Goal: Check status: Check status

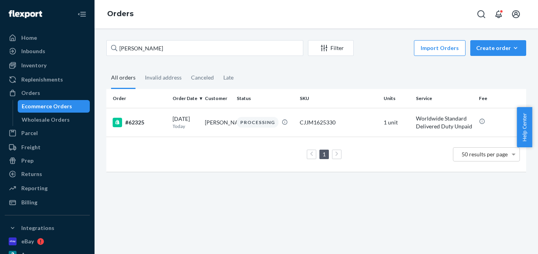
click at [110, 55] on input "[PERSON_NAME]" at bounding box center [204, 48] width 197 height 16
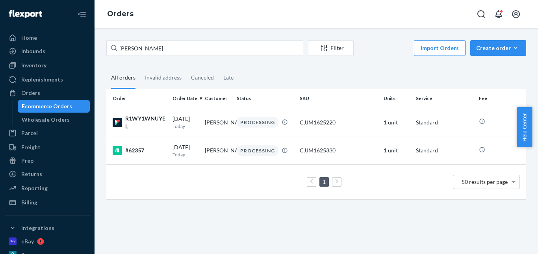
drag, startPoint x: 163, startPoint y: 78, endPoint x: 134, endPoint y: 81, distance: 29.7
click at [162, 77] on div "Invalid address" at bounding box center [163, 77] width 37 height 20
click at [119, 82] on div "All orders" at bounding box center [123, 78] width 24 height 22
click at [106, 67] on input "All orders" at bounding box center [106, 67] width 0 height 0
click at [151, 82] on div "Invalid address" at bounding box center [163, 78] width 37 height 22
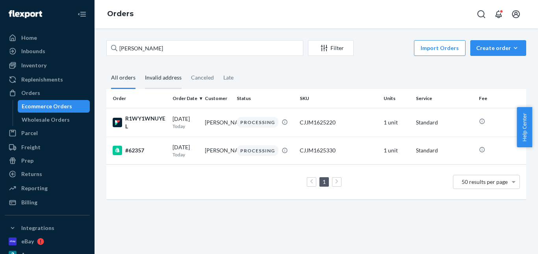
click at [140, 67] on input "Invalid address" at bounding box center [140, 67] width 0 height 0
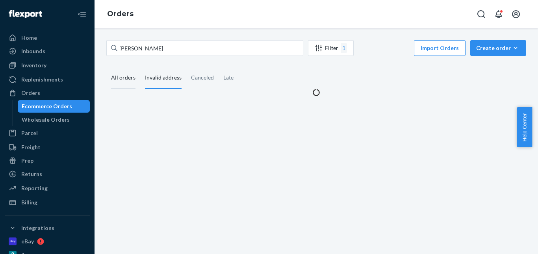
click at [118, 82] on div "All orders" at bounding box center [123, 78] width 24 height 22
click at [106, 67] on input "All orders" at bounding box center [106, 67] width 0 height 0
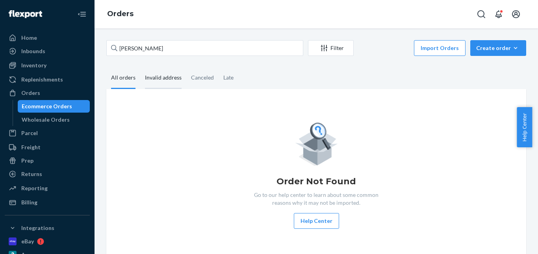
click at [154, 82] on div "Invalid address" at bounding box center [163, 78] width 37 height 22
click at [140, 67] on input "Invalid address" at bounding box center [140, 67] width 0 height 0
click at [205, 81] on div "Canceled" at bounding box center [202, 78] width 23 height 22
click at [186, 67] on input "Canceled" at bounding box center [186, 67] width 0 height 0
click at [234, 80] on div "Late" at bounding box center [229, 78] width 20 height 22
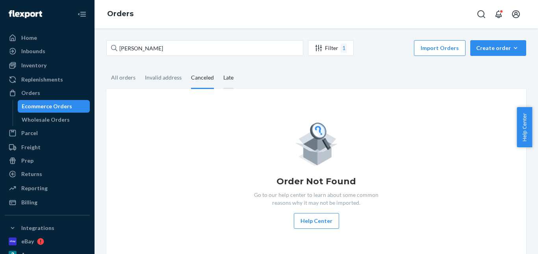
click at [219, 67] on input "Late" at bounding box center [219, 67] width 0 height 0
click at [116, 80] on div "All orders" at bounding box center [123, 78] width 24 height 22
click at [106, 67] on input "All orders" at bounding box center [106, 67] width 0 height 0
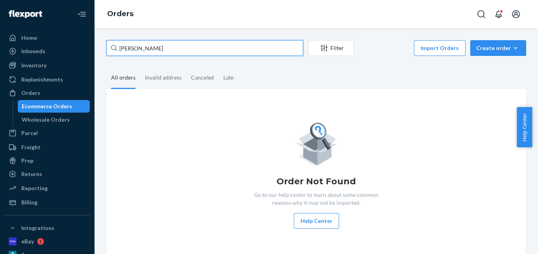
drag, startPoint x: 157, startPoint y: 52, endPoint x: 115, endPoint y: 49, distance: 42.3
click at [104, 52] on div "[PERSON_NAME] Filter Import Orders Create order Ecommerce order Removal order A…" at bounding box center [316, 150] width 432 height 220
paste input "[PERSON_NAME]"
type input "[PERSON_NAME]"
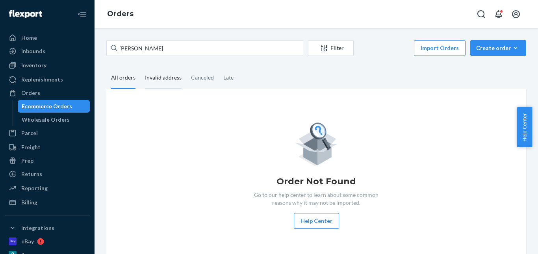
click at [163, 83] on div "Invalid address" at bounding box center [163, 78] width 37 height 22
click at [140, 67] on input "Invalid address" at bounding box center [140, 67] width 0 height 0
click at [125, 83] on div "All orders" at bounding box center [123, 78] width 24 height 22
click at [106, 67] on input "All orders" at bounding box center [106, 67] width 0 height 0
click at [171, 82] on div "Invalid address" at bounding box center [163, 78] width 37 height 22
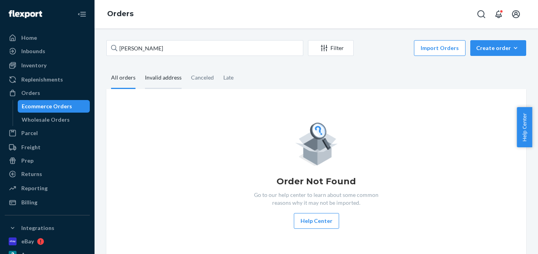
click at [140, 67] on input "Invalid address" at bounding box center [140, 67] width 0 height 0
click at [206, 81] on div "Canceled" at bounding box center [202, 78] width 23 height 22
click at [186, 67] on input "Canceled" at bounding box center [186, 67] width 0 height 0
click at [223, 79] on div "Late" at bounding box center [228, 78] width 10 height 22
click at [219, 67] on input "Late" at bounding box center [219, 67] width 0 height 0
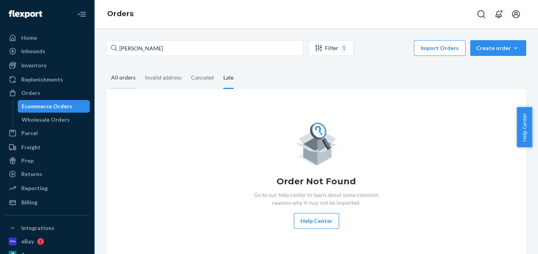
drag, startPoint x: 128, startPoint y: 81, endPoint x: 132, endPoint y: 78, distance: 4.2
click at [128, 80] on div "All orders" at bounding box center [123, 78] width 24 height 22
click at [106, 67] on input "All orders" at bounding box center [106, 67] width 0 height 0
click at [495, 48] on div "Create order" at bounding box center [498, 48] width 44 height 8
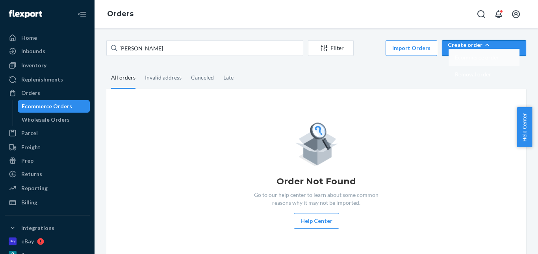
click at [497, 60] on span "Ecommerce order" at bounding box center [477, 58] width 44 height 6
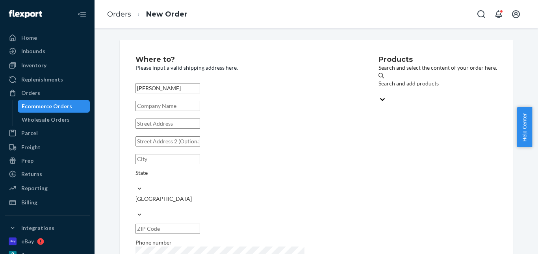
type input "[PERSON_NAME]"
click at [154, 129] on input "text" at bounding box center [168, 124] width 65 height 10
paste input "[STREET_ADDRESS]"
type input "[STREET_ADDRESS]"
type input "Delta"
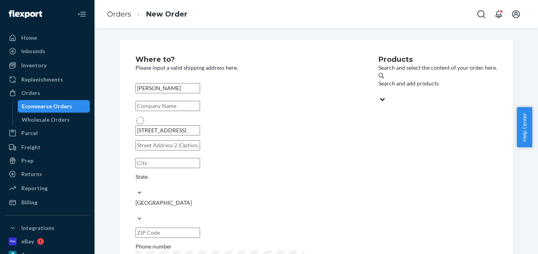
type input "V4M 1C3"
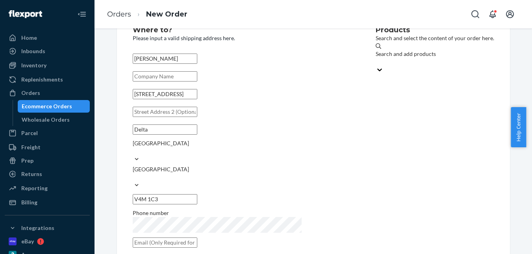
scroll to position [39, 0]
click at [142, 165] on div "[PERSON_NAME] [STREET_ADDRESS] Phone number" at bounding box center [242, 151] width 219 height 200
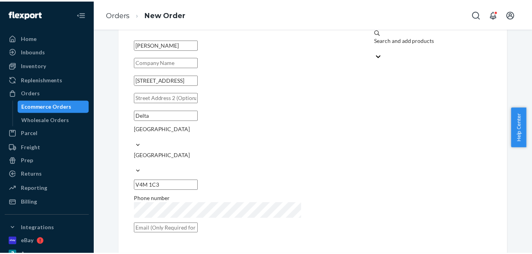
scroll to position [30, 0]
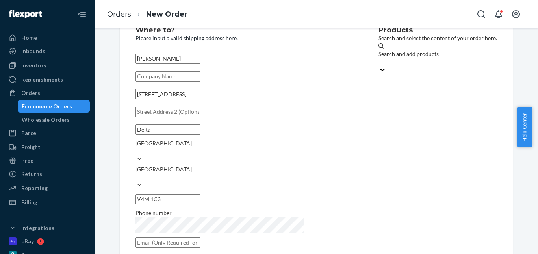
click at [379, 57] on div "Search and add products" at bounding box center [438, 54] width 119 height 8
click at [379, 58] on input "Search and add products" at bounding box center [379, 62] width 1 height 8
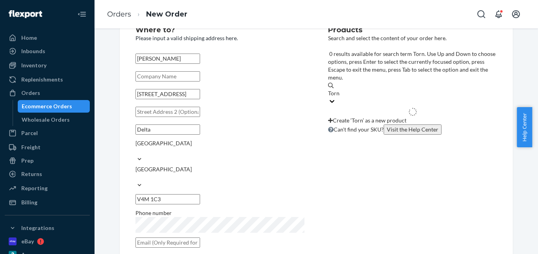
type input "Tornado"
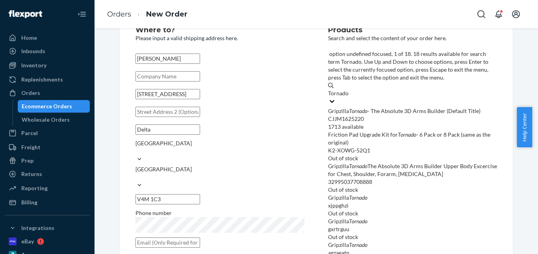
click at [349, 107] on div "Gripzilla Tornado - The Absolute 3D Arms Builder (Default Title)" at bounding box center [412, 111] width 169 height 8
click at [349, 89] on input "Tornado" at bounding box center [338, 93] width 21 height 8
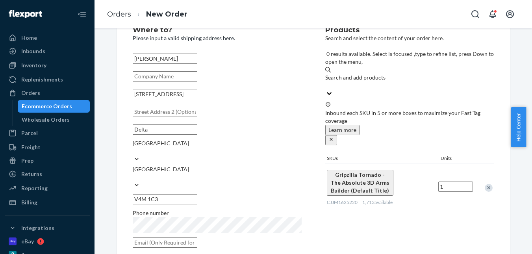
click at [197, 238] on input "text" at bounding box center [165, 243] width 65 height 10
paste input "[EMAIL_ADDRESS][DOMAIN_NAME]"
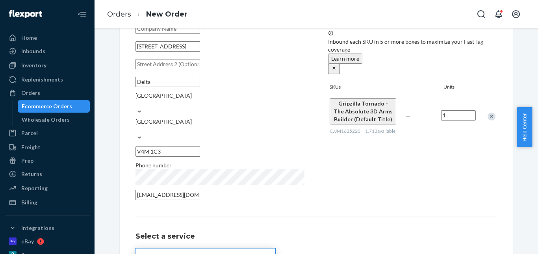
scroll to position [128, 0]
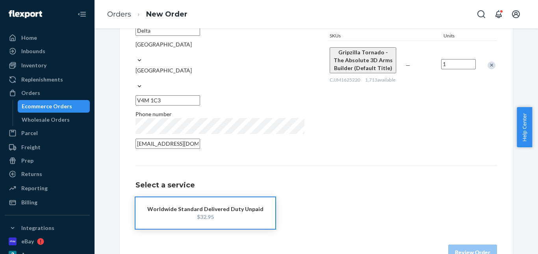
type input "[EMAIL_ADDRESS][DOMAIN_NAME]"
click at [226, 213] on div "$32.95" at bounding box center [205, 217] width 116 height 8
click at [479, 245] on button "Review Order" at bounding box center [472, 253] width 49 height 16
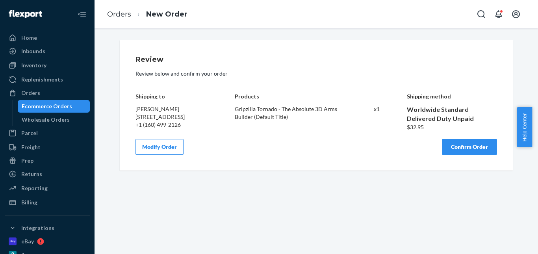
scroll to position [0, 0]
click at [470, 149] on button "Confirm Order" at bounding box center [469, 147] width 55 height 16
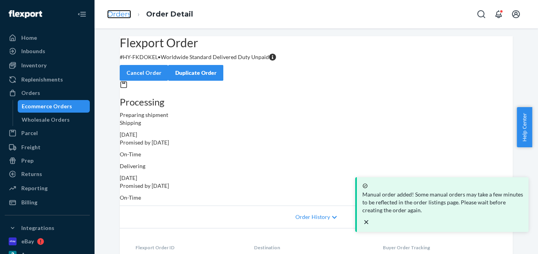
click at [122, 16] on link "Orders" at bounding box center [119, 14] width 24 height 9
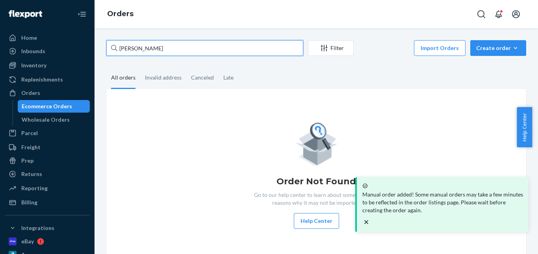
click at [95, 49] on div "[PERSON_NAME] Filter Import Orders Create order Ecommerce order Removal order A…" at bounding box center [317, 141] width 444 height 226
paste input "[PERSON_NAME]"
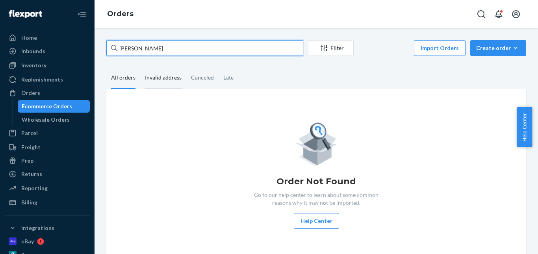
type input "[PERSON_NAME]"
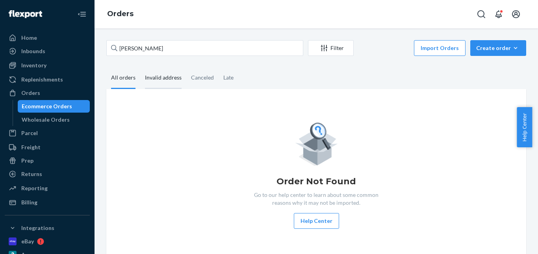
click at [161, 80] on div "Invalid address" at bounding box center [163, 78] width 37 height 22
click at [140, 67] on input "Invalid address" at bounding box center [140, 67] width 0 height 0
click at [198, 80] on div "Canceled" at bounding box center [202, 78] width 23 height 22
click at [186, 67] on input "Canceled" at bounding box center [186, 67] width 0 height 0
click at [229, 77] on div "Late" at bounding box center [228, 78] width 10 height 22
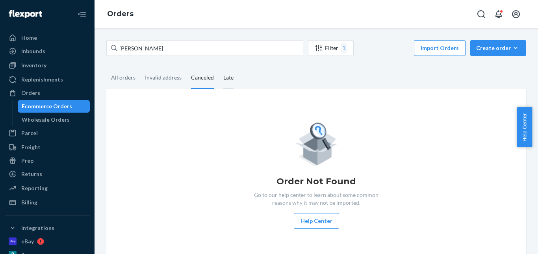
click at [219, 67] on input "Late" at bounding box center [219, 67] width 0 height 0
click at [129, 78] on div "All orders" at bounding box center [123, 78] width 24 height 22
click at [106, 67] on input "All orders" at bounding box center [106, 67] width 0 height 0
click at [487, 52] on button "Create order Ecommerce order Removal order" at bounding box center [499, 48] width 56 height 16
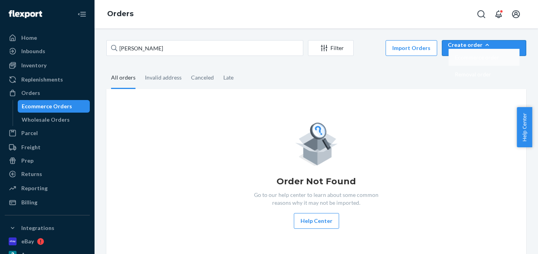
click at [491, 60] on span "Ecommerce order" at bounding box center [477, 58] width 44 height 6
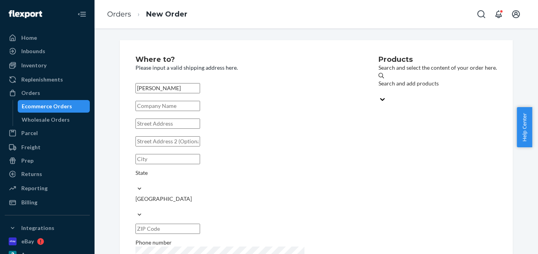
type input "[PERSON_NAME]"
click at [165, 129] on input "text" at bounding box center [168, 124] width 65 height 10
paste input "[STREET_ADDRESS] [PERSON_NAME] NC 28120"
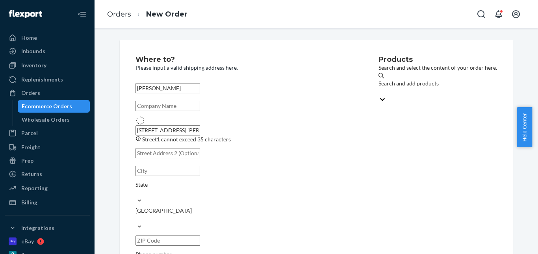
type input "[STREET_ADDRESS]"
type input "[GEOGRAPHIC_DATA][PERSON_NAME]"
type input "28120"
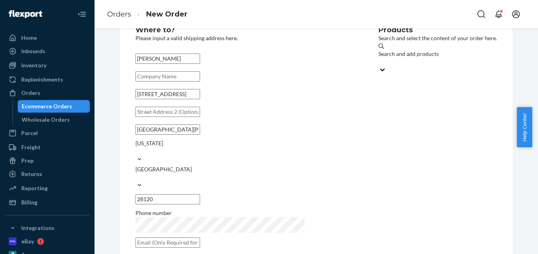
click at [379, 55] on div "Search and add products" at bounding box center [438, 54] width 119 height 8
click at [379, 58] on input "Search and add products" at bounding box center [379, 62] width 1 height 8
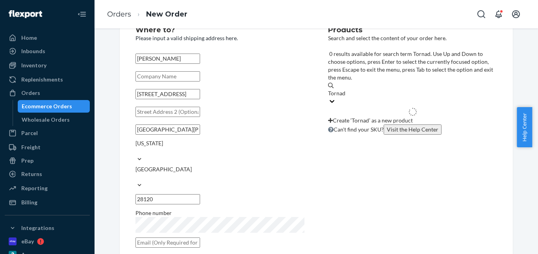
type input "Tornado"
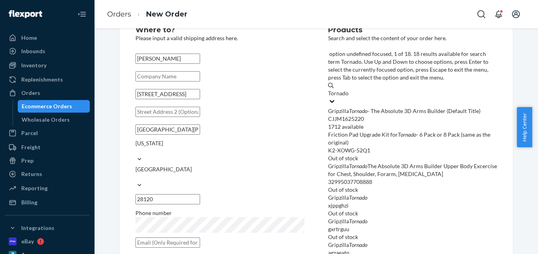
click at [358, 108] on em "Tornado" at bounding box center [358, 111] width 19 height 7
click at [349, 89] on input "Tornado" at bounding box center [338, 93] width 21 height 8
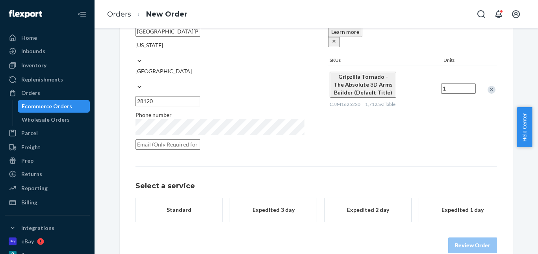
scroll to position [128, 0]
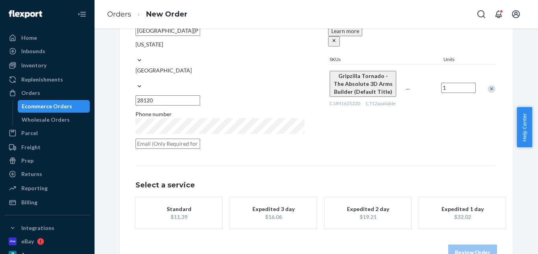
click at [199, 205] on div "Standard" at bounding box center [178, 209] width 63 height 8
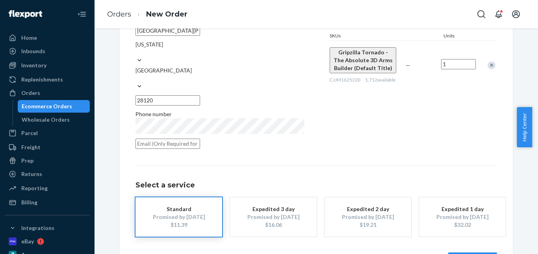
click at [453, 245] on div "Review Order" at bounding box center [317, 257] width 362 height 24
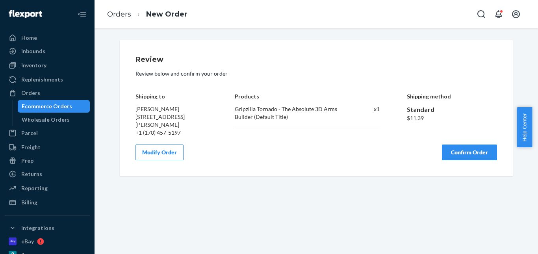
scroll to position [0, 0]
click at [470, 153] on button "Confirm Order" at bounding box center [469, 153] width 55 height 16
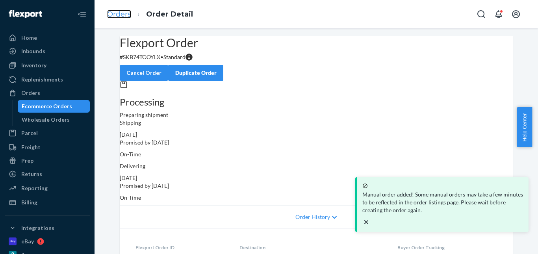
click at [120, 15] on link "Orders" at bounding box center [119, 14] width 24 height 9
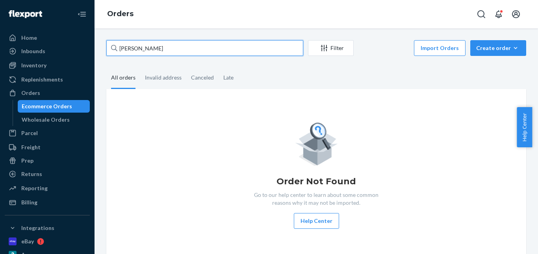
drag, startPoint x: 167, startPoint y: 48, endPoint x: 150, endPoint y: 52, distance: 17.5
click at [109, 52] on input "[PERSON_NAME]" at bounding box center [204, 48] width 197 height 16
paste input "[PERSON_NAME]"
type input "[PERSON_NAME]"
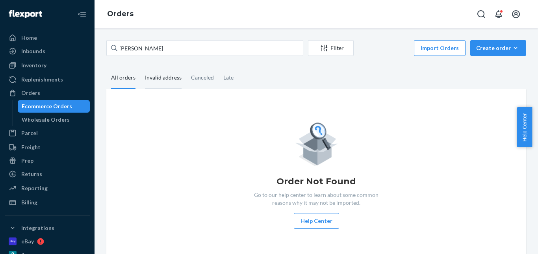
click at [162, 73] on div "Invalid address" at bounding box center [163, 78] width 37 height 22
click at [140, 67] on input "Invalid address" at bounding box center [140, 67] width 0 height 0
click at [196, 80] on div "Canceled" at bounding box center [202, 78] width 23 height 22
click at [186, 67] on input "Canceled" at bounding box center [186, 67] width 0 height 0
click at [223, 78] on div "Late" at bounding box center [228, 78] width 10 height 22
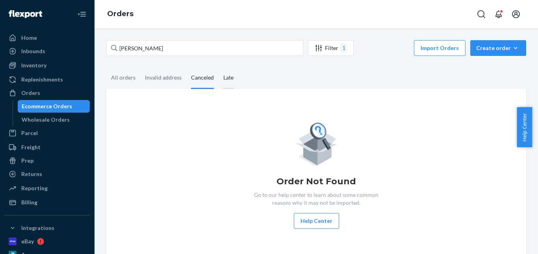
click at [219, 67] on input "Late" at bounding box center [219, 67] width 0 height 0
click at [126, 82] on div "All orders" at bounding box center [123, 78] width 24 height 22
click at [106, 67] on input "All orders" at bounding box center [106, 67] width 0 height 0
click at [502, 48] on div "Create order" at bounding box center [498, 48] width 44 height 8
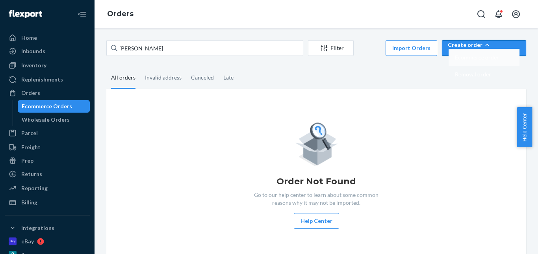
click at [497, 60] on span "Ecommerce order" at bounding box center [477, 58] width 44 height 6
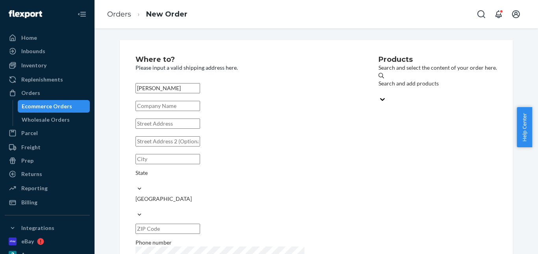
type input "[PERSON_NAME]"
click at [188, 129] on input "text" at bounding box center [168, 124] width 65 height 10
paste input "[STREET_ADDRESS] [STREET_ADDRESS][US_STATE]"
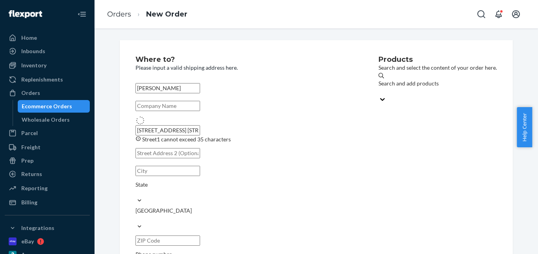
type input "[STREET_ADDRESS]"
type input "13f"
type input "[GEOGRAPHIC_DATA] - [US_STATE]"
type input "10011"
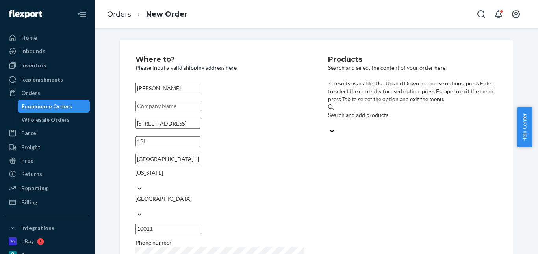
click at [389, 111] on div "Search and add products" at bounding box center [412, 115] width 169 height 8
click at [329, 119] on input "0 results available. Use Up and Down to choose options, press Enter to select t…" at bounding box center [328, 123] width 1 height 8
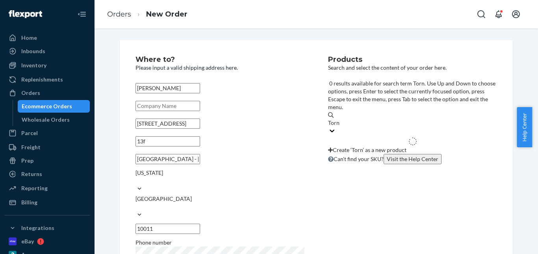
type input "Tornado"
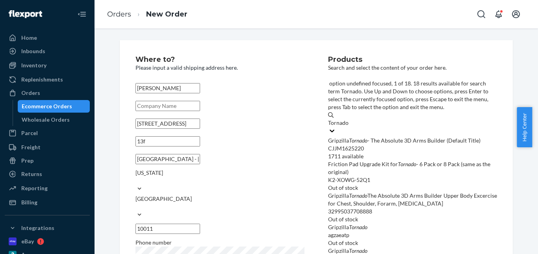
click at [382, 137] on div "Gripzilla Tornado - The Absolute 3D Arms Builder (Default Title)" at bounding box center [412, 141] width 169 height 8
click at [349, 119] on input "Tornado" at bounding box center [338, 123] width 21 height 8
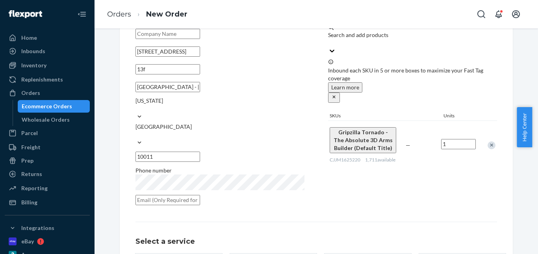
scroll to position [128, 0]
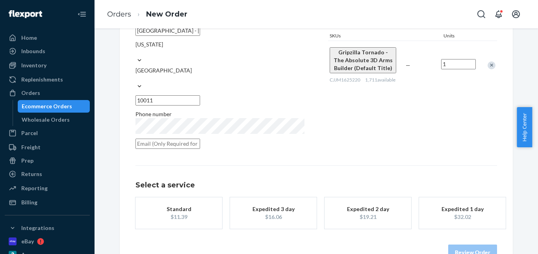
click at [189, 205] on div "Standard" at bounding box center [178, 209] width 63 height 8
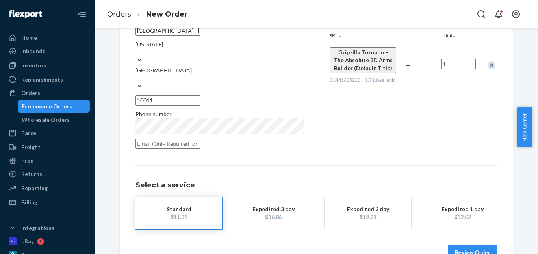
click at [468, 245] on button "Review Order" at bounding box center [472, 253] width 49 height 16
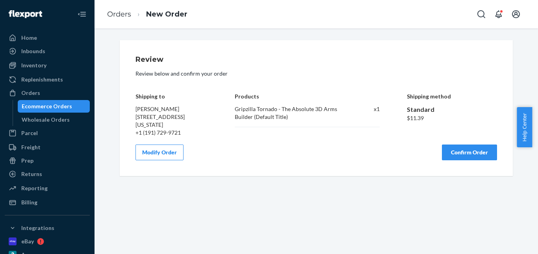
drag, startPoint x: 468, startPoint y: 182, endPoint x: 467, endPoint y: 166, distance: 15.8
click at [468, 160] on button "Confirm Order" at bounding box center [469, 153] width 55 height 16
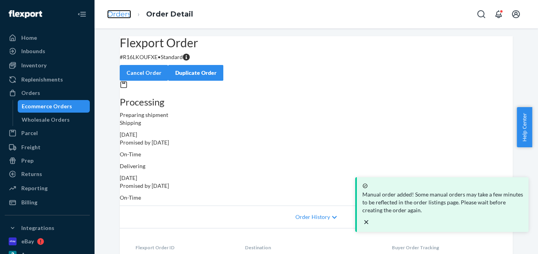
click at [127, 15] on link "Orders" at bounding box center [119, 14] width 24 height 9
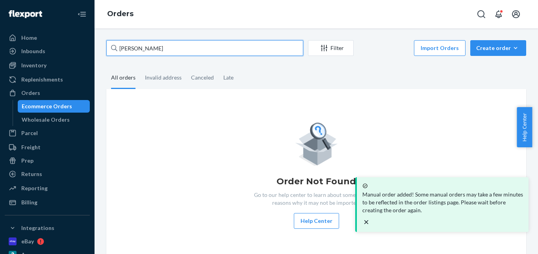
drag, startPoint x: 158, startPoint y: 45, endPoint x: 108, endPoint y: 47, distance: 50.1
click at [106, 48] on div "[PERSON_NAME] Filter Import Orders Create order Ecommerce order Removal order A…" at bounding box center [316, 150] width 432 height 220
paste input "[PERSON_NAME]"
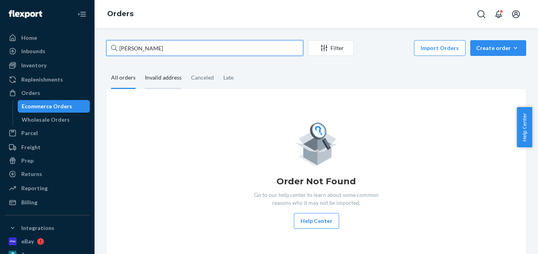
type input "[PERSON_NAME]"
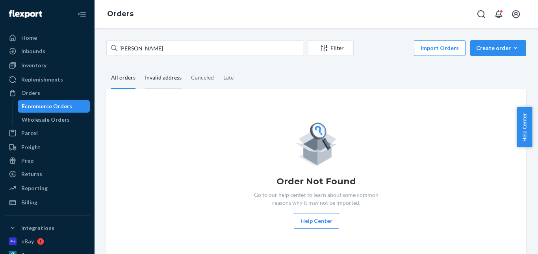
click at [167, 82] on div "Invalid address" at bounding box center [163, 78] width 37 height 22
click at [140, 67] on input "Invalid address" at bounding box center [140, 67] width 0 height 0
click at [208, 79] on div "Canceled" at bounding box center [202, 78] width 23 height 22
click at [186, 67] on input "Canceled" at bounding box center [186, 67] width 0 height 0
drag, startPoint x: 246, startPoint y: 79, endPoint x: 242, endPoint y: 80, distance: 4.1
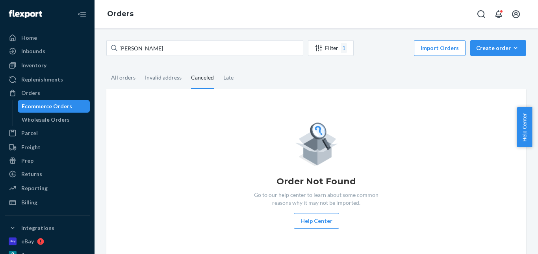
click at [246, 79] on fieldset "All orders Invalid address Canceled Late" at bounding box center [316, 78] width 420 height 22
click at [225, 81] on div "Late" at bounding box center [228, 78] width 10 height 22
click at [219, 67] on input "Late" at bounding box center [219, 67] width 0 height 0
click at [121, 74] on div "All orders" at bounding box center [123, 78] width 24 height 22
click at [106, 67] on input "All orders" at bounding box center [106, 67] width 0 height 0
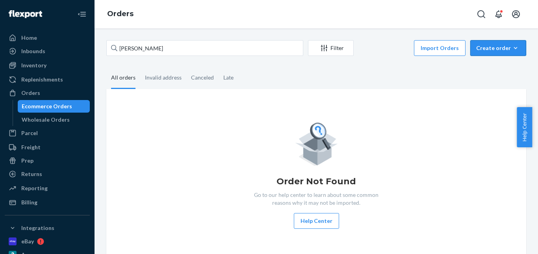
click at [489, 49] on div "Create order" at bounding box center [498, 48] width 44 height 8
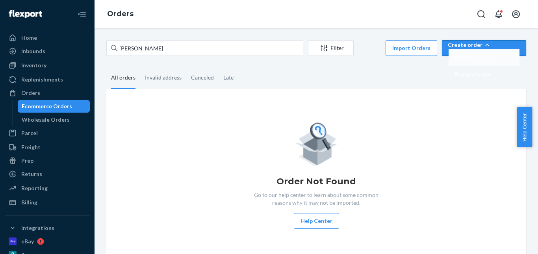
click at [485, 60] on span "Ecommerce order" at bounding box center [477, 58] width 44 height 6
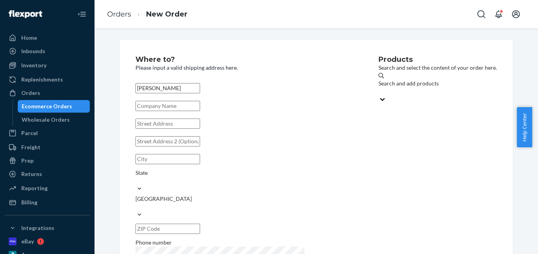
type input "[PERSON_NAME]"
click at [167, 126] on input "text" at bounding box center [168, 124] width 65 height 10
paste input "[STREET_ADDRESS][PERSON_NAME]"
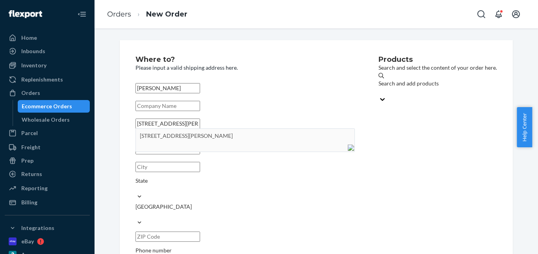
type input "[STREET_ADDRESS]"
type input "Unit 404"
type input "[PERSON_NAME]"
type input "22102"
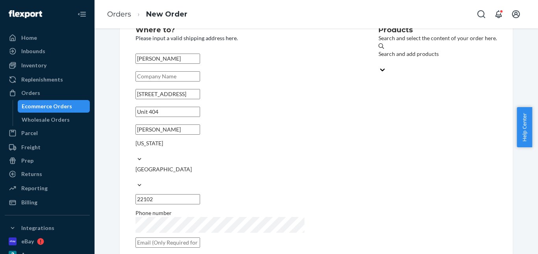
click at [379, 57] on div "Search and add products" at bounding box center [438, 54] width 119 height 8
click at [379, 58] on input "Search and add products" at bounding box center [379, 62] width 1 height 8
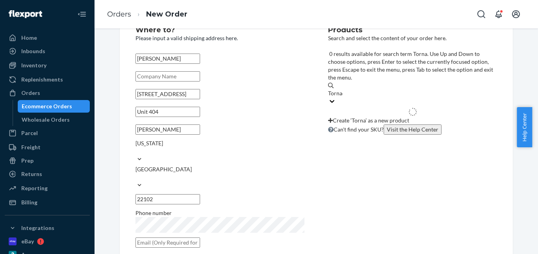
type input "Tornado"
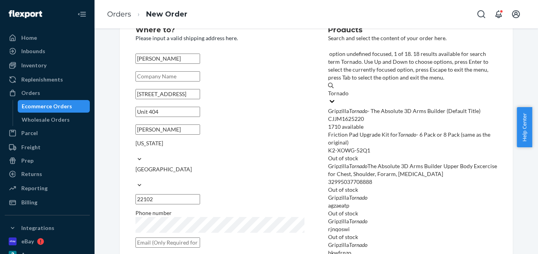
click at [362, 108] on em "Tornado" at bounding box center [358, 111] width 19 height 7
click at [349, 89] on input "Tornado" at bounding box center [338, 93] width 21 height 8
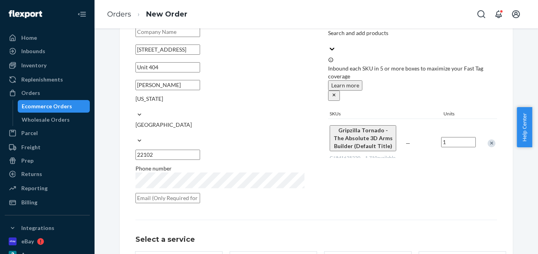
scroll to position [128, 0]
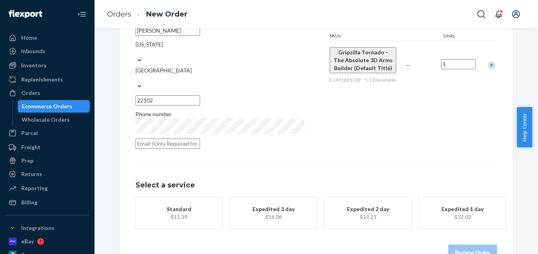
click at [197, 205] on div "Standard" at bounding box center [178, 209] width 63 height 8
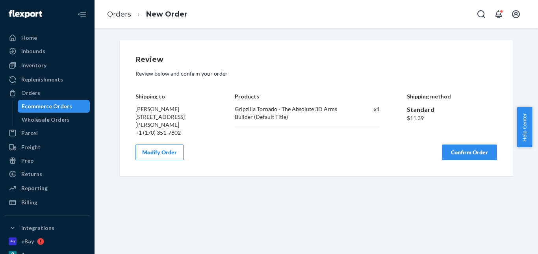
click at [463, 160] on button "Confirm Order" at bounding box center [469, 153] width 55 height 16
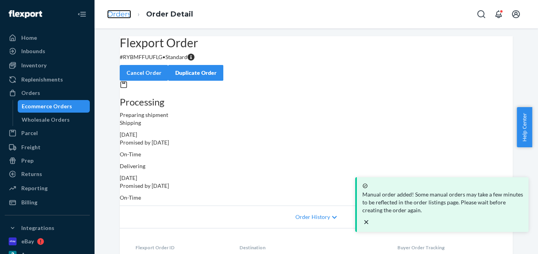
click at [128, 12] on link "Orders" at bounding box center [119, 14] width 24 height 9
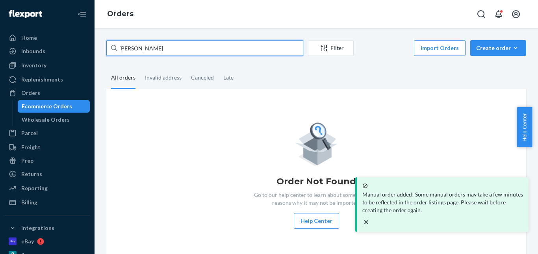
drag, startPoint x: 107, startPoint y: 53, endPoint x: 104, endPoint y: 49, distance: 5.4
click at [89, 52] on div "Home Inbounds Shipping Plans Problems Inventory Products Replenishments Orders …" at bounding box center [269, 127] width 538 height 254
paste input "[PERSON_NAME]"
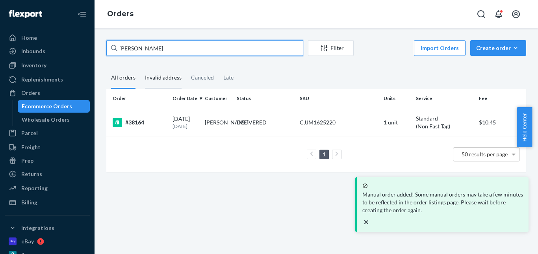
type input "[PERSON_NAME]"
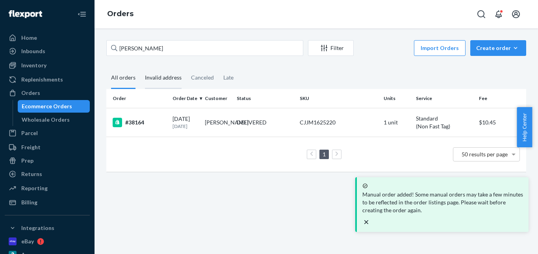
click at [160, 78] on div "Invalid address" at bounding box center [163, 78] width 37 height 22
click at [140, 67] on input "Invalid address" at bounding box center [140, 67] width 0 height 0
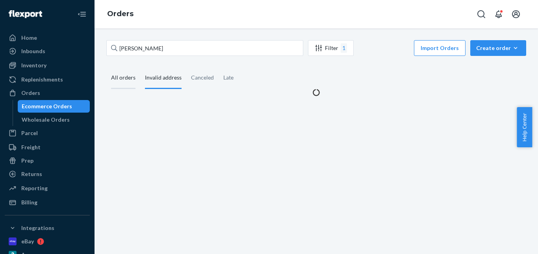
click at [131, 76] on div "All orders" at bounding box center [123, 78] width 24 height 22
click at [106, 67] on input "All orders" at bounding box center [106, 67] width 0 height 0
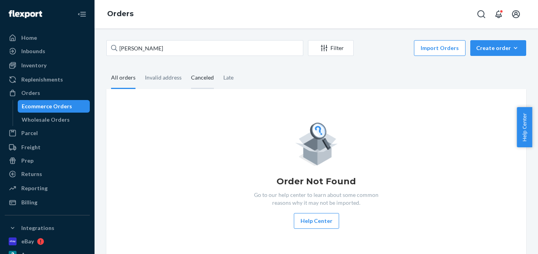
click at [194, 77] on div "Canceled" at bounding box center [202, 78] width 23 height 22
click at [186, 67] on input "Canceled" at bounding box center [186, 67] width 0 height 0
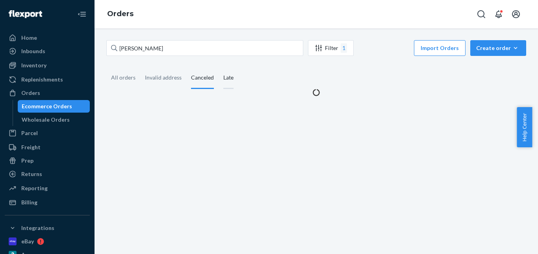
click at [233, 81] on div "Late" at bounding box center [229, 78] width 20 height 22
click at [219, 67] on input "Late" at bounding box center [219, 67] width 0 height 0
click at [158, 78] on div "Invalid address" at bounding box center [163, 78] width 37 height 22
click at [140, 67] on input "Invalid address" at bounding box center [140, 67] width 0 height 0
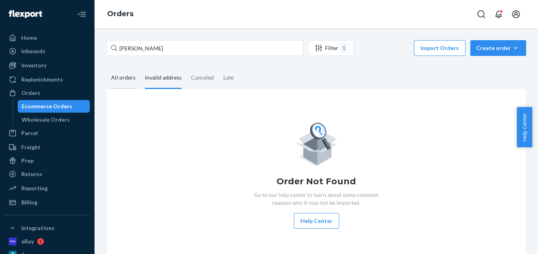
click at [114, 80] on div "All orders" at bounding box center [123, 78] width 24 height 22
click at [106, 67] on input "All orders" at bounding box center [106, 67] width 0 height 0
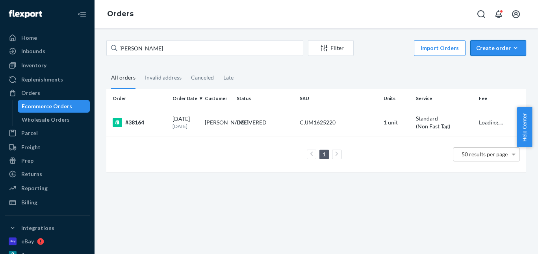
click at [485, 49] on div "Create order" at bounding box center [498, 48] width 44 height 8
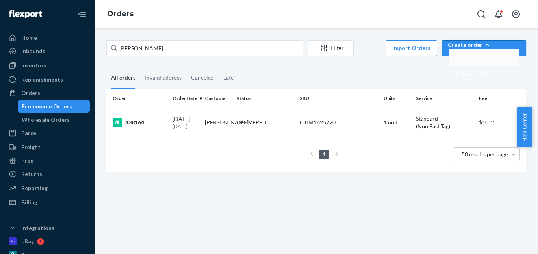
click at [487, 60] on span "Ecommerce order" at bounding box center [477, 58] width 44 height 6
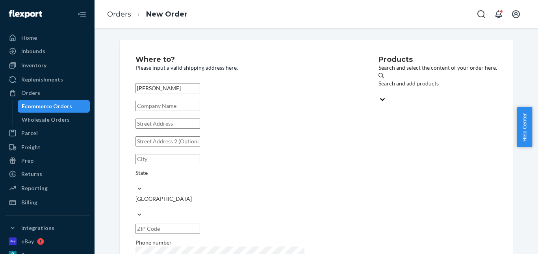
type input "[PERSON_NAME]"
click at [200, 108] on input "text" at bounding box center [168, 106] width 65 height 10
paste input "Brown to Earth Ltd"
type input "Brown to Earth Ltd"
click at [168, 129] on input "text" at bounding box center [168, 124] width 65 height 10
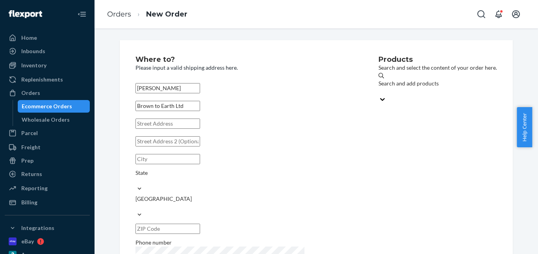
paste input "[STREET_ADDRESS][PERSON_NAME]"
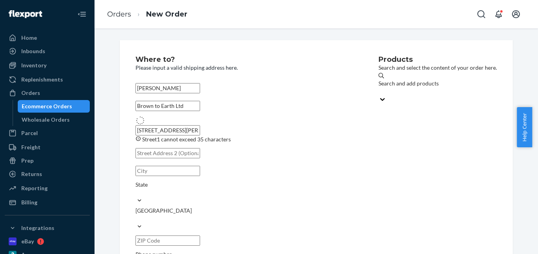
type input "[STREET_ADDRESS][PERSON_NAME]"
type input "Diseworth"
type input "DE74 2QD"
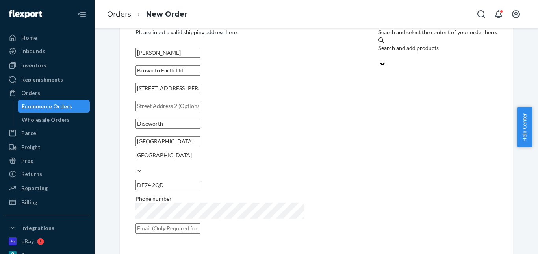
scroll to position [30, 0]
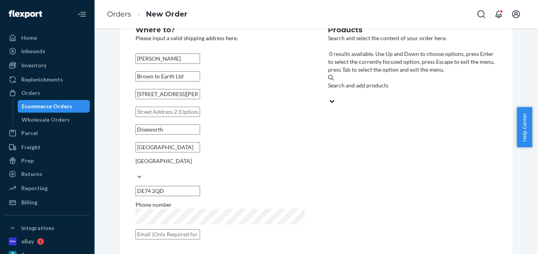
click at [382, 82] on div "Search and add products" at bounding box center [412, 86] width 169 height 8
click at [329, 89] on input "0 results available. Use Up and Down to choose options, press Enter to select t…" at bounding box center [328, 93] width 1 height 8
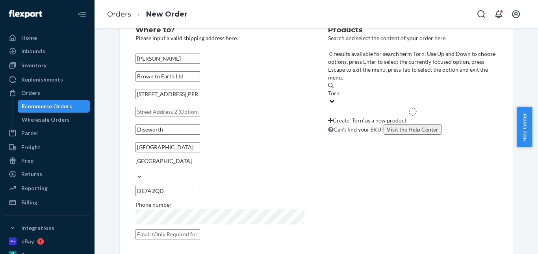
type input "Tornado"
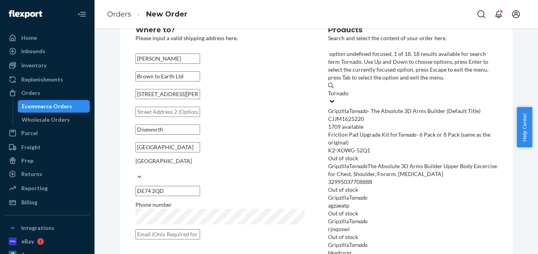
click at [372, 107] on div "Gripzilla Tornado - The Absolute 3D Arms Builder (Default Title)" at bounding box center [412, 111] width 169 height 8
click at [349, 89] on input "Tornado" at bounding box center [338, 93] width 21 height 8
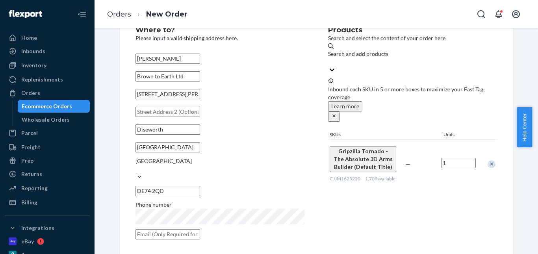
click at [173, 229] on input "text" at bounding box center [168, 234] width 65 height 10
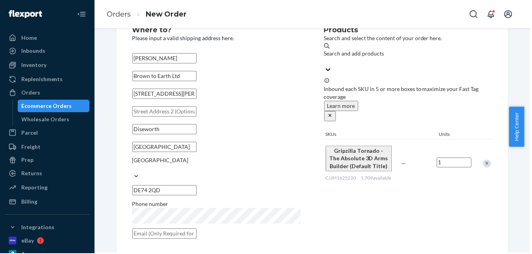
paste input "[EMAIL_ADDRESS][DOMAIN_NAME]"
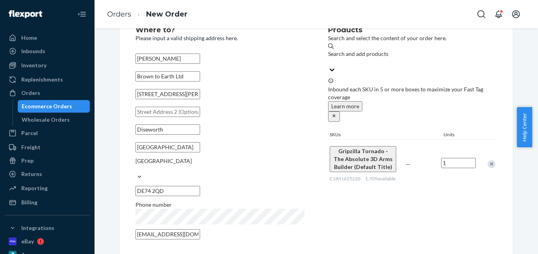
type input "[EMAIL_ADDRESS][DOMAIN_NAME]"
click at [339, 201] on div "Products Search and select the content of your order here. Search and add produ…" at bounding box center [412, 135] width 169 height 218
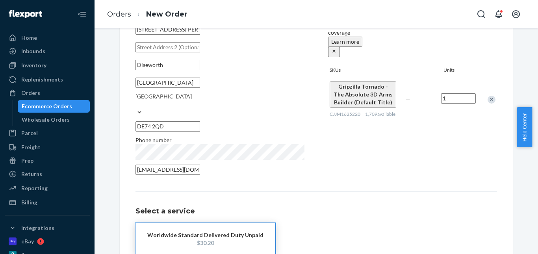
scroll to position [136, 0]
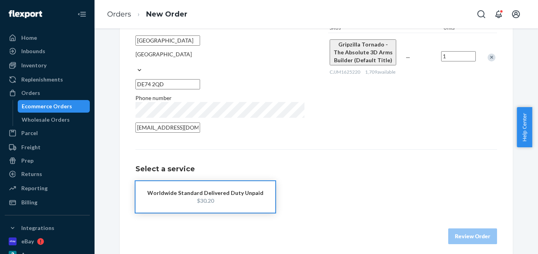
click at [191, 189] on div "Worldwide Standard Delivered Duty Unpaid" at bounding box center [205, 193] width 116 height 8
click at [454, 229] on button "Review Order" at bounding box center [472, 237] width 49 height 16
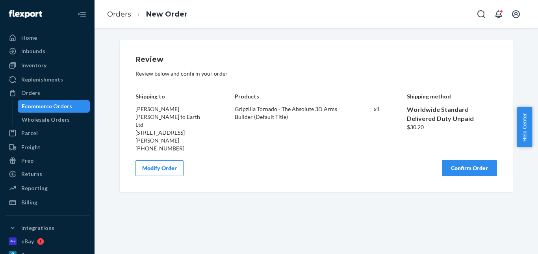
scroll to position [0, 0]
drag, startPoint x: 469, startPoint y: 169, endPoint x: 462, endPoint y: 169, distance: 7.5
click at [467, 169] on button "Confirm Order" at bounding box center [469, 168] width 55 height 16
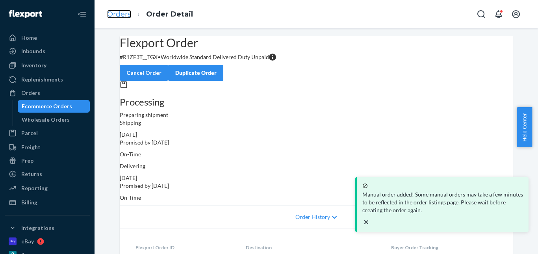
click at [129, 14] on link "Orders" at bounding box center [119, 14] width 24 height 9
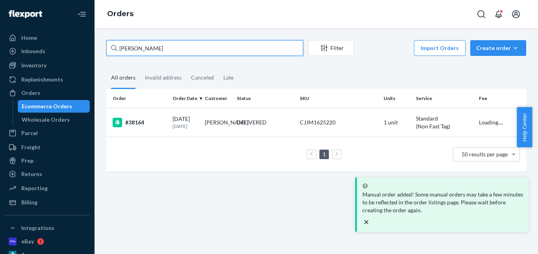
drag, startPoint x: 156, startPoint y: 47, endPoint x: 102, endPoint y: 45, distance: 54.0
click at [95, 47] on div "[PERSON_NAME] Filter Import Orders Create order Ecommerce order Removal order A…" at bounding box center [317, 141] width 444 height 226
paste input "[PERSON_NAME]"
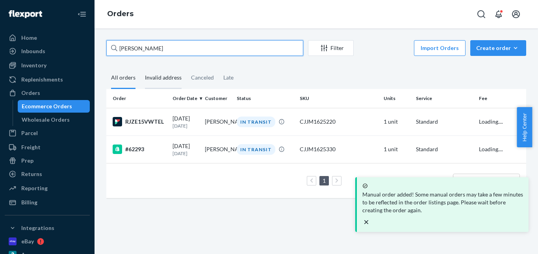
type input "[PERSON_NAME]"
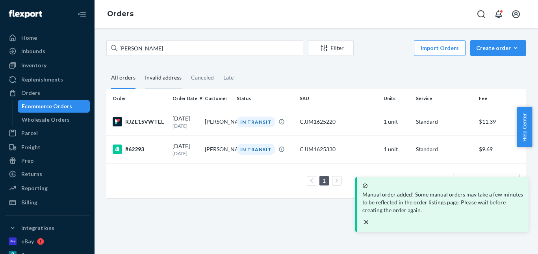
click at [167, 79] on div "Invalid address" at bounding box center [163, 78] width 37 height 22
click at [140, 67] on input "Invalid address" at bounding box center [140, 67] width 0 height 0
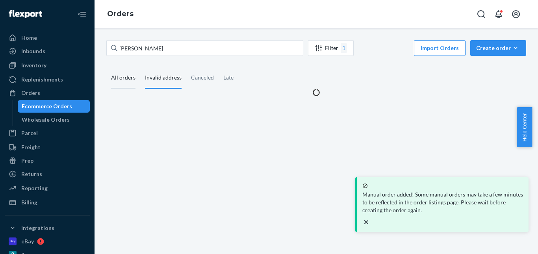
click at [119, 75] on div "All orders" at bounding box center [123, 78] width 24 height 22
click at [106, 67] on input "All orders" at bounding box center [106, 67] width 0 height 0
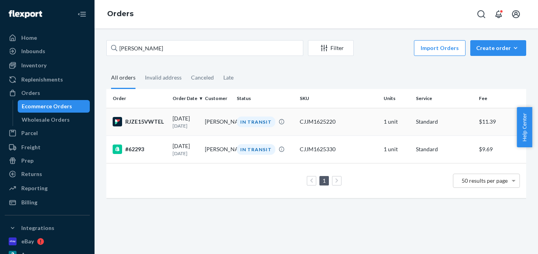
click at [257, 118] on div "IN TRANSIT" at bounding box center [256, 122] width 39 height 11
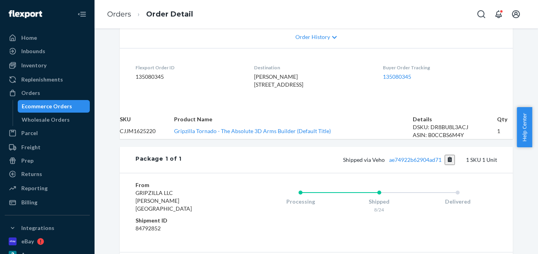
scroll to position [197, 0]
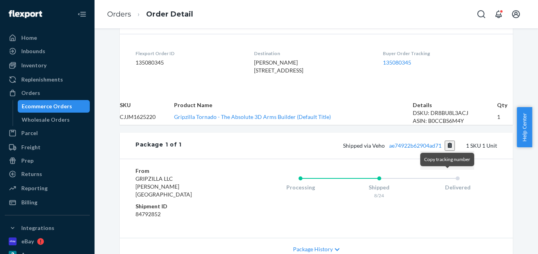
click at [446, 151] on button "Copy tracking number" at bounding box center [450, 146] width 11 height 10
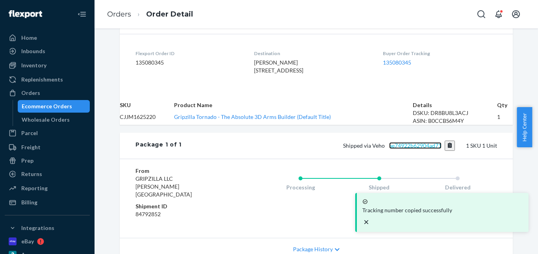
click at [398, 149] on link "ae74922b62904ad71" at bounding box center [415, 145] width 52 height 7
drag, startPoint x: 122, startPoint y: 10, endPoint x: 130, endPoint y: 31, distance: 22.5
click at [122, 10] on link "Orders" at bounding box center [119, 14] width 24 height 9
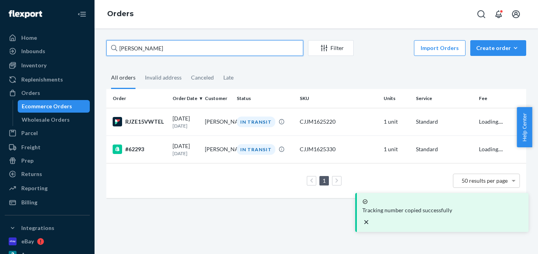
drag, startPoint x: 151, startPoint y: 48, endPoint x: 98, endPoint y: 50, distance: 53.7
click at [98, 50] on div "[PERSON_NAME] Filter Import Orders Create order Ecommerce order Removal order A…" at bounding box center [317, 141] width 444 height 226
paste input "[PERSON_NAME]"
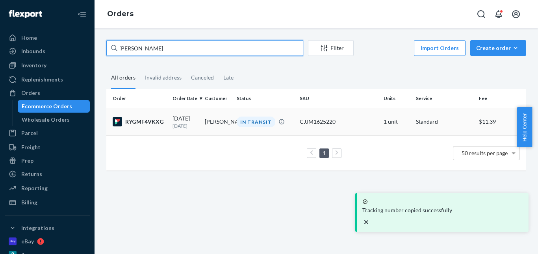
type input "[PERSON_NAME]"
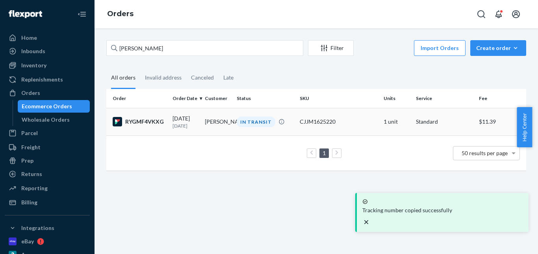
click at [257, 121] on div "IN TRANSIT" at bounding box center [256, 122] width 39 height 11
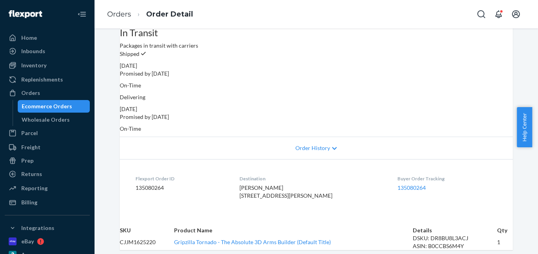
scroll to position [158, 0]
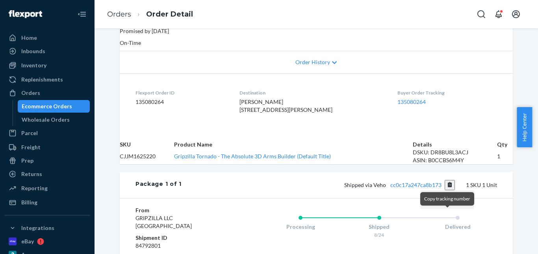
click at [447, 190] on button "Copy tracking number" at bounding box center [450, 185] width 11 height 10
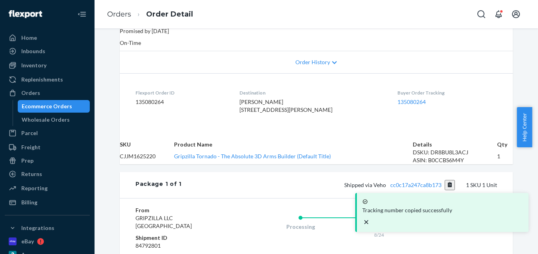
click at [416, 216] on div "Tracking number copied successfully" at bounding box center [443, 212] width 166 height 33
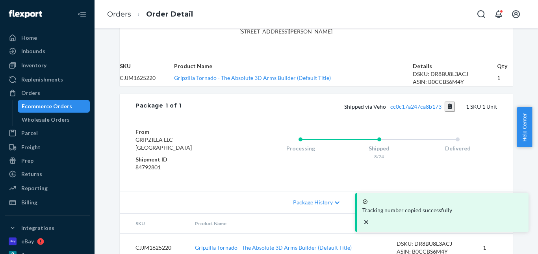
scroll to position [236, 0]
click at [403, 110] on link "cc0c17a247ca8b173" at bounding box center [416, 106] width 51 height 7
click at [115, 13] on link "Orders" at bounding box center [119, 14] width 24 height 9
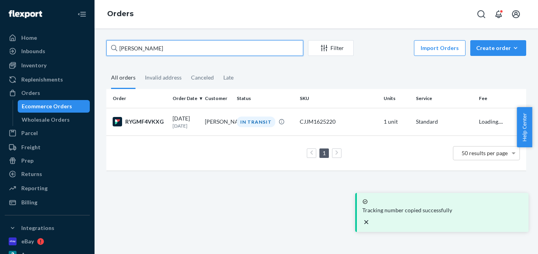
drag, startPoint x: 134, startPoint y: 45, endPoint x: 117, endPoint y: 43, distance: 17.1
click at [82, 47] on div "Home Inbounds Shipping Plans Problems Inventory Products Replenishments Orders …" at bounding box center [269, 127] width 538 height 254
paste input "[PERSON_NAME]"
type input "[PERSON_NAME]"
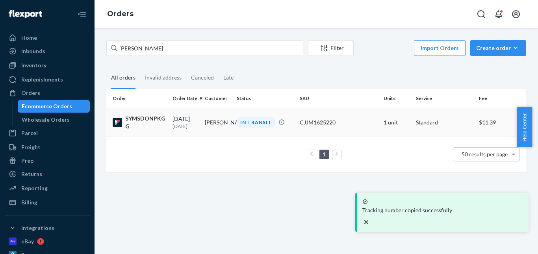
click at [266, 120] on div "IN TRANSIT" at bounding box center [256, 122] width 39 height 11
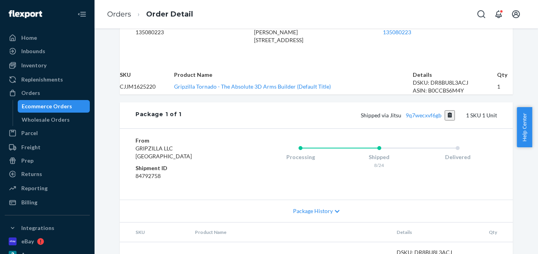
scroll to position [236, 0]
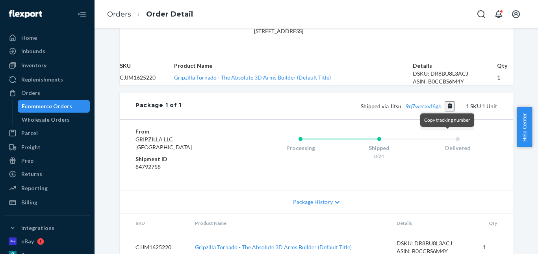
click at [449, 112] on button "Copy tracking number" at bounding box center [450, 106] width 11 height 10
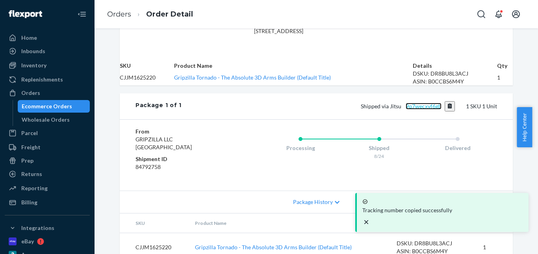
click at [419, 110] on link "9q7wecxvf6gb" at bounding box center [424, 106] width 36 height 7
click at [123, 16] on link "Orders" at bounding box center [119, 14] width 24 height 9
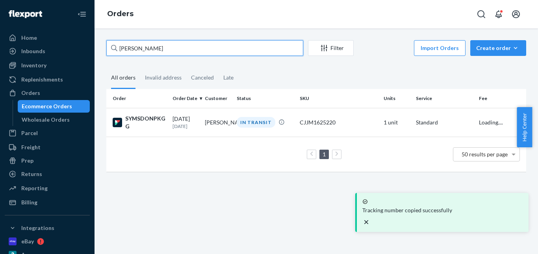
drag, startPoint x: 103, startPoint y: 49, endPoint x: 95, endPoint y: 48, distance: 8.7
click at [95, 48] on div "[PERSON_NAME] Filter Import Orders Create order Ecommerce order Removal order A…" at bounding box center [317, 141] width 444 height 226
paste input "[PERSON_NAME]"
type input "[PERSON_NAME]"
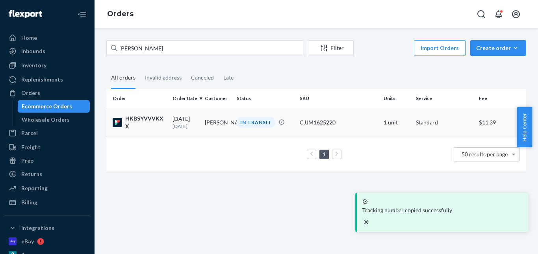
click at [264, 123] on div "IN TRANSIT" at bounding box center [256, 122] width 39 height 11
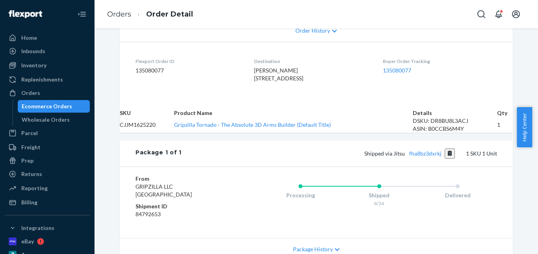
scroll to position [197, 0]
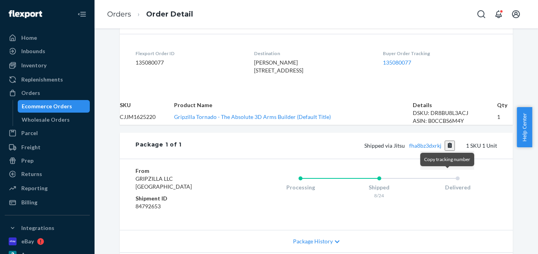
click at [446, 151] on button "Copy tracking number" at bounding box center [450, 146] width 11 height 10
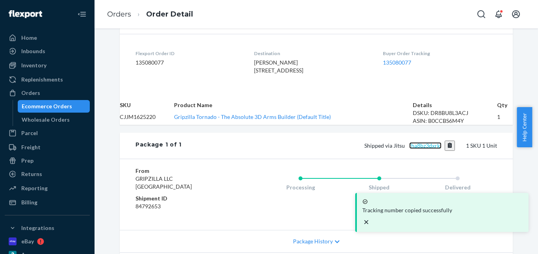
click at [428, 149] on link "fha8bz3dxrkj" at bounding box center [425, 145] width 32 height 7
click at [111, 10] on link "Orders" at bounding box center [119, 14] width 24 height 9
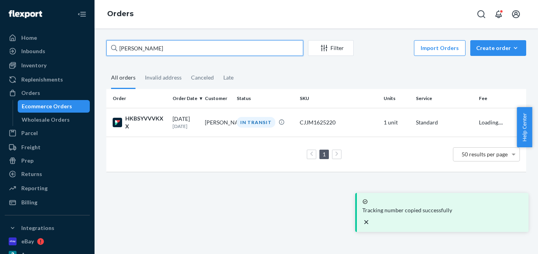
drag, startPoint x: 158, startPoint y: 47, endPoint x: 92, endPoint y: 45, distance: 66.2
click at [92, 46] on div "Home Inbounds Shipping Plans Problems Inventory Products Replenishments Orders …" at bounding box center [269, 127] width 538 height 254
paste input "[PERSON_NAME]"
type input "[PERSON_NAME]"
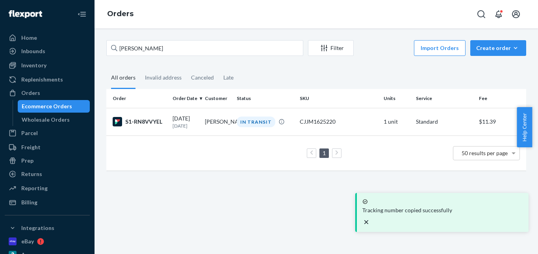
click at [258, 125] on div "IN TRANSIT" at bounding box center [256, 122] width 39 height 11
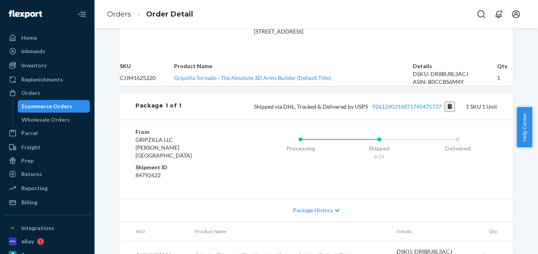
scroll to position [236, 0]
click at [446, 112] on button "Copy tracking number" at bounding box center [450, 106] width 11 height 10
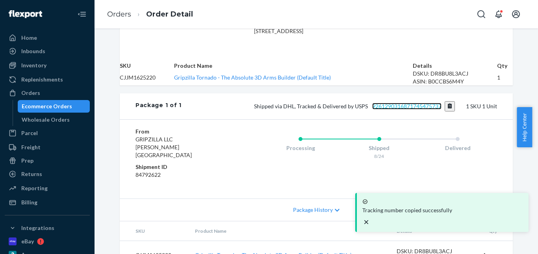
click at [406, 110] on link "9261290316871745475737" at bounding box center [406, 106] width 69 height 7
click at [120, 16] on link "Orders" at bounding box center [119, 14] width 24 height 9
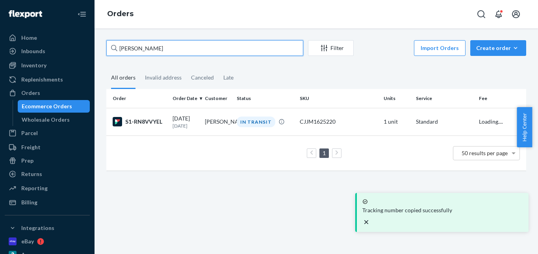
drag, startPoint x: 99, startPoint y: 48, endPoint x: 93, endPoint y: 45, distance: 6.4
click at [91, 47] on div "Home Inbounds Shipping Plans Problems Inventory Products Replenishments Orders …" at bounding box center [269, 127] width 538 height 254
paste input "[PERSON_NAME]"
type input "[PERSON_NAME]"
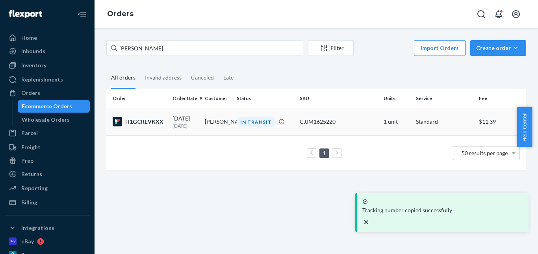
click at [258, 125] on div "IN TRANSIT" at bounding box center [256, 122] width 39 height 11
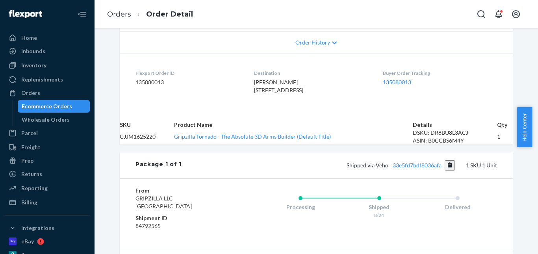
scroll to position [197, 0]
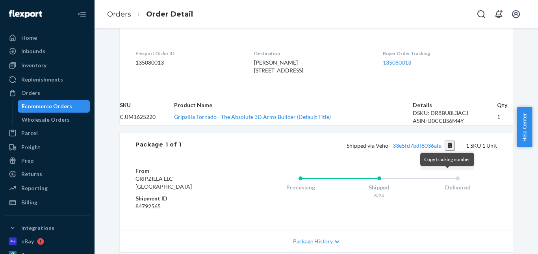
click at [446, 151] on button "Copy tracking number" at bounding box center [450, 146] width 11 height 10
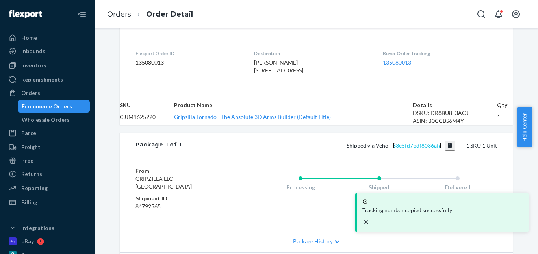
click at [415, 149] on link "33e5fd7bdf8036afa" at bounding box center [417, 145] width 49 height 7
click at [121, 19] on li "Orders" at bounding box center [119, 14] width 24 height 10
click at [119, 18] on link "Orders" at bounding box center [119, 14] width 24 height 9
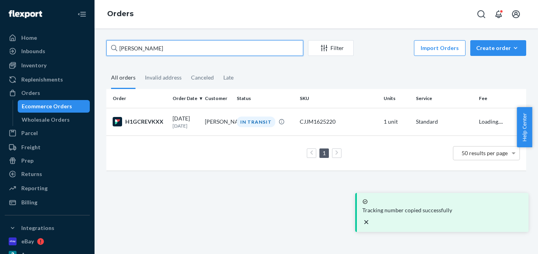
drag, startPoint x: 103, startPoint y: 50, endPoint x: 108, endPoint y: 49, distance: 5.4
click at [100, 50] on div "[PERSON_NAME] Filter Import Orders Create order Ecommerce order Removal order A…" at bounding box center [316, 109] width 432 height 138
paste input "[PERSON_NAME]"
type input "[PERSON_NAME]"
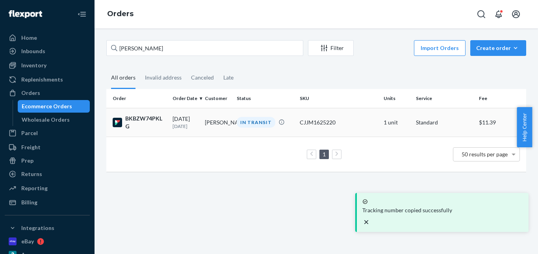
click at [246, 124] on div "IN TRANSIT" at bounding box center [256, 122] width 39 height 11
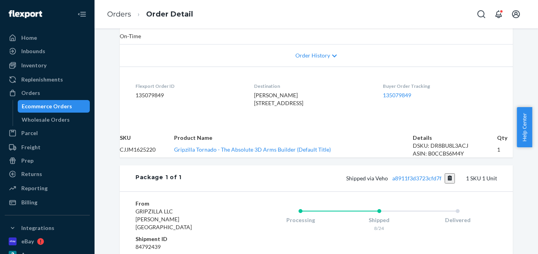
scroll to position [236, 0]
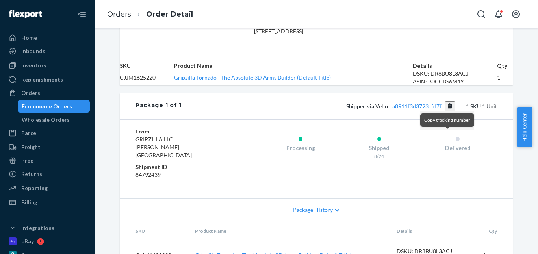
click at [447, 112] on button "Copy tracking number" at bounding box center [450, 106] width 11 height 10
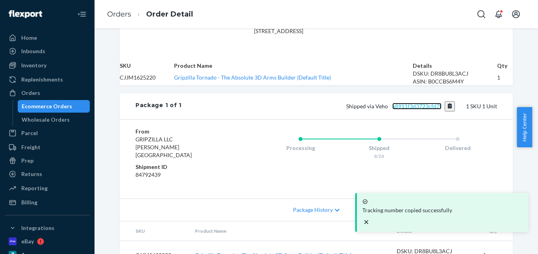
click at [420, 110] on link "a8911f3d3723cfd7f" at bounding box center [416, 106] width 49 height 7
click at [119, 12] on link "Orders" at bounding box center [119, 14] width 24 height 9
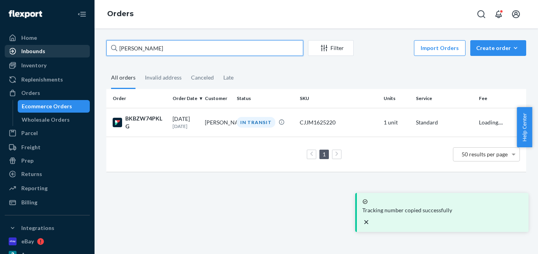
click at [80, 50] on div "Home Inbounds Shipping Plans Problems Inventory Products Replenishments Orders …" at bounding box center [269, 127] width 538 height 254
paste input "[PERSON_NAME] [PERSON_NAME]"
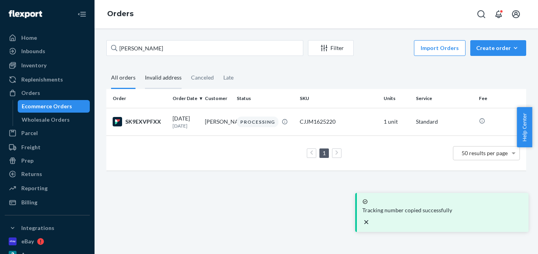
click at [164, 76] on div "Invalid address" at bounding box center [163, 78] width 37 height 22
click at [140, 67] on input "Invalid address" at bounding box center [140, 67] width 0 height 0
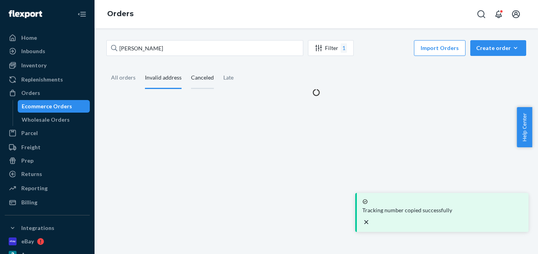
click at [197, 77] on div "Canceled" at bounding box center [202, 78] width 23 height 22
click at [186, 67] on input "Canceled" at bounding box center [186, 67] width 0 height 0
click at [231, 81] on div "Late" at bounding box center [228, 78] width 10 height 22
click at [219, 67] on input "Late" at bounding box center [219, 67] width 0 height 0
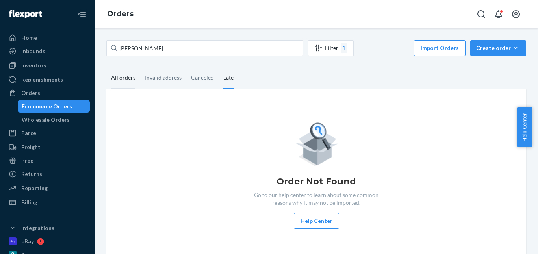
click at [124, 79] on div "All orders" at bounding box center [123, 78] width 24 height 22
click at [106, 67] on input "All orders" at bounding box center [106, 67] width 0 height 0
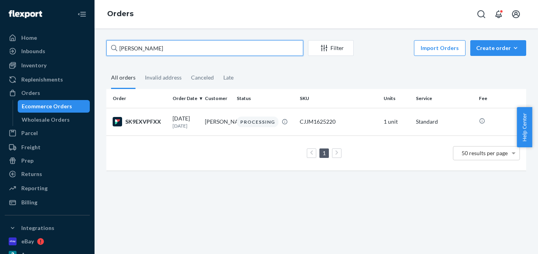
click at [138, 48] on input "[PERSON_NAME]" at bounding box center [204, 48] width 197 height 16
paste input "ourtney A Soest"
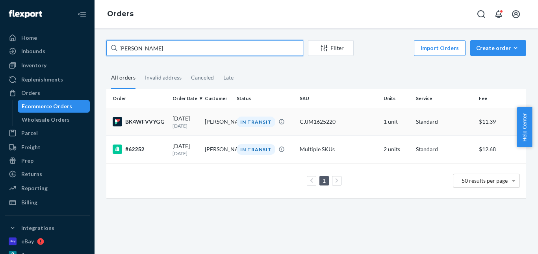
type input "[PERSON_NAME]"
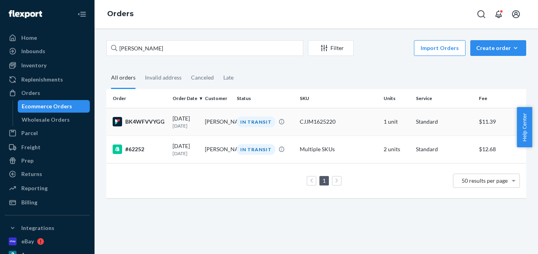
click at [246, 119] on div "IN TRANSIT" at bounding box center [256, 122] width 39 height 11
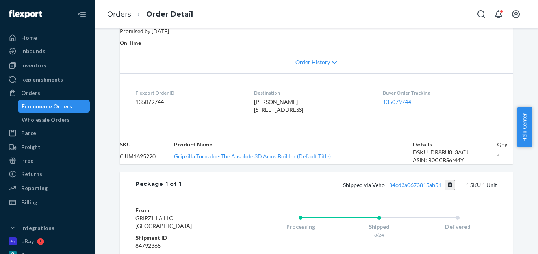
scroll to position [276, 0]
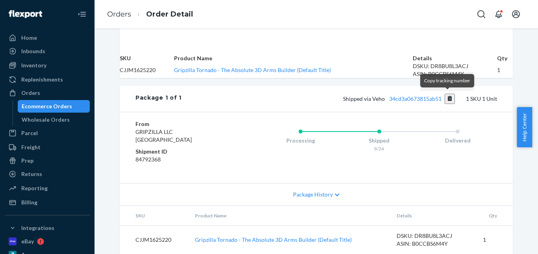
click at [448, 97] on button "Copy tracking number" at bounding box center [450, 99] width 11 height 10
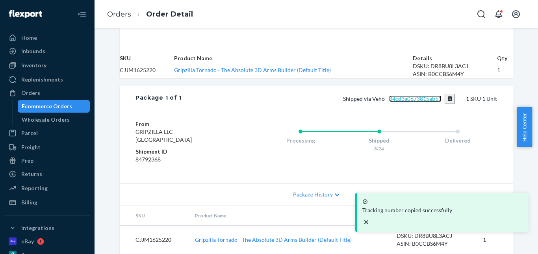
click at [409, 98] on link "34cd3a0673815ab51" at bounding box center [415, 98] width 52 height 7
click at [116, 13] on link "Orders" at bounding box center [119, 14] width 24 height 9
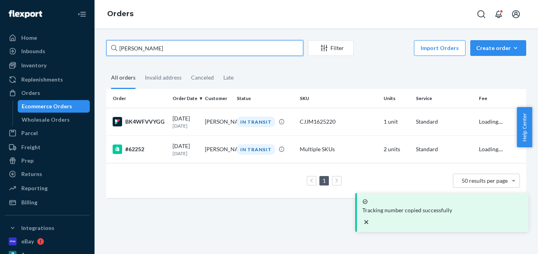
click at [162, 50] on input "[PERSON_NAME]" at bounding box center [204, 48] width 197 height 16
drag, startPoint x: 162, startPoint y: 50, endPoint x: 133, endPoint y: 53, distance: 29.7
click at [133, 53] on input "[PERSON_NAME]" at bounding box center [204, 48] width 197 height 16
paste input "[PERSON_NAME]"
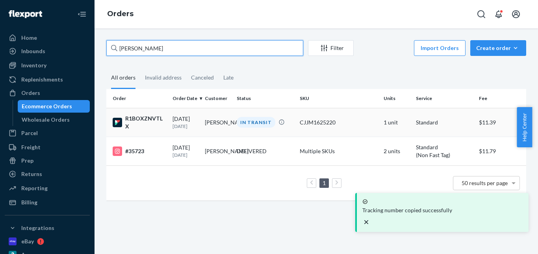
type input "[PERSON_NAME]"
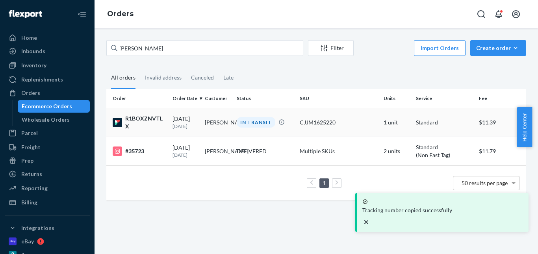
click at [260, 126] on div "IN TRANSIT" at bounding box center [256, 122] width 39 height 11
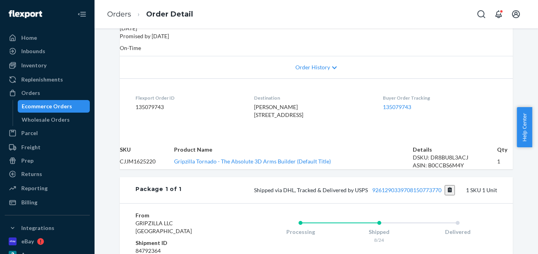
scroll to position [158, 0]
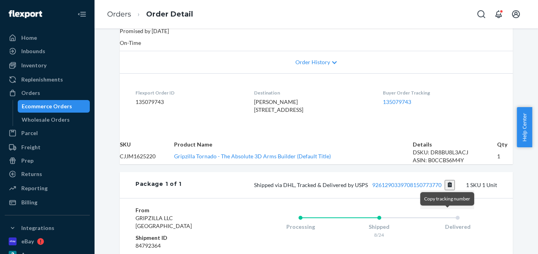
click at [448, 190] on button "Copy tracking number" at bounding box center [450, 185] width 11 height 10
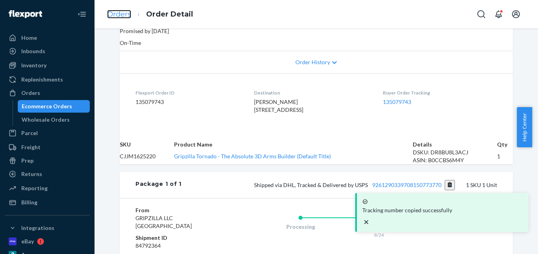
click at [125, 11] on link "Orders" at bounding box center [119, 14] width 24 height 9
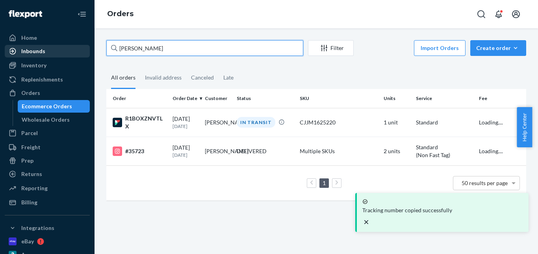
drag, startPoint x: 172, startPoint y: 50, endPoint x: 83, endPoint y: 54, distance: 89.2
click at [83, 54] on div "Home Inbounds Shipping Plans Problems Inventory Products Replenishments Orders …" at bounding box center [269, 127] width 538 height 254
paste input "[PERSON_NAME]"
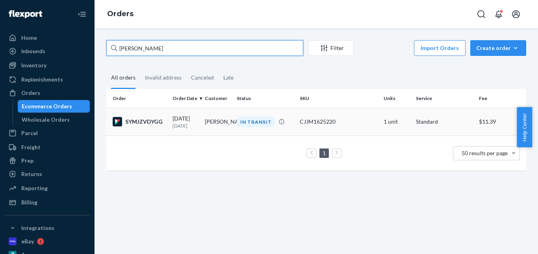
type input "[PERSON_NAME]"
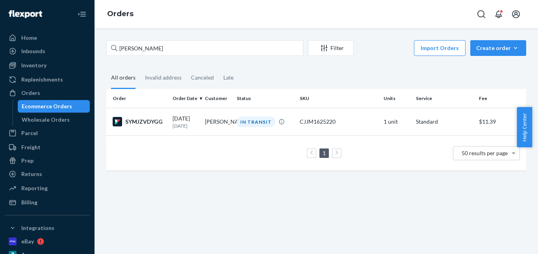
drag, startPoint x: 264, startPoint y: 122, endPoint x: 260, endPoint y: 118, distance: 6.2
click at [264, 122] on div "IN TRANSIT" at bounding box center [256, 122] width 39 height 11
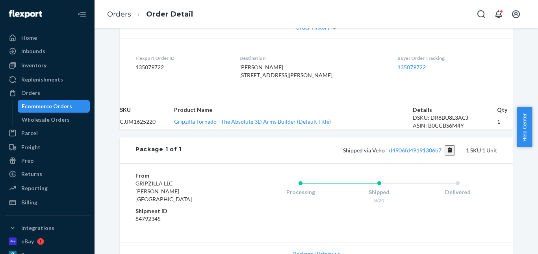
scroll to position [197, 0]
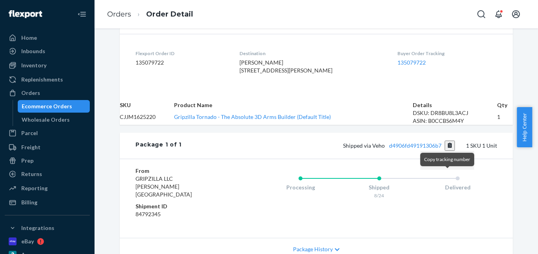
click at [447, 151] on button "Copy tracking number" at bounding box center [450, 146] width 11 height 10
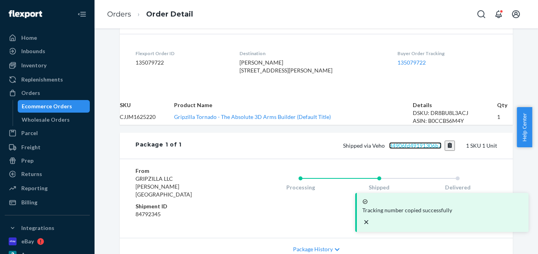
click at [415, 149] on link "d4906fd49191306b7" at bounding box center [415, 145] width 52 height 7
click at [119, 13] on link "Orders" at bounding box center [119, 14] width 24 height 9
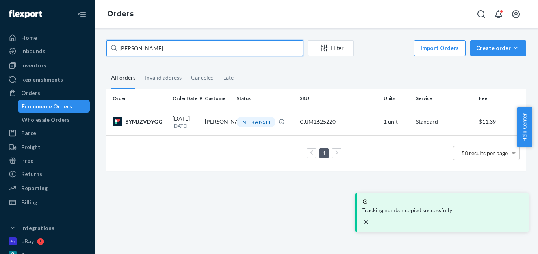
drag, startPoint x: 120, startPoint y: 49, endPoint x: 115, endPoint y: 49, distance: 5.5
click at [115, 49] on div "[PERSON_NAME]" at bounding box center [204, 48] width 197 height 16
paste input "[PERSON_NAME]"
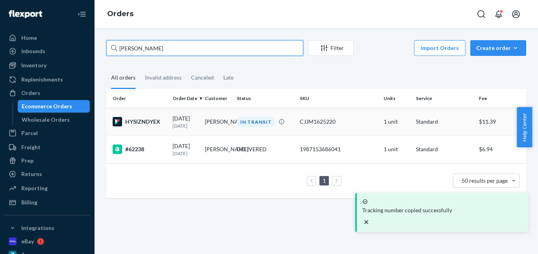
type input "[PERSON_NAME]"
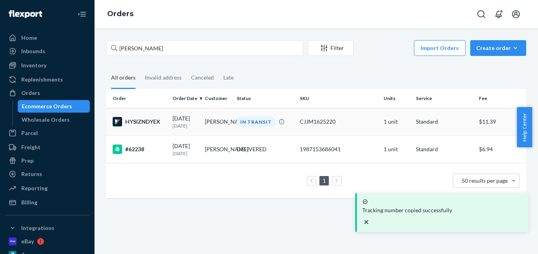
click at [261, 122] on div "IN TRANSIT" at bounding box center [256, 122] width 39 height 11
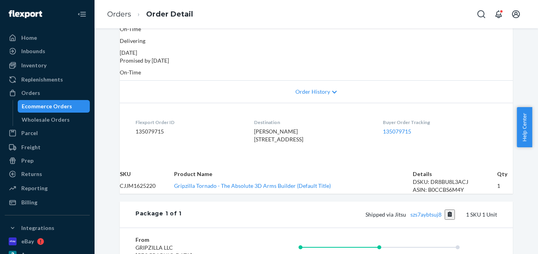
scroll to position [158, 0]
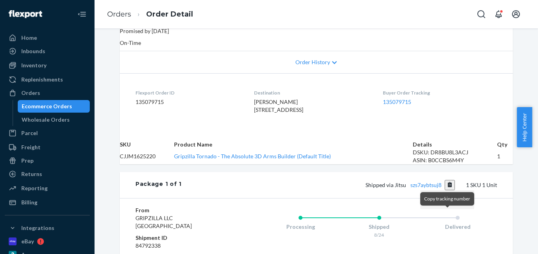
click at [445, 190] on button "Copy tracking number" at bounding box center [450, 185] width 11 height 10
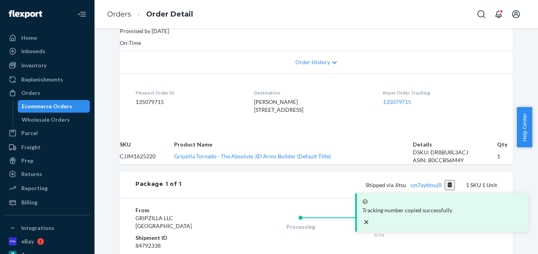
click at [424, 217] on div "Tracking number copied successfully" at bounding box center [443, 212] width 166 height 33
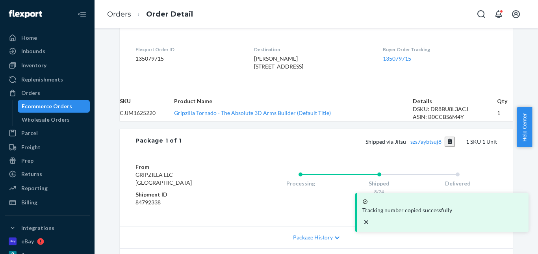
scroll to position [236, 0]
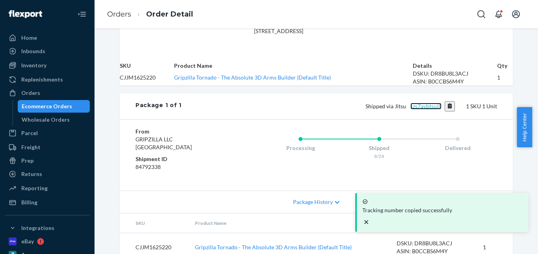
click at [420, 110] on link "szs7aybtsuj8" at bounding box center [426, 106] width 31 height 7
click at [120, 15] on link "Orders" at bounding box center [119, 14] width 24 height 9
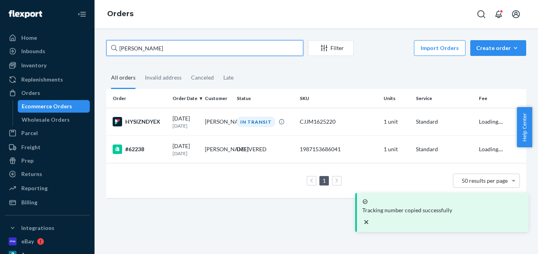
drag, startPoint x: 164, startPoint y: 46, endPoint x: 110, endPoint y: 48, distance: 54.8
click at [110, 48] on input "[PERSON_NAME]" at bounding box center [204, 48] width 197 height 16
paste input "[PERSON_NAME]"
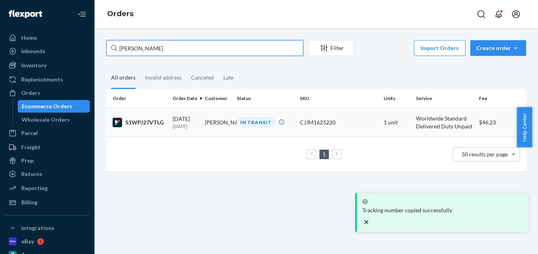
type input "[PERSON_NAME]"
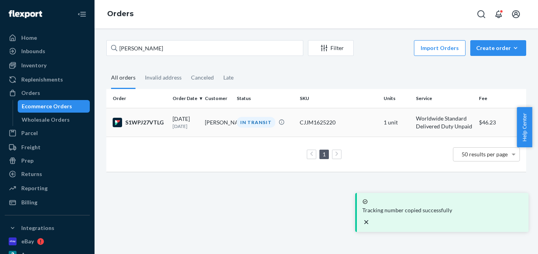
click at [254, 121] on div "IN TRANSIT" at bounding box center [256, 122] width 39 height 11
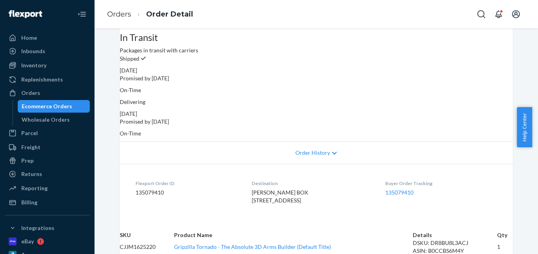
scroll to position [158, 0]
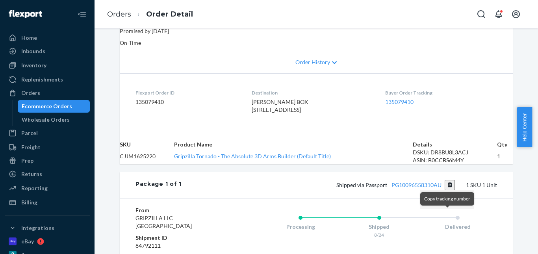
click at [448, 190] on button "Copy tracking number" at bounding box center [450, 185] width 11 height 10
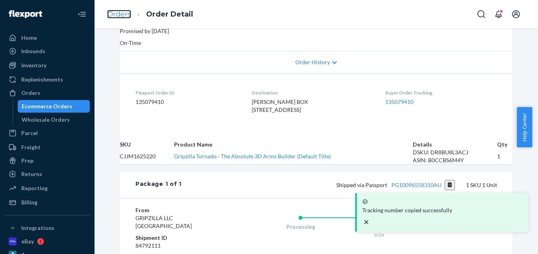
click at [122, 13] on link "Orders" at bounding box center [119, 14] width 24 height 9
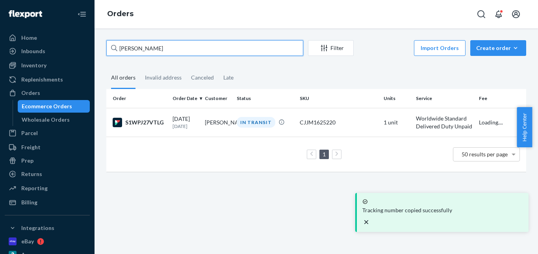
drag, startPoint x: 108, startPoint y: 51, endPoint x: 100, endPoint y: 47, distance: 8.7
click at [91, 51] on div "Home Inbounds Shipping Plans Problems Inventory Products Replenishments Orders …" at bounding box center [269, 127] width 538 height 254
paste input "[PERSON_NAME]"
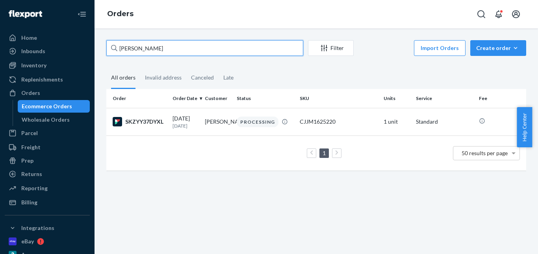
drag, startPoint x: 161, startPoint y: 54, endPoint x: 108, endPoint y: 50, distance: 52.6
click at [109, 50] on input "[PERSON_NAME]" at bounding box center [204, 48] width 197 height 16
paste input "[PERSON_NAME]"
type input "[PERSON_NAME]"
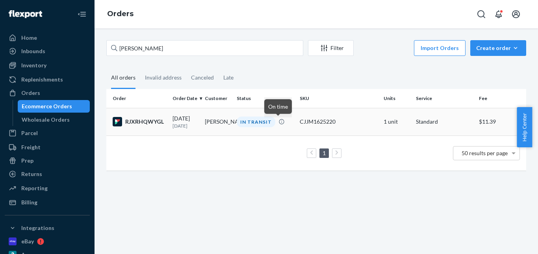
click at [254, 125] on div "IN TRANSIT" at bounding box center [256, 122] width 39 height 11
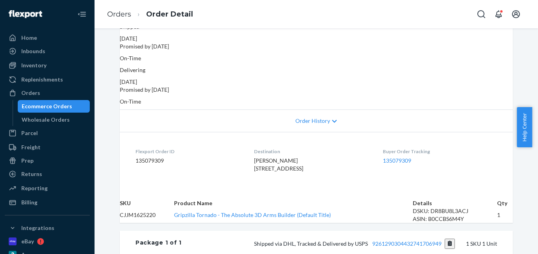
scroll to position [158, 0]
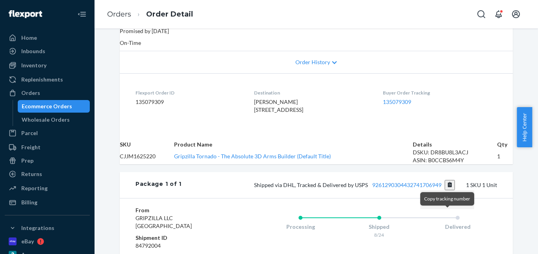
click at [446, 190] on button "Copy tracking number" at bounding box center [450, 185] width 11 height 10
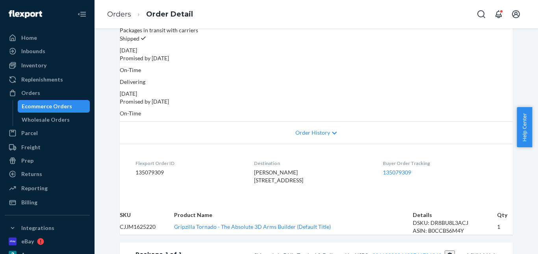
scroll to position [0, 0]
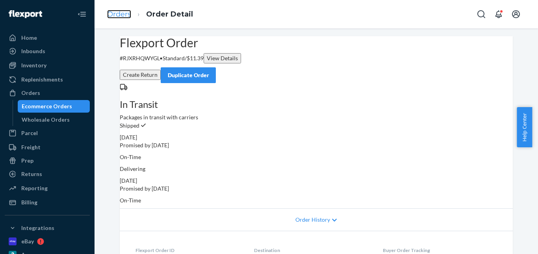
click at [126, 16] on link "Orders" at bounding box center [119, 14] width 24 height 9
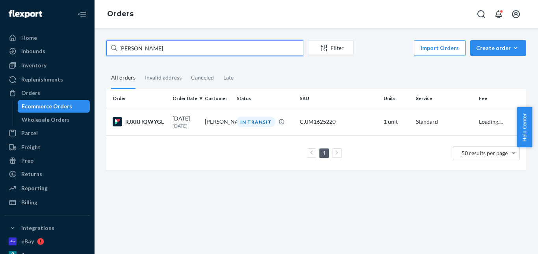
drag, startPoint x: 130, startPoint y: 49, endPoint x: 87, endPoint y: 45, distance: 42.7
click at [85, 47] on div "Home Inbounds Shipping Plans Problems Inventory Products Replenishments Orders …" at bounding box center [269, 127] width 538 height 254
paste input "[PERSON_NAME]"
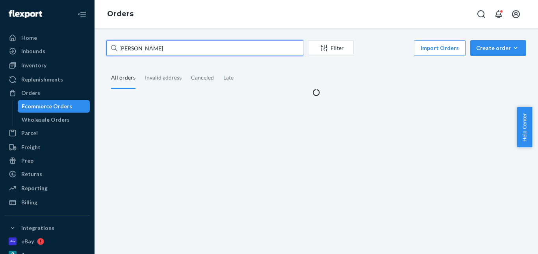
paste input "text"
drag, startPoint x: 159, startPoint y: 49, endPoint x: 130, endPoint y: 46, distance: 28.5
click at [101, 48] on div "[PERSON_NAME] Filter Import Orders Create order Ecommerce order Removal order A…" at bounding box center [316, 68] width 432 height 56
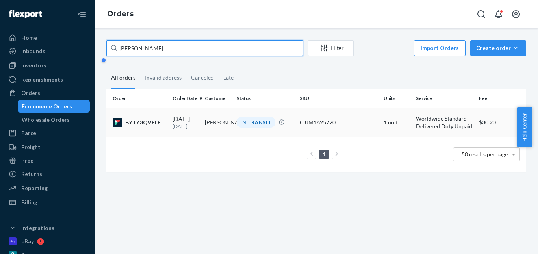
type input "[PERSON_NAME]"
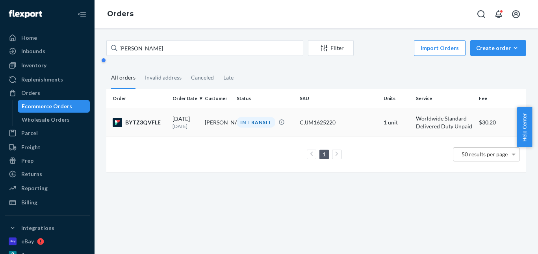
click at [244, 117] on div "IN TRANSIT" at bounding box center [256, 122] width 39 height 11
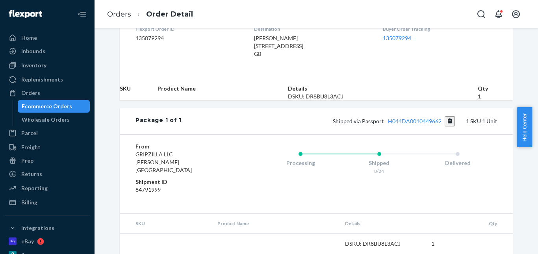
scroll to position [246, 0]
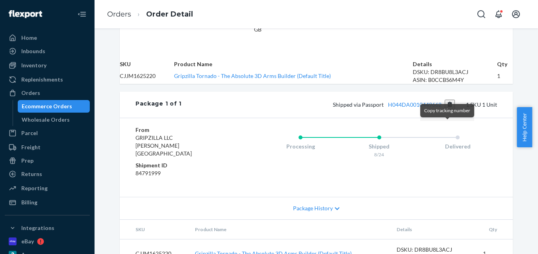
drag, startPoint x: 446, startPoint y: 128, endPoint x: 403, endPoint y: 106, distance: 48.6
click at [446, 110] on button "Copy tracking number" at bounding box center [450, 105] width 11 height 10
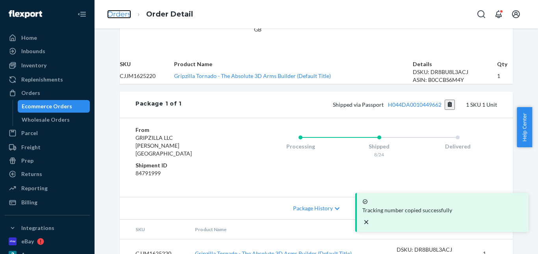
click at [119, 13] on link "Orders" at bounding box center [119, 14] width 24 height 9
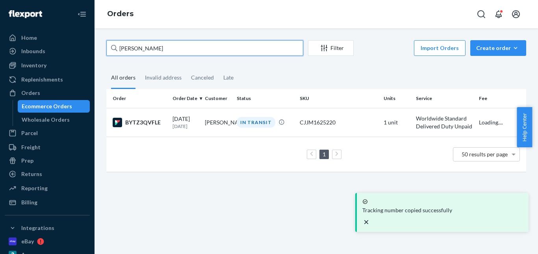
drag, startPoint x: 173, startPoint y: 54, endPoint x: 99, endPoint y: 50, distance: 74.6
click at [99, 50] on div "[PERSON_NAME] Filter Import Orders Create order Ecommerce order Removal order A…" at bounding box center [317, 141] width 444 height 226
paste input "[PERSON_NAME]"
type input "[PERSON_NAME]"
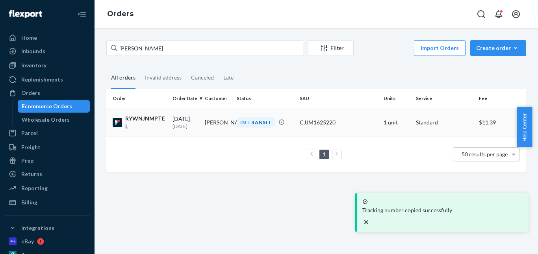
click at [254, 123] on div "IN TRANSIT" at bounding box center [256, 122] width 39 height 11
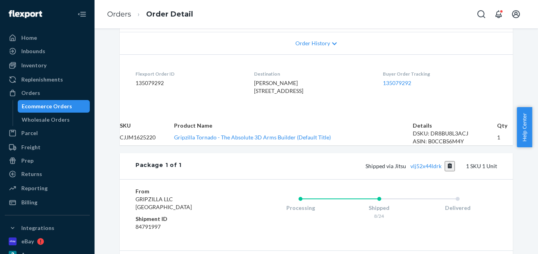
scroll to position [276, 0]
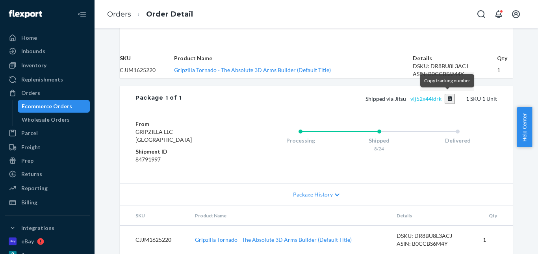
drag, startPoint x: 447, startPoint y: 98, endPoint x: 437, endPoint y: 98, distance: 10.3
click at [447, 98] on button "Copy tracking number" at bounding box center [450, 99] width 11 height 10
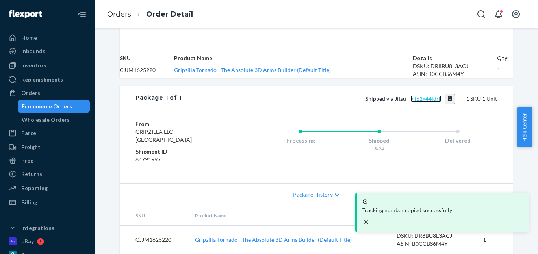
click at [428, 99] on link "vlj52x44ldrk" at bounding box center [426, 98] width 31 height 7
click at [121, 12] on link "Orders" at bounding box center [119, 14] width 24 height 9
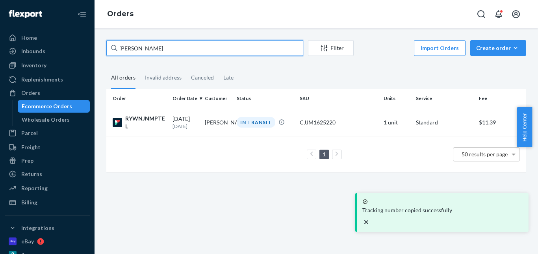
drag, startPoint x: 156, startPoint y: 50, endPoint x: 99, endPoint y: 49, distance: 56.4
click at [99, 49] on div "[PERSON_NAME] Filter Import Orders Create order Ecommerce order Removal order A…" at bounding box center [317, 141] width 444 height 226
paste input "[PERSON_NAME]"
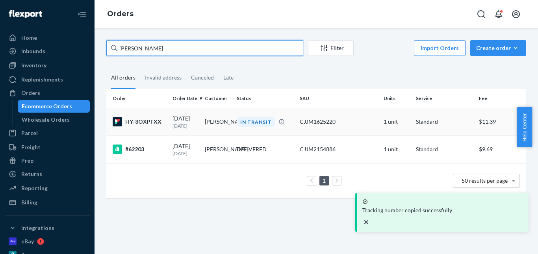
type input "[PERSON_NAME]"
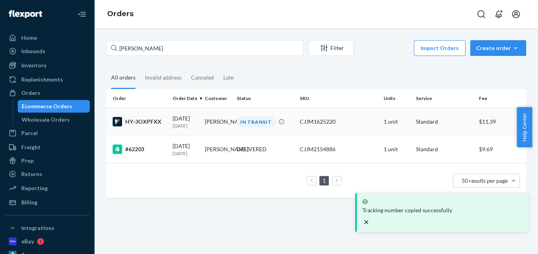
click at [247, 122] on div "IN TRANSIT" at bounding box center [256, 122] width 39 height 11
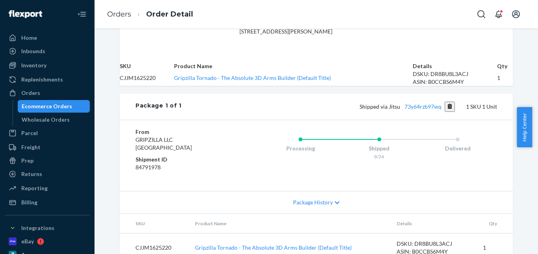
scroll to position [236, 0]
click at [448, 112] on button "Copy tracking number" at bounding box center [450, 106] width 11 height 10
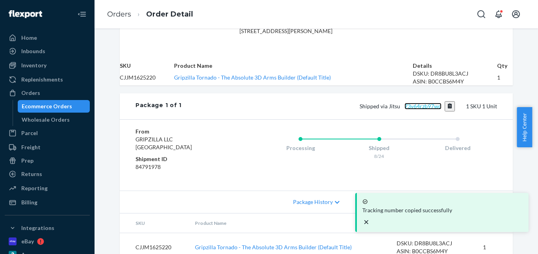
click at [426, 110] on link "73y64rzb97wq" at bounding box center [423, 106] width 37 height 7
click at [126, 13] on link "Orders" at bounding box center [119, 14] width 24 height 9
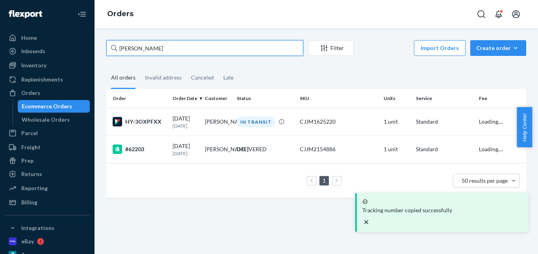
drag, startPoint x: 176, startPoint y: 48, endPoint x: 121, endPoint y: 44, distance: 55.3
click at [112, 50] on div "[PERSON_NAME]" at bounding box center [204, 48] width 197 height 16
paste input "[PERSON_NAME]"
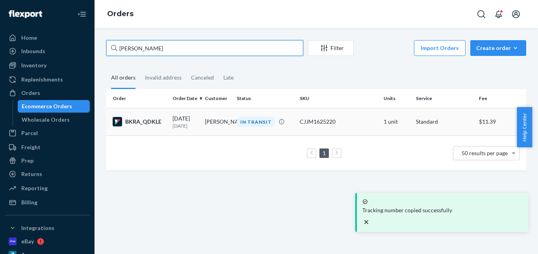
type input "[PERSON_NAME]"
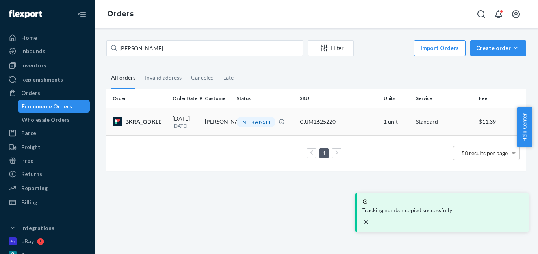
click at [247, 120] on div "IN TRANSIT" at bounding box center [256, 122] width 39 height 11
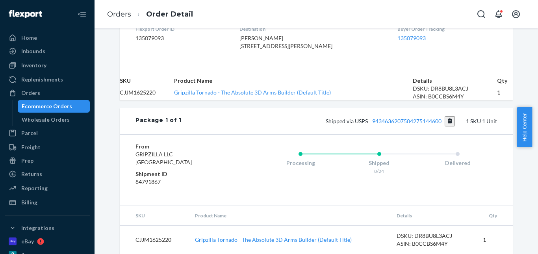
scroll to position [236, 0]
click at [449, 126] on button "Copy tracking number" at bounding box center [450, 121] width 11 height 10
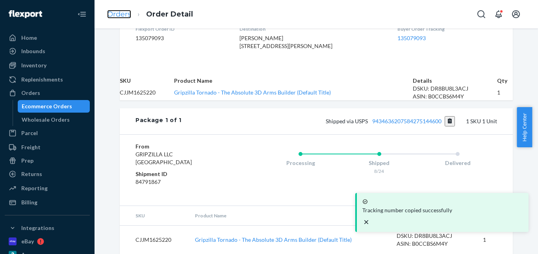
click at [126, 15] on link "Orders" at bounding box center [119, 14] width 24 height 9
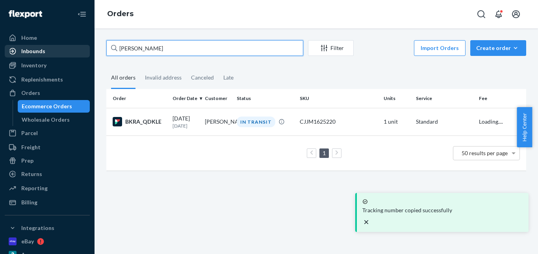
drag, startPoint x: 177, startPoint y: 49, endPoint x: 59, endPoint y: 47, distance: 118.2
click at [57, 49] on div "Home Inbounds Shipping Plans Problems Inventory Products Replenishments Orders …" at bounding box center [269, 127] width 538 height 254
paste input "[PERSON_NAME]"
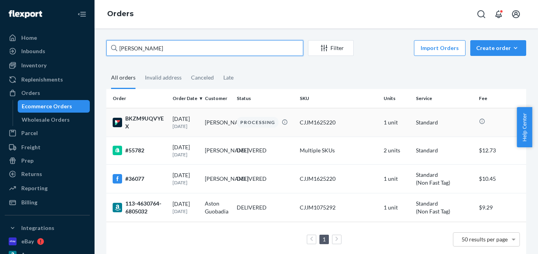
scroll to position [34, 0]
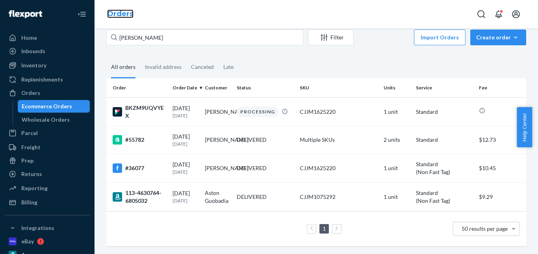
click at [119, 11] on link "Orders" at bounding box center [120, 13] width 26 height 9
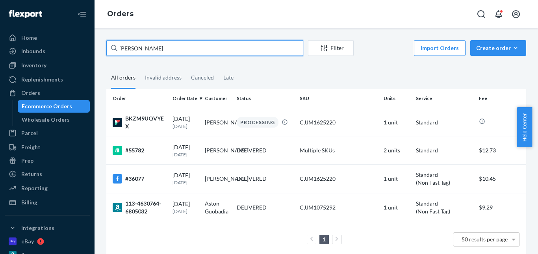
drag, startPoint x: 169, startPoint y: 52, endPoint x: 91, endPoint y: 50, distance: 78.4
click at [91, 52] on div "Home Inbounds Shipping Plans Problems Inventory Products Replenishments Orders …" at bounding box center [269, 127] width 538 height 254
paste input "[PERSON_NAME]"
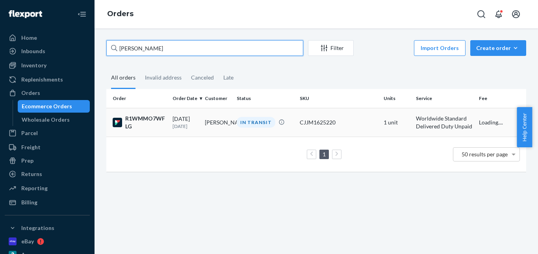
type input "[PERSON_NAME]"
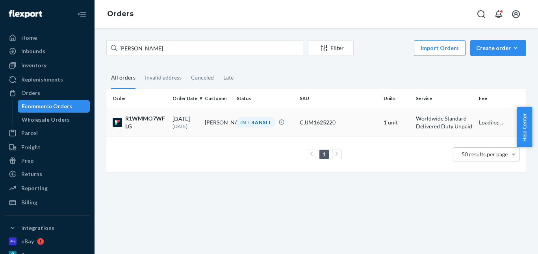
click at [246, 117] on div "IN TRANSIT" at bounding box center [256, 122] width 39 height 11
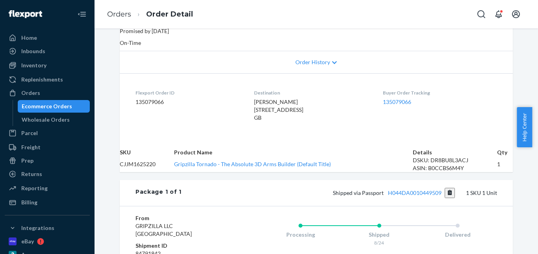
scroll to position [197, 0]
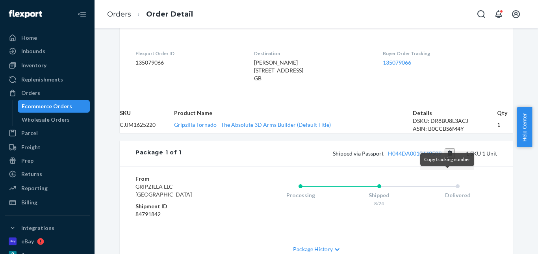
click at [450, 159] on button "Copy tracking number" at bounding box center [450, 154] width 11 height 10
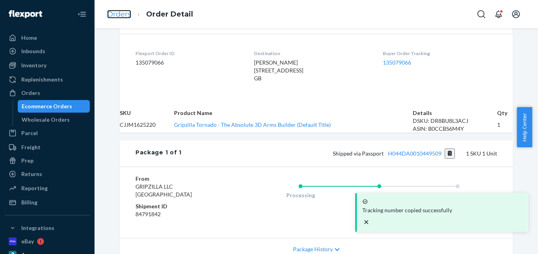
click at [125, 17] on link "Orders" at bounding box center [119, 14] width 24 height 9
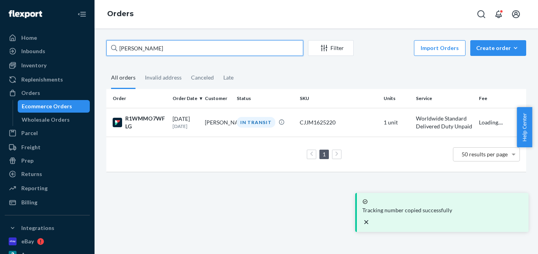
drag, startPoint x: 166, startPoint y: 50, endPoint x: 87, endPoint y: 50, distance: 79.2
click at [87, 50] on div "Home Inbounds Shipping Plans Problems Inventory Products Replenishments Orders …" at bounding box center [269, 127] width 538 height 254
paste input "[PERSON_NAME]"
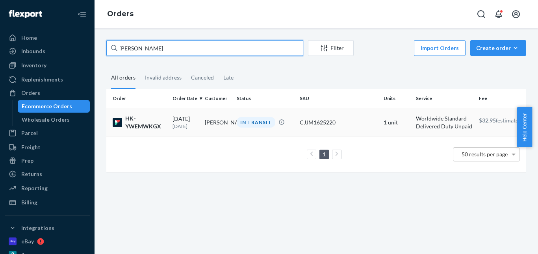
type input "[PERSON_NAME]"
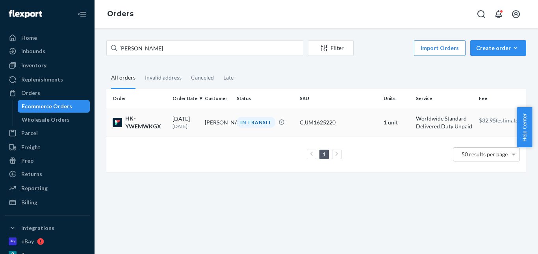
click at [251, 121] on div "IN TRANSIT" at bounding box center [256, 122] width 39 height 11
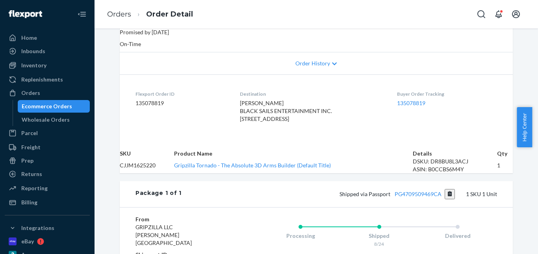
scroll to position [158, 0]
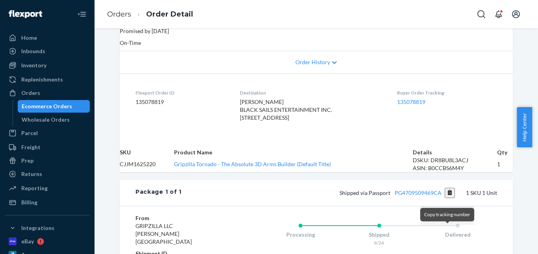
drag, startPoint x: 449, startPoint y: 232, endPoint x: 379, endPoint y: 182, distance: 85.4
click at [449, 198] on button "Copy tracking number" at bounding box center [450, 193] width 11 height 10
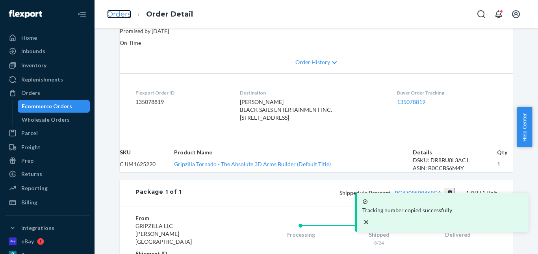
click at [115, 15] on link "Orders" at bounding box center [119, 14] width 24 height 9
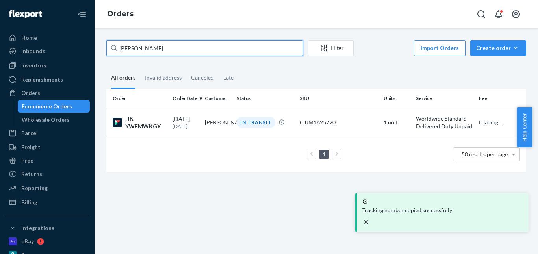
drag, startPoint x: 75, startPoint y: 52, endPoint x: 85, endPoint y: 45, distance: 12.4
click at [78, 49] on div "Home Inbounds Shipping Plans Problems Inventory Products Replenishments Orders …" at bounding box center [269, 127] width 538 height 254
paste input "[PERSON_NAME]"
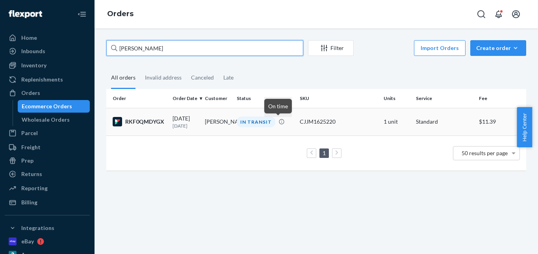
type input "[PERSON_NAME]"
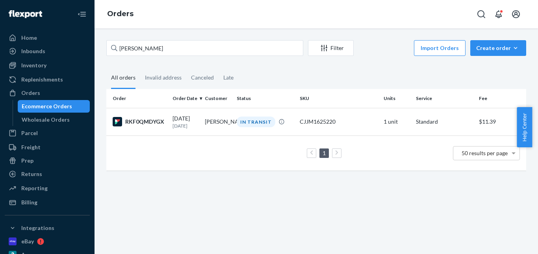
drag, startPoint x: 264, startPoint y: 123, endPoint x: 221, endPoint y: 97, distance: 50.6
click at [263, 123] on div "IN TRANSIT" at bounding box center [256, 122] width 39 height 11
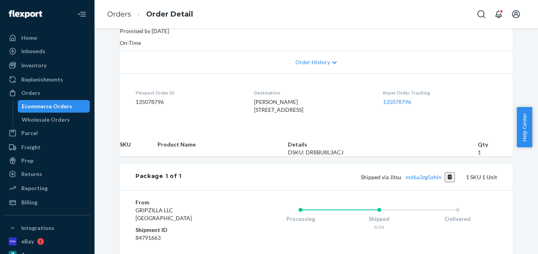
scroll to position [236, 0]
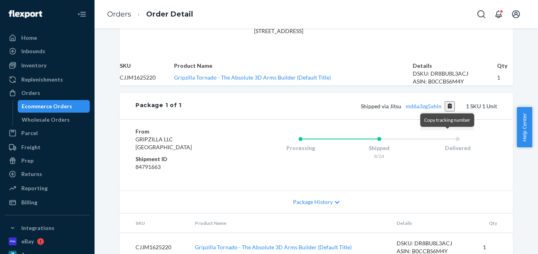
click at [447, 112] on button "Copy tracking number" at bounding box center [450, 106] width 11 height 10
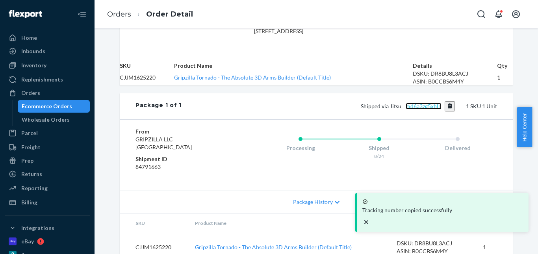
click at [422, 110] on link "md6a3zg5xhln" at bounding box center [424, 106] width 36 height 7
click at [115, 15] on link "Orders" at bounding box center [119, 14] width 24 height 9
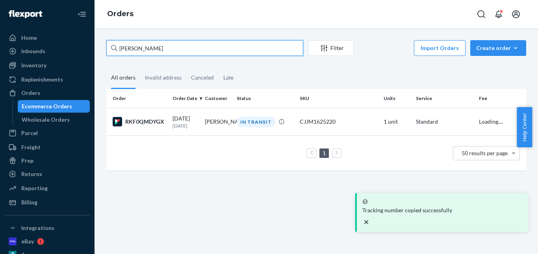
drag, startPoint x: 168, startPoint y: 47, endPoint x: 95, endPoint y: 45, distance: 72.5
click at [95, 45] on div "[PERSON_NAME] Filter Import Orders Create order Ecommerce order Removal order A…" at bounding box center [317, 141] width 444 height 226
paste input "[PERSON_NAME]"
type input "[PERSON_NAME]"
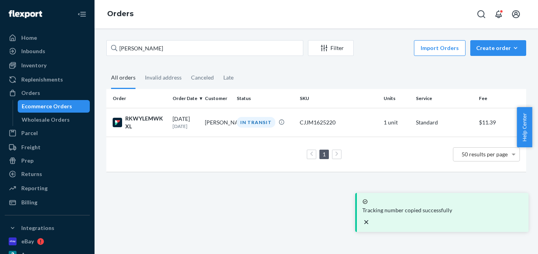
click at [264, 118] on div "IN TRANSIT" at bounding box center [256, 122] width 39 height 11
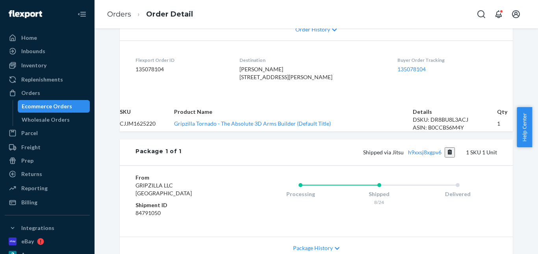
scroll to position [236, 0]
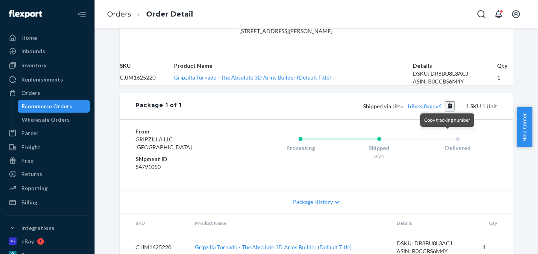
click at [447, 112] on button "Copy tracking number" at bounding box center [450, 106] width 11 height 10
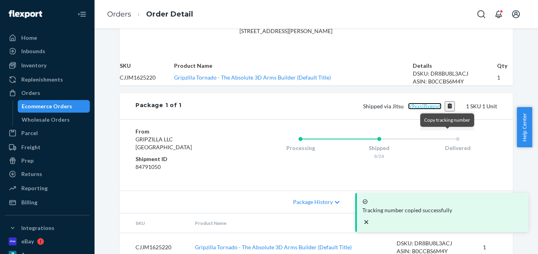
click at [424, 110] on link "h9xxsj8xgpv6" at bounding box center [424, 106] width 33 height 7
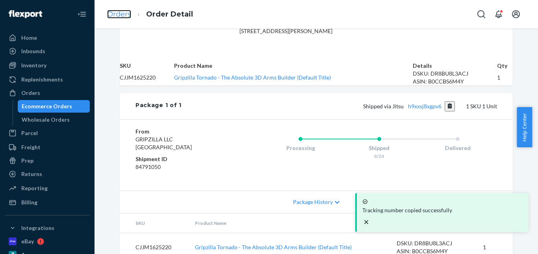
click at [123, 11] on link "Orders" at bounding box center [119, 14] width 24 height 9
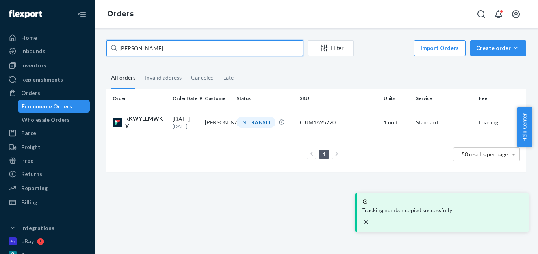
drag, startPoint x: 173, startPoint y: 50, endPoint x: 112, endPoint y: 46, distance: 61.2
click at [112, 46] on div "[PERSON_NAME]" at bounding box center [204, 48] width 197 height 16
paste input "[PERSON_NAME]"
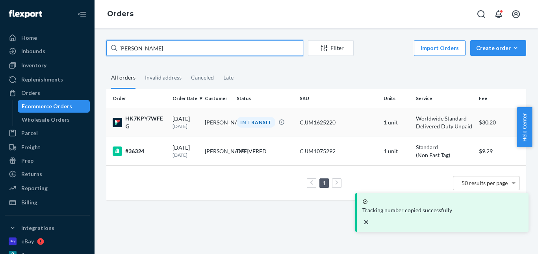
type input "[PERSON_NAME]"
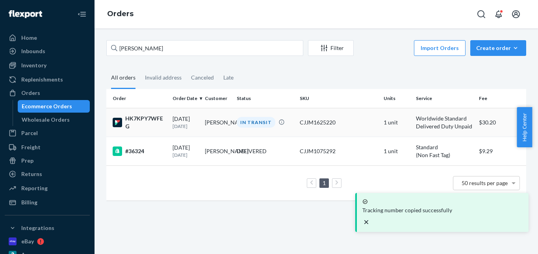
click at [256, 123] on div "IN TRANSIT" at bounding box center [256, 122] width 39 height 11
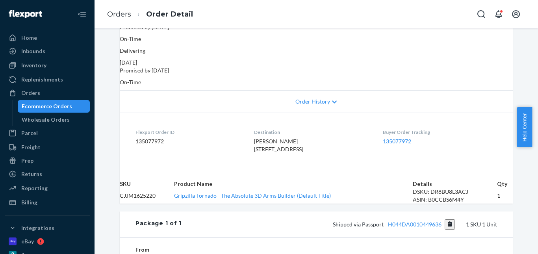
scroll to position [276, 0]
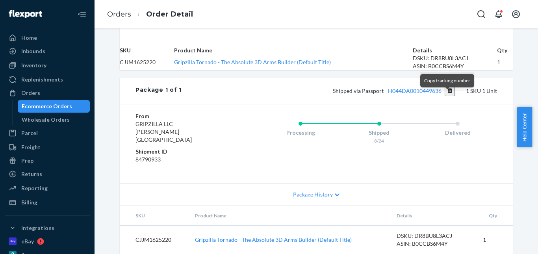
click at [448, 96] on button "Copy tracking number" at bounding box center [450, 91] width 11 height 10
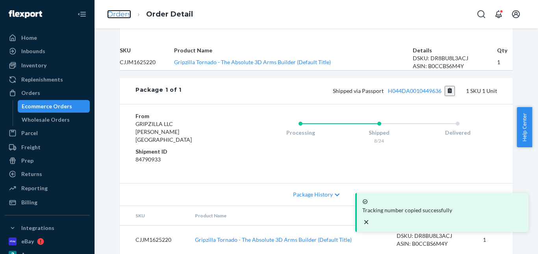
click at [124, 12] on link "Orders" at bounding box center [119, 14] width 24 height 9
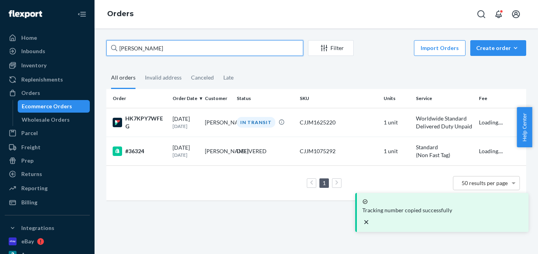
drag, startPoint x: 149, startPoint y: 48, endPoint x: 110, endPoint y: 46, distance: 38.7
click at [110, 46] on input "[PERSON_NAME]" at bounding box center [204, 48] width 197 height 16
paste input "[PERSON_NAME]"
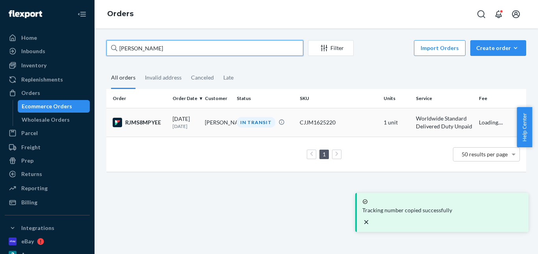
type input "[PERSON_NAME]"
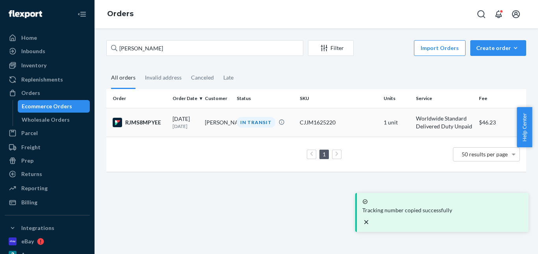
click at [259, 126] on div "IN TRANSIT" at bounding box center [256, 122] width 39 height 11
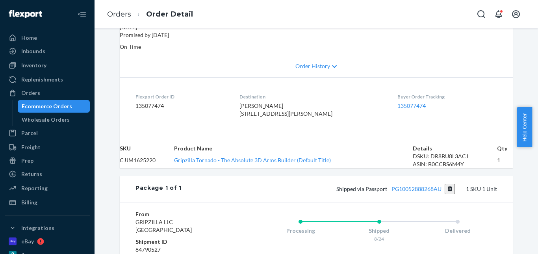
scroll to position [197, 0]
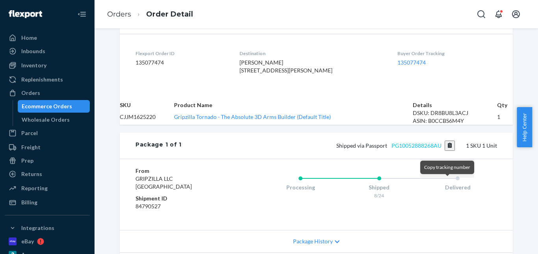
drag, startPoint x: 449, startPoint y: 184, endPoint x: 432, endPoint y: 184, distance: 17.7
click at [449, 151] on button "Copy tracking number" at bounding box center [450, 146] width 11 height 10
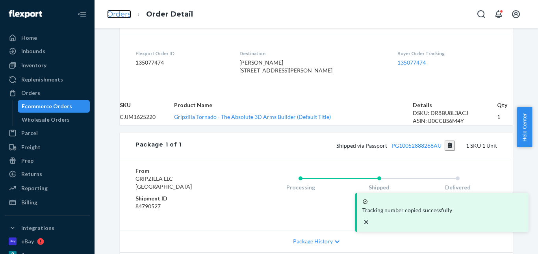
click at [125, 17] on link "Orders" at bounding box center [119, 14] width 24 height 9
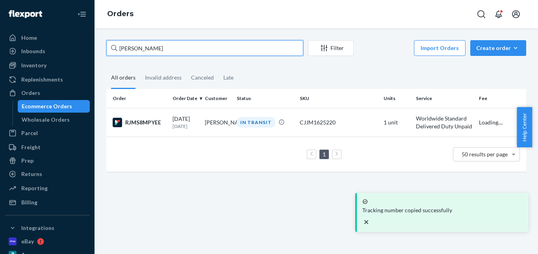
drag, startPoint x: 158, startPoint y: 44, endPoint x: 108, endPoint y: 47, distance: 49.8
click at [108, 47] on input "[PERSON_NAME]" at bounding box center [204, 48] width 197 height 16
paste input "[PERSON_NAME]"
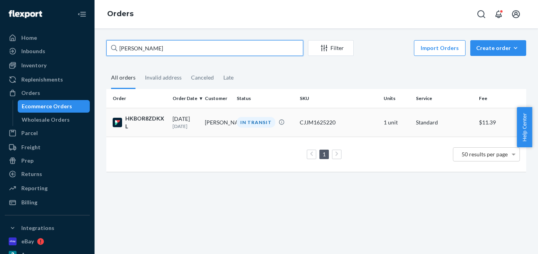
type input "[PERSON_NAME]"
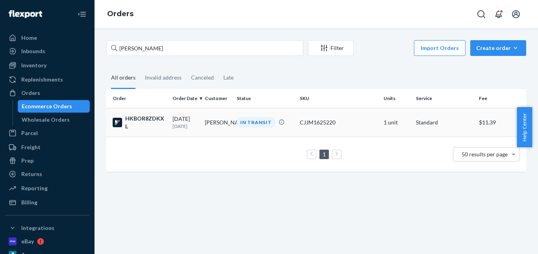
click at [249, 122] on div "IN TRANSIT" at bounding box center [256, 122] width 39 height 11
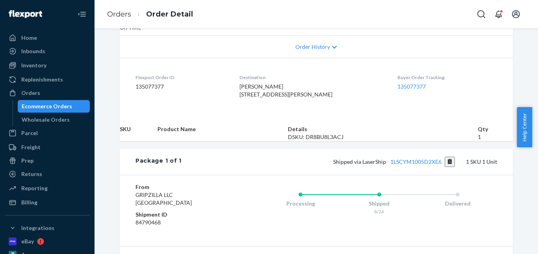
scroll to position [246, 0]
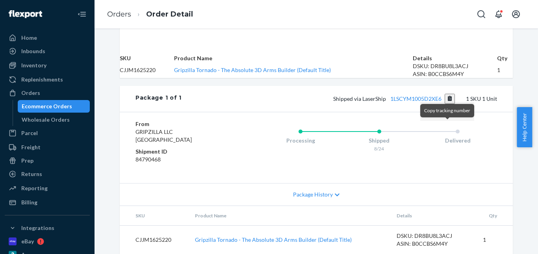
click at [446, 104] on button "Copy tracking number" at bounding box center [450, 99] width 11 height 10
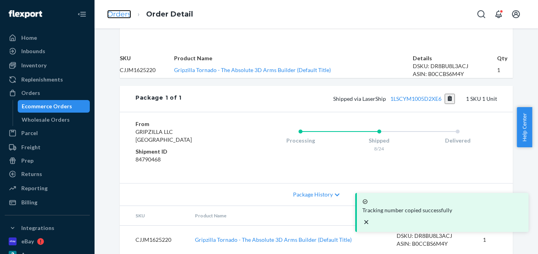
click at [123, 13] on link "Orders" at bounding box center [119, 14] width 24 height 9
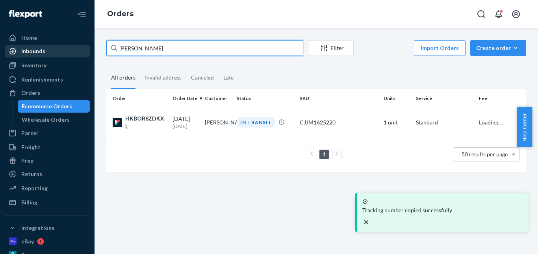
drag, startPoint x: 150, startPoint y: 48, endPoint x: 73, endPoint y: 46, distance: 76.5
click at [73, 46] on div "Home Inbounds Shipping Plans Problems Inventory Products Replenishments Orders …" at bounding box center [269, 127] width 538 height 254
paste input "[PERSON_NAME]"
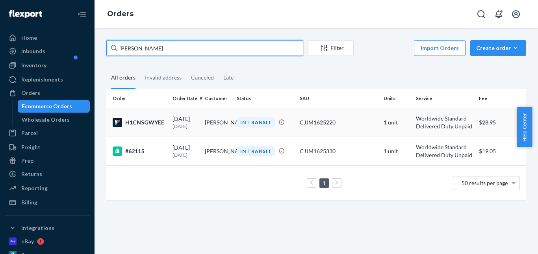
type input "[PERSON_NAME]"
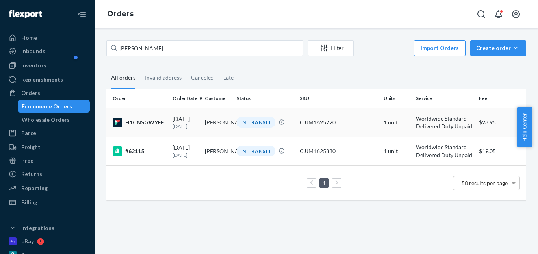
click at [246, 126] on div "IN TRANSIT" at bounding box center [256, 122] width 39 height 11
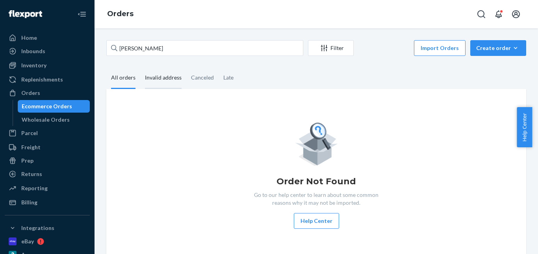
click at [165, 82] on div "Invalid address" at bounding box center [163, 78] width 37 height 22
click at [140, 67] on input "Invalid address" at bounding box center [140, 67] width 0 height 0
click at [130, 82] on div "All orders" at bounding box center [123, 78] width 24 height 22
click at [106, 67] on input "All orders" at bounding box center [106, 67] width 0 height 0
click at [171, 81] on div "Invalid address" at bounding box center [163, 78] width 37 height 22
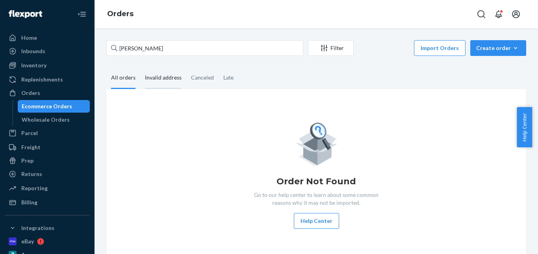
click at [140, 67] on input "Invalid address" at bounding box center [140, 67] width 0 height 0
click at [123, 80] on div "All orders" at bounding box center [123, 78] width 24 height 22
click at [106, 67] on input "All orders" at bounding box center [106, 67] width 0 height 0
click at [158, 78] on div "Invalid address" at bounding box center [163, 78] width 37 height 22
click at [140, 67] on input "Invalid address" at bounding box center [140, 67] width 0 height 0
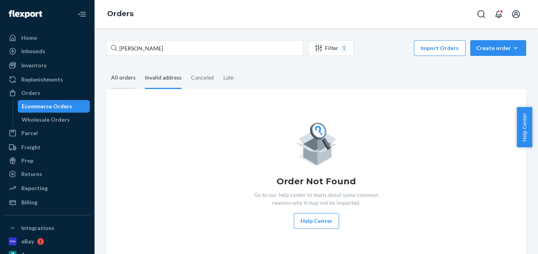
click at [127, 76] on div "All orders" at bounding box center [123, 78] width 24 height 22
click at [106, 67] on input "All orders" at bounding box center [106, 67] width 0 height 0
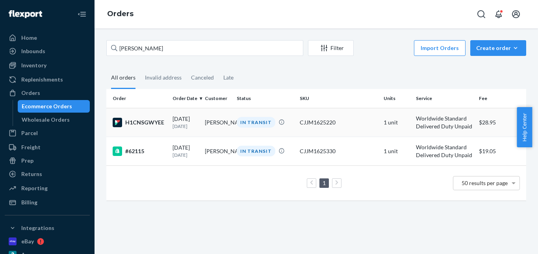
click at [249, 122] on div "IN TRANSIT" at bounding box center [256, 122] width 39 height 11
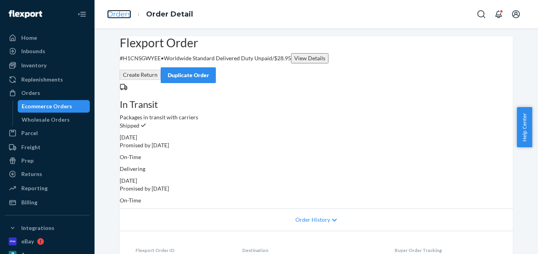
click at [128, 15] on link "Orders" at bounding box center [119, 14] width 24 height 9
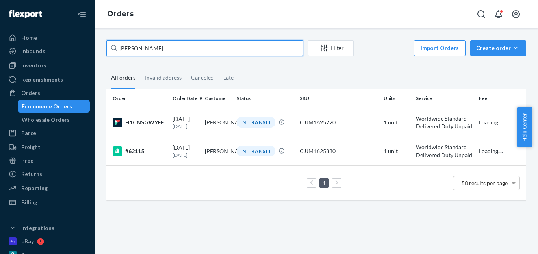
drag, startPoint x: 193, startPoint y: 48, endPoint x: 115, endPoint y: 49, distance: 78.0
click at [115, 49] on div "[PERSON_NAME]" at bounding box center [204, 48] width 197 height 16
paste input "az [PERSON_NAME]"
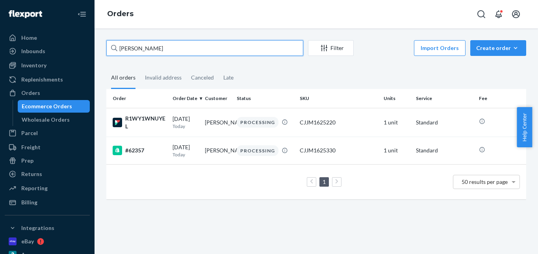
paste input "[PERSON_NAME]"
drag, startPoint x: 162, startPoint y: 49, endPoint x: 113, endPoint y: 50, distance: 49.3
click at [113, 50] on div "[PERSON_NAME]" at bounding box center [204, 48] width 197 height 16
click at [113, 50] on input "[PERSON_NAME]" at bounding box center [204, 48] width 197 height 16
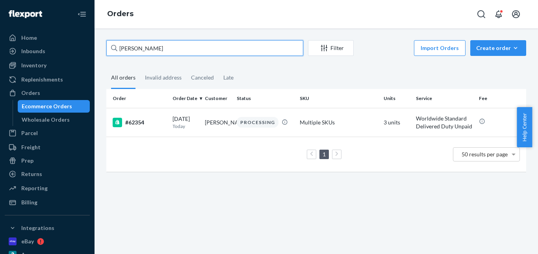
drag, startPoint x: 170, startPoint y: 47, endPoint x: 114, endPoint y: 49, distance: 55.6
click at [114, 49] on div "[PERSON_NAME]" at bounding box center [204, 48] width 197 height 16
paste input "[PERSON_NAME]"
drag, startPoint x: 162, startPoint y: 52, endPoint x: 113, endPoint y: 52, distance: 49.7
click at [113, 52] on div "[PERSON_NAME]" at bounding box center [204, 48] width 197 height 16
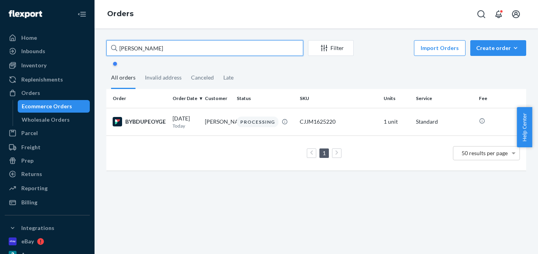
paste input "[PERSON_NAME]"
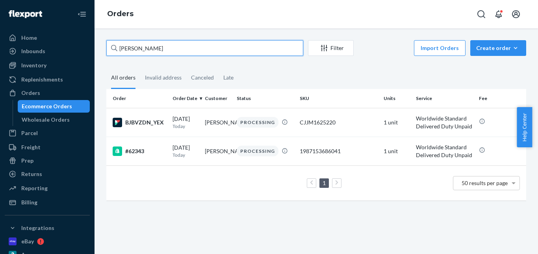
drag, startPoint x: 159, startPoint y: 52, endPoint x: 122, endPoint y: 52, distance: 37.0
click at [122, 52] on input "[PERSON_NAME]" at bounding box center [204, 48] width 197 height 16
paste input "[PERSON_NAME]"
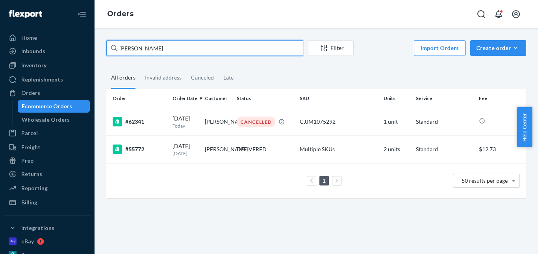
click at [102, 48] on div "[PERSON_NAME] Filter Import Orders Create order Ecommerce order Removal order A…" at bounding box center [316, 123] width 432 height 166
paste input "[PERSON_NAME]"
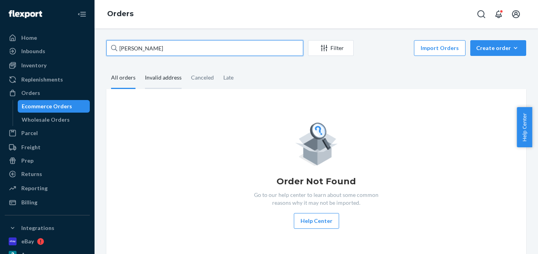
type input "[PERSON_NAME]"
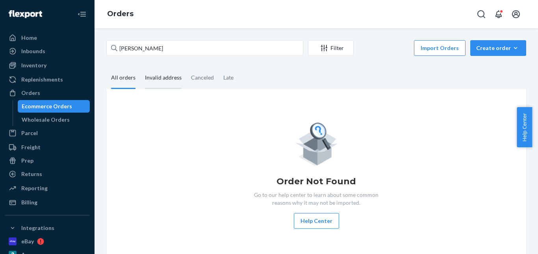
click at [163, 76] on div "Invalid address" at bounding box center [163, 78] width 37 height 22
click at [140, 67] on input "Invalid address" at bounding box center [140, 67] width 0 height 0
drag, startPoint x: 192, startPoint y: 80, endPoint x: 232, endPoint y: 78, distance: 39.5
click at [193, 80] on div "Canceled" at bounding box center [202, 77] width 23 height 20
click at [186, 67] on input "Canceled" at bounding box center [186, 67] width 0 height 0
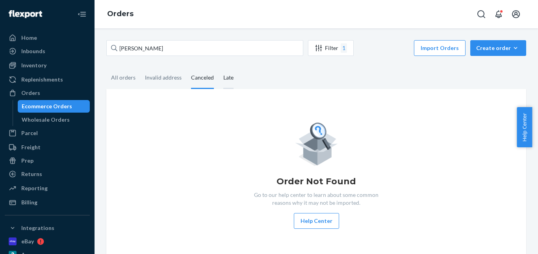
click at [233, 78] on div "Late" at bounding box center [229, 78] width 20 height 22
click at [219, 67] on input "Late" at bounding box center [219, 67] width 0 height 0
click at [493, 53] on button "Create order Ecommerce order Removal order" at bounding box center [499, 48] width 56 height 16
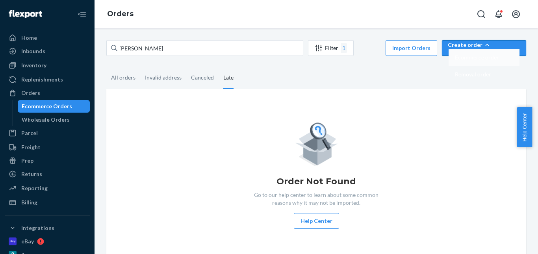
click at [493, 60] on span "Ecommerce order" at bounding box center [477, 58] width 44 height 6
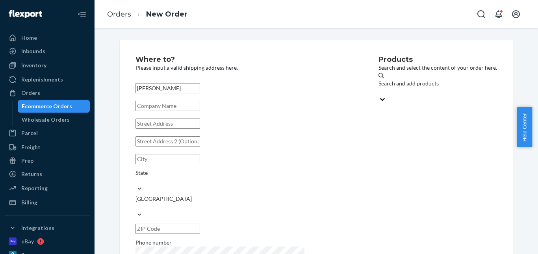
type input "[PERSON_NAME]"
paste input "Essential Fusion"
type input "Essential Fusion"
click at [170, 129] on input "text" at bounding box center [168, 124] width 65 height 10
paste input "[STREET_ADDRESS][PERSON_NAME]"
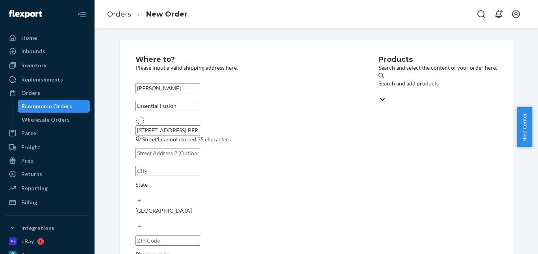
type input "[STREET_ADDRESS]"
type input "[PERSON_NAME]"
type input "3805"
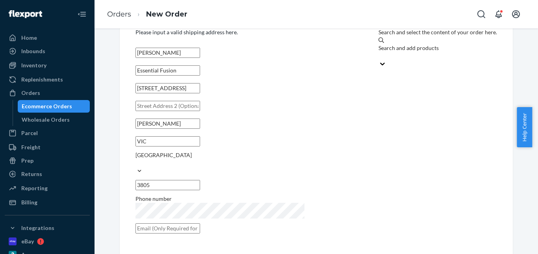
scroll to position [30, 0]
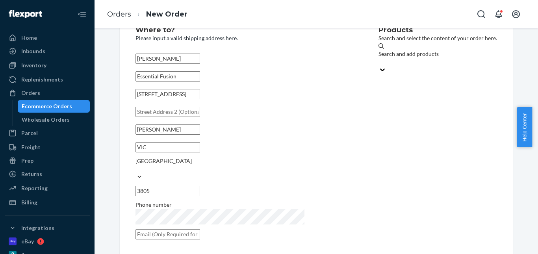
click at [189, 229] on input "text" at bounding box center [168, 234] width 65 height 10
paste input "[EMAIL_ADDRESS][DOMAIN_NAME]"
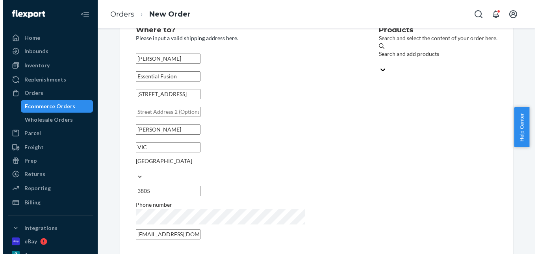
scroll to position [0, 0]
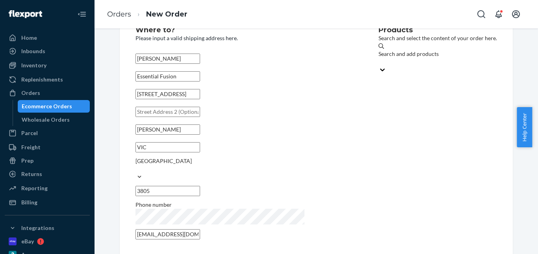
type input "[EMAIL_ADDRESS][DOMAIN_NAME]"
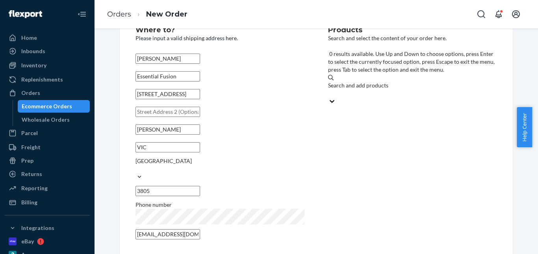
click at [350, 82] on div "Search and add products" at bounding box center [412, 86] width 169 height 8
click at [329, 89] on input "0 results available. Use Up and Down to choose options, press Enter to select t…" at bounding box center [328, 93] width 1 height 8
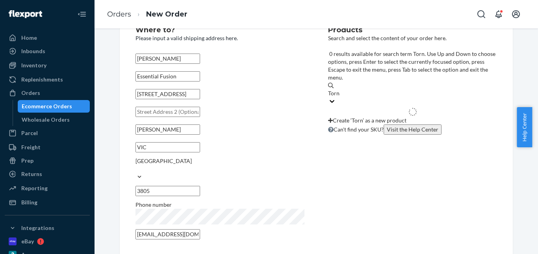
type input "Tornado"
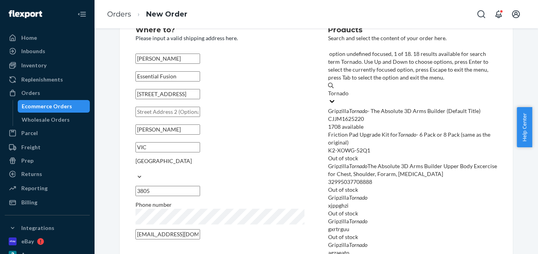
click at [365, 108] on em "Tornado" at bounding box center [358, 111] width 19 height 7
click at [349, 89] on input "Tornado" at bounding box center [338, 93] width 21 height 8
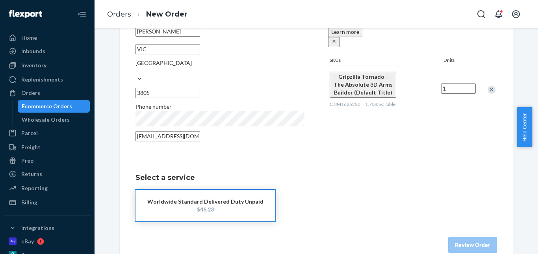
scroll to position [136, 0]
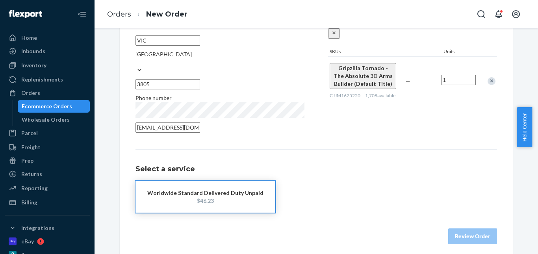
click at [223, 197] on div "$46.23" at bounding box center [205, 201] width 116 height 8
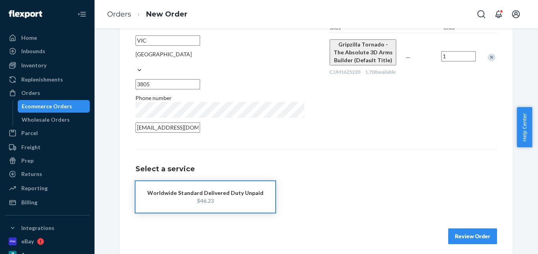
click at [465, 229] on button "Review Order" at bounding box center [472, 237] width 49 height 16
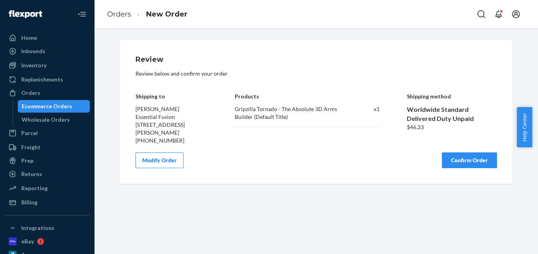
scroll to position [0, 0]
click at [455, 154] on button "Confirm Order" at bounding box center [469, 161] width 55 height 16
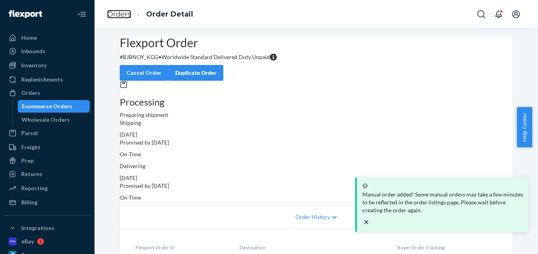
drag, startPoint x: 125, startPoint y: 15, endPoint x: 153, endPoint y: 40, distance: 37.4
click at [125, 15] on link "Orders" at bounding box center [119, 14] width 24 height 9
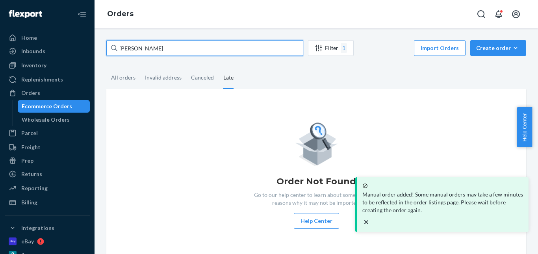
drag, startPoint x: 170, startPoint y: 52, endPoint x: 119, endPoint y: 52, distance: 50.8
click at [119, 52] on input "[PERSON_NAME]" at bounding box center [204, 48] width 197 height 16
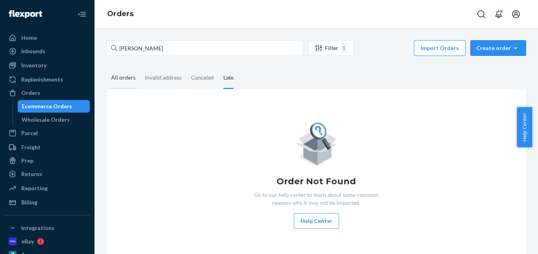
click at [126, 78] on div "All orders" at bounding box center [123, 78] width 24 height 22
click at [106, 67] on input "All orders" at bounding box center [106, 67] width 0 height 0
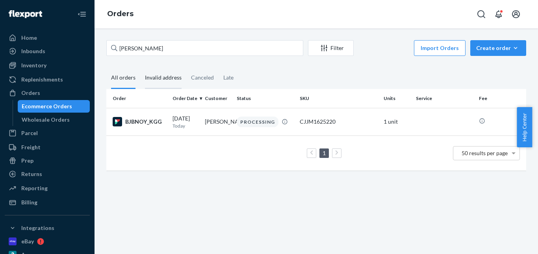
click at [161, 80] on div "Invalid address" at bounding box center [163, 78] width 37 height 22
click at [140, 67] on input "Invalid address" at bounding box center [140, 67] width 0 height 0
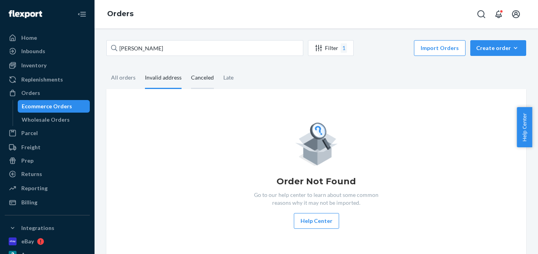
click at [198, 81] on div "Canceled" at bounding box center [202, 78] width 23 height 22
click at [186, 67] on input "Canceled" at bounding box center [186, 67] width 0 height 0
click at [229, 80] on div "Late" at bounding box center [228, 78] width 10 height 22
click at [219, 67] on input "Late" at bounding box center [219, 67] width 0 height 0
click at [122, 78] on div "All orders" at bounding box center [123, 78] width 24 height 22
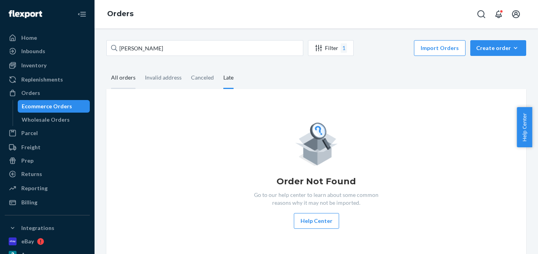
click at [106, 67] on input "All orders" at bounding box center [106, 67] width 0 height 0
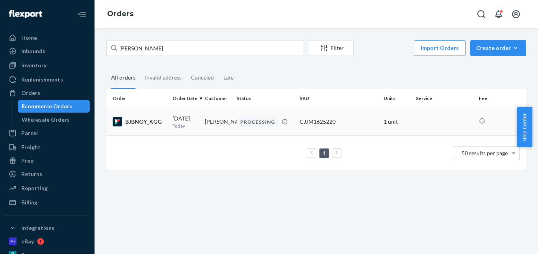
click at [244, 123] on div "PROCESSING" at bounding box center [258, 122] width 42 height 11
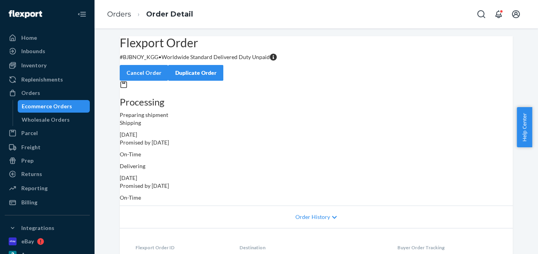
click at [217, 69] on div "Duplicate Order" at bounding box center [196, 73] width 42 height 8
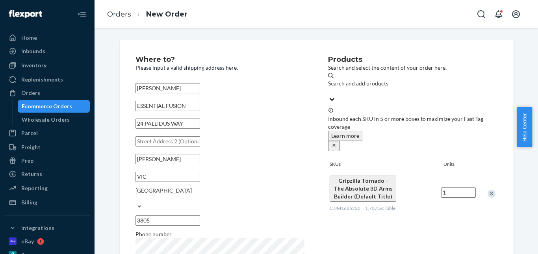
drag, startPoint x: 489, startPoint y: 169, endPoint x: 382, endPoint y: 103, distance: 126.2
click at [490, 190] on div "Remove Item" at bounding box center [492, 194] width 8 height 8
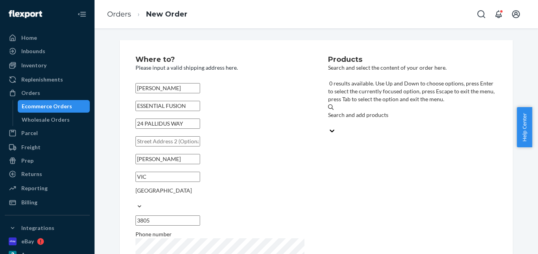
click at [372, 111] on div "Search and add products" at bounding box center [412, 115] width 169 height 8
click at [329, 119] on input "0 results available. Use Up and Down to choose options, press Enter to select t…" at bounding box center [328, 123] width 1 height 8
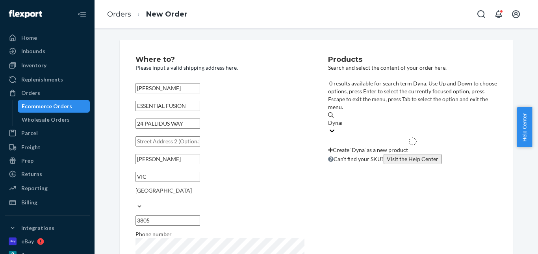
type input "Dynamo"
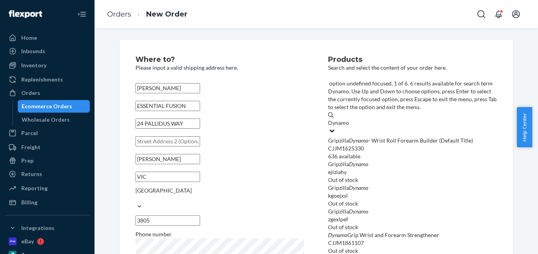
click at [366, 137] on div "Gripzilla Dynamo - Wrist Roll Forearm Builder (Default Title)" at bounding box center [412, 141] width 169 height 8
click at [350, 119] on input "Dynamo" at bounding box center [338, 123] width 21 height 8
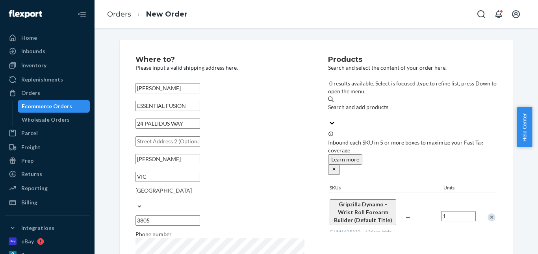
scroll to position [136, 0]
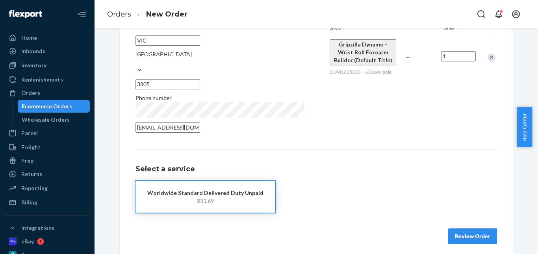
click at [197, 189] on div "Worldwide Standard Delivered Duty Unpaid" at bounding box center [205, 193] width 116 height 8
click at [454, 229] on button "Review Order" at bounding box center [472, 237] width 49 height 16
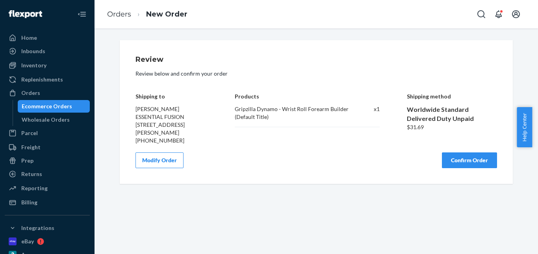
drag, startPoint x: 455, startPoint y: 157, endPoint x: 428, endPoint y: 144, distance: 29.4
click at [455, 156] on button "Confirm Order" at bounding box center [469, 161] width 55 height 16
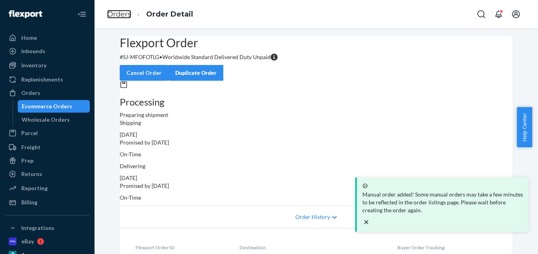
drag, startPoint x: 116, startPoint y: 11, endPoint x: 133, endPoint y: 38, distance: 31.7
click at [116, 11] on link "Orders" at bounding box center [119, 14] width 24 height 9
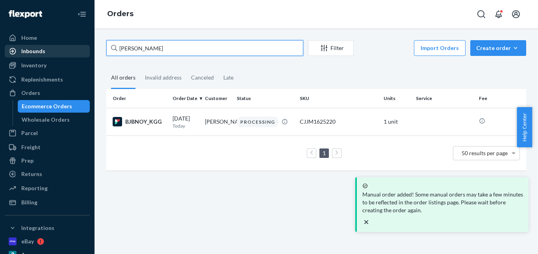
drag, startPoint x: 163, startPoint y: 49, endPoint x: 80, endPoint y: 48, distance: 82.8
click at [80, 50] on div "Home Inbounds Shipping Plans Problems Inventory Products Replenishments Orders …" at bounding box center [269, 127] width 538 height 254
paste input "[PERSON_NAME]"
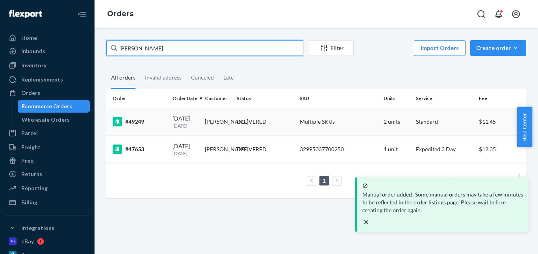
type input "[PERSON_NAME]"
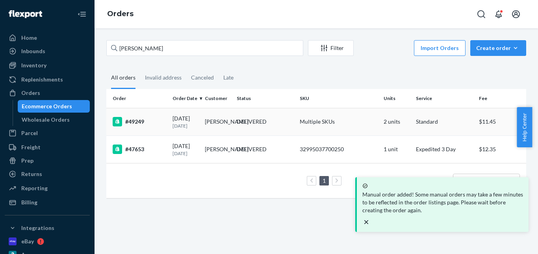
click at [244, 125] on div "DELIVERED" at bounding box center [252, 122] width 30 height 8
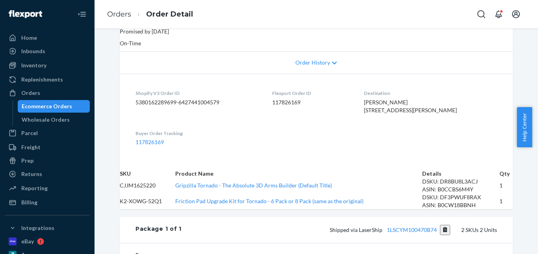
scroll to position [236, 0]
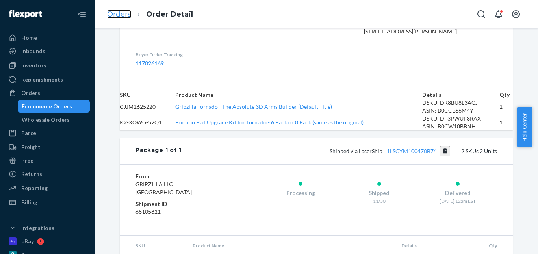
click at [126, 15] on link "Orders" at bounding box center [119, 14] width 24 height 9
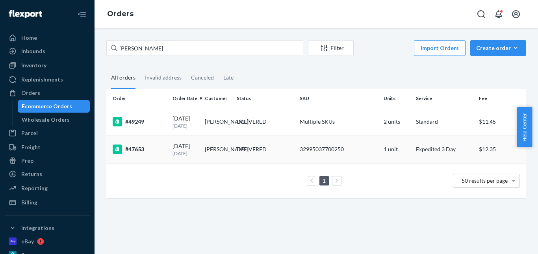
click at [246, 153] on div "DELIVERED" at bounding box center [252, 149] width 30 height 8
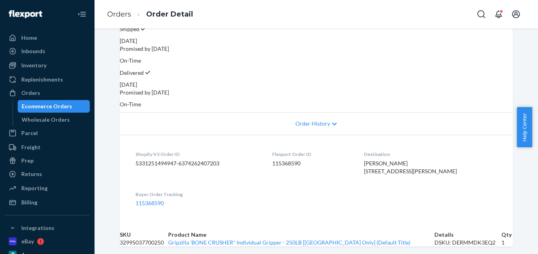
scroll to position [39, 0]
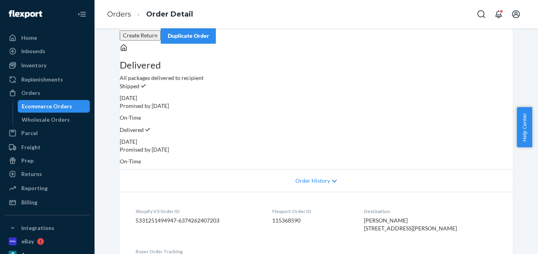
drag, startPoint x: 123, startPoint y: 9, endPoint x: 123, endPoint y: 2, distance: 7.1
click at [123, 9] on li "Orders" at bounding box center [119, 14] width 24 height 10
click at [112, 15] on link "Orders" at bounding box center [119, 14] width 24 height 9
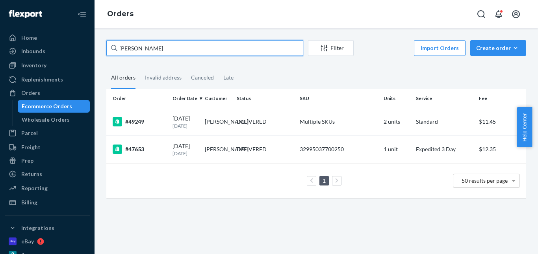
drag, startPoint x: 157, startPoint y: 47, endPoint x: 127, endPoint y: 44, distance: 30.4
click at [91, 47] on div "Home Inbounds Shipping Plans Problems Inventory Products Replenishments Orders …" at bounding box center [269, 127] width 538 height 254
paste input "[EMAIL_ADDRESS][DOMAIN_NAME]"
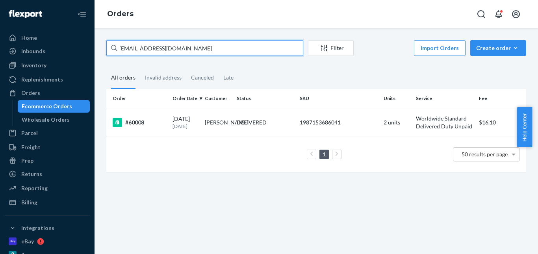
drag, startPoint x: 193, startPoint y: 48, endPoint x: 110, endPoint y: 36, distance: 84.5
click at [110, 36] on div "[EMAIL_ADDRESS][DOMAIN_NAME] Filter Import Orders Create order Ecommerce order …" at bounding box center [317, 141] width 444 height 226
paste input "Romeo House"
drag, startPoint x: 163, startPoint y: 45, endPoint x: 111, endPoint y: 49, distance: 52.5
click at [106, 49] on div "Romeo House Filter Import Orders Create order Ecommerce order Removal order All…" at bounding box center [316, 110] width 432 height 140
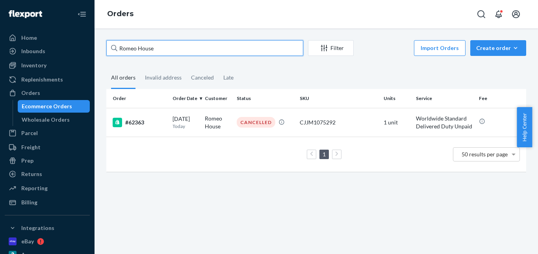
paste input "[PERSON_NAME]"
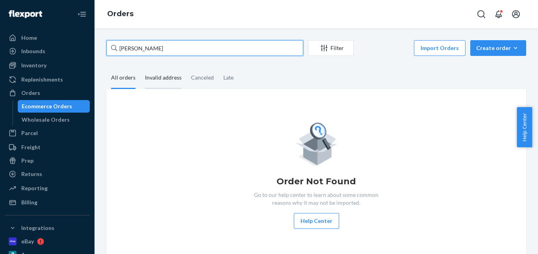
type input "[PERSON_NAME]"
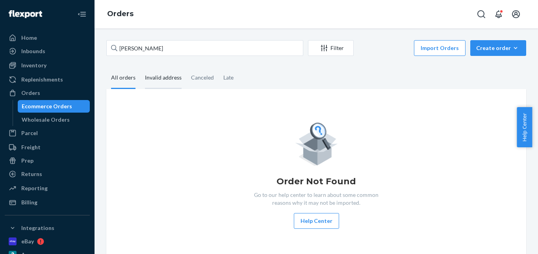
click at [163, 84] on div "Invalid address" at bounding box center [163, 78] width 37 height 22
click at [140, 67] on input "Invalid address" at bounding box center [140, 67] width 0 height 0
click at [204, 82] on div "Canceled" at bounding box center [202, 78] width 23 height 22
click at [186, 67] on input "Canceled" at bounding box center [186, 67] width 0 height 0
click at [229, 80] on div "Late" at bounding box center [228, 78] width 10 height 22
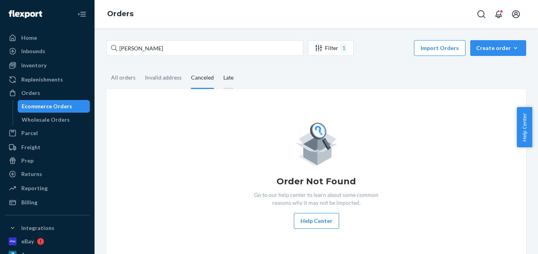
click at [219, 67] on input "Late" at bounding box center [219, 67] width 0 height 0
click at [125, 81] on div "All orders" at bounding box center [123, 78] width 24 height 22
click at [106, 67] on input "All orders" at bounding box center [106, 67] width 0 height 0
drag, startPoint x: 484, startPoint y: 50, endPoint x: 487, endPoint y: 55, distance: 5.9
click at [485, 50] on div "Create order" at bounding box center [498, 48] width 44 height 8
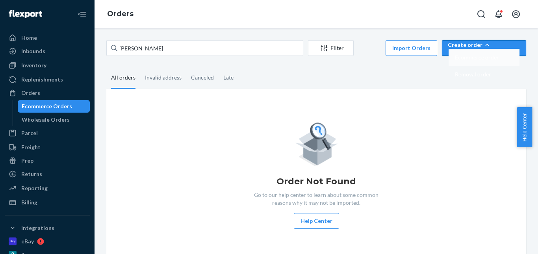
click at [490, 60] on span "Ecommerce order" at bounding box center [477, 58] width 44 height 6
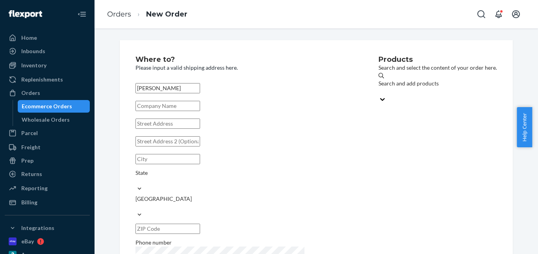
type input "[PERSON_NAME]"
click at [171, 128] on input "text" at bounding box center [168, 124] width 65 height 10
paste input "[STREET_ADDRESS]"
drag, startPoint x: 185, startPoint y: 134, endPoint x: 262, endPoint y: 135, distance: 77.6
click at [200, 129] on input "[STREET_ADDRESS]" at bounding box center [168, 124] width 65 height 10
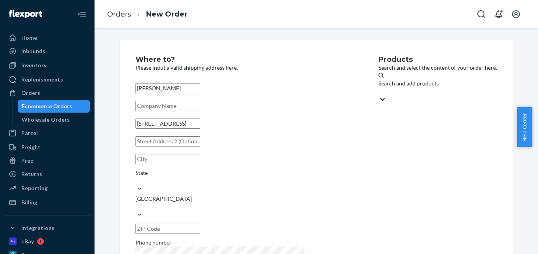
click at [190, 146] on input "text" at bounding box center [168, 141] width 65 height 10
click at [190, 129] on input "[STREET_ADDRESS]" at bounding box center [168, 124] width 65 height 10
type input "[STREET_ADDRESS]"
type input "[GEOGRAPHIC_DATA]"
type input "45420"
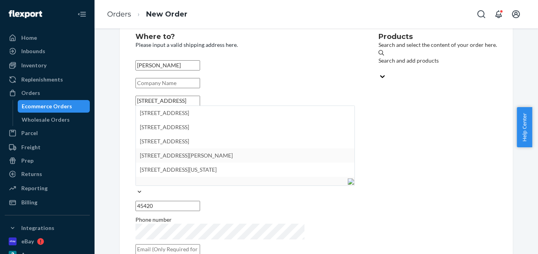
scroll to position [30, 0]
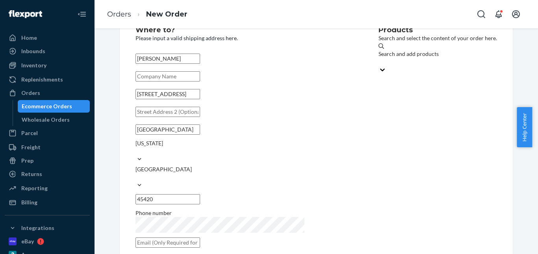
click at [379, 140] on div "Products Search and select the content of your order here. Search and add produ…" at bounding box center [438, 139] width 119 height 226
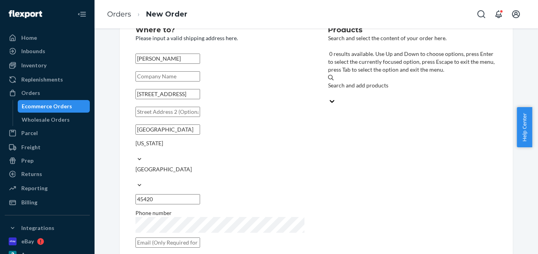
click at [381, 82] on div "Search and add products" at bounding box center [412, 86] width 169 height 8
click at [329, 89] on input "0 results available. Use Up and Down to choose options, press Enter to select t…" at bounding box center [328, 93] width 1 height 8
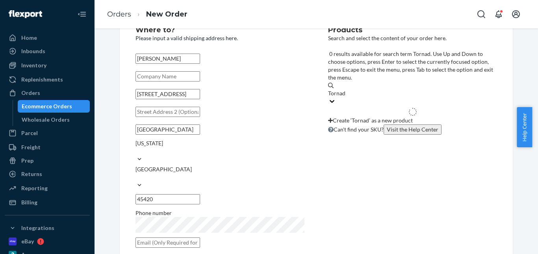
type input "Tornado"
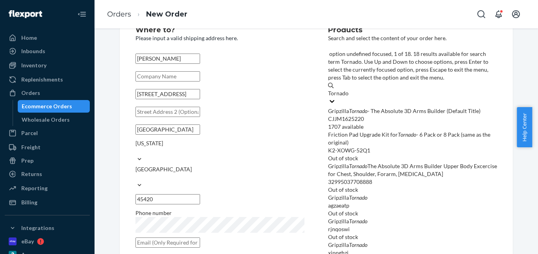
click at [376, 107] on div "Gripzilla Tornado - The Absolute 3D Arms Builder (Default Title)" at bounding box center [412, 111] width 169 height 8
click at [349, 89] on input "Tornado" at bounding box center [338, 93] width 21 height 8
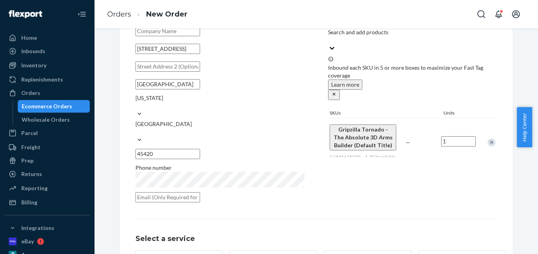
scroll to position [128, 0]
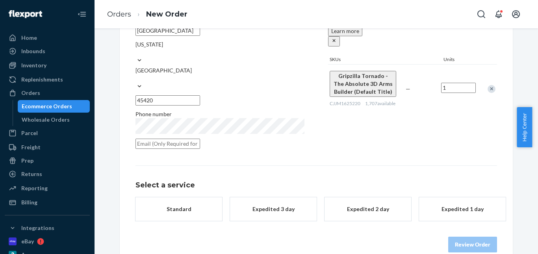
click at [179, 205] on div "Standard" at bounding box center [178, 209] width 63 height 8
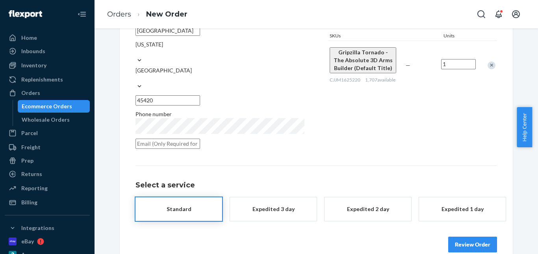
drag, startPoint x: 469, startPoint y: 231, endPoint x: 452, endPoint y: 197, distance: 38.8
click at [469, 237] on button "Review Order" at bounding box center [472, 245] width 49 height 16
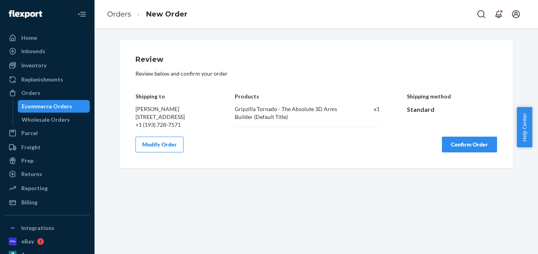
drag, startPoint x: 461, startPoint y: 154, endPoint x: 440, endPoint y: 141, distance: 25.3
click at [461, 153] on button "Confirm Order" at bounding box center [469, 145] width 55 height 16
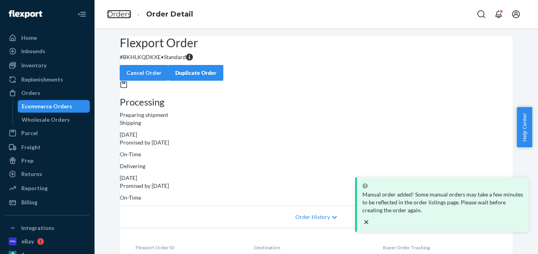
drag, startPoint x: 128, startPoint y: 14, endPoint x: 151, endPoint y: 29, distance: 26.7
click at [128, 14] on link "Orders" at bounding box center [119, 14] width 24 height 9
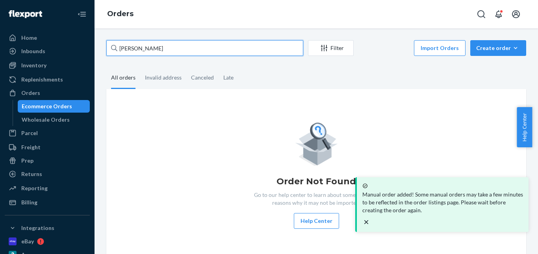
drag, startPoint x: 169, startPoint y: 47, endPoint x: 101, endPoint y: 48, distance: 67.4
click at [101, 48] on div "[PERSON_NAME] Filter Import Orders Create order Ecommerce order Removal order A…" at bounding box center [316, 150] width 432 height 220
paste input "[PERSON_NAME]"
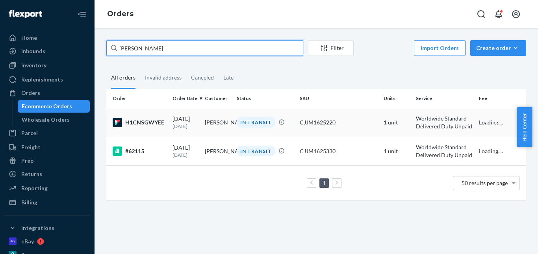
type input "[PERSON_NAME]"
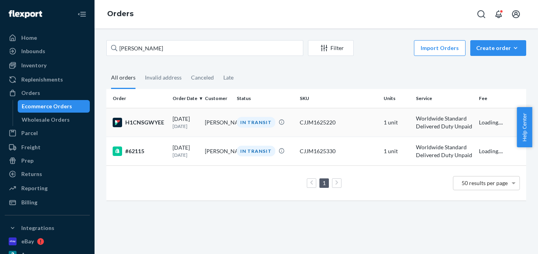
click at [248, 119] on div "IN TRANSIT" at bounding box center [256, 122] width 39 height 11
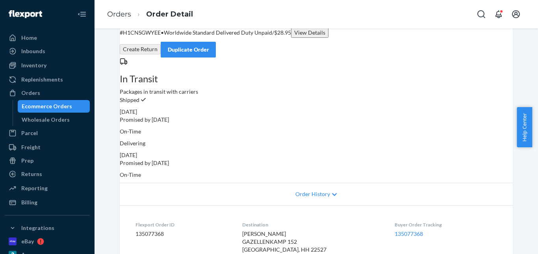
scroll to position [158, 0]
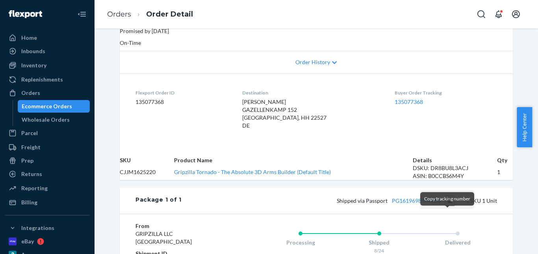
drag, startPoint x: 448, startPoint y: 215, endPoint x: 266, endPoint y: 87, distance: 222.6
click at [446, 206] on button "Copy tracking number" at bounding box center [450, 201] width 11 height 10
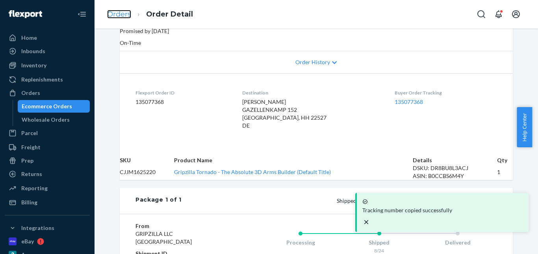
click at [114, 15] on link "Orders" at bounding box center [119, 14] width 24 height 9
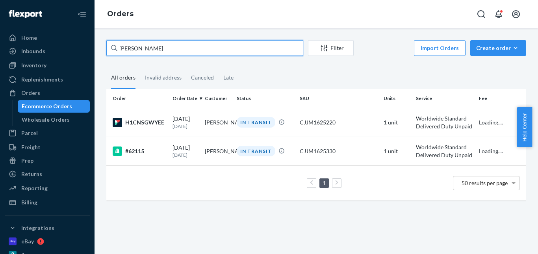
drag, startPoint x: 183, startPoint y: 47, endPoint x: 93, endPoint y: 46, distance: 90.2
click at [93, 46] on div "Home Inbounds Shipping Plans Problems Inventory Products Replenishments Orders …" at bounding box center [269, 127] width 538 height 254
paste input "[PERSON_NAME]"
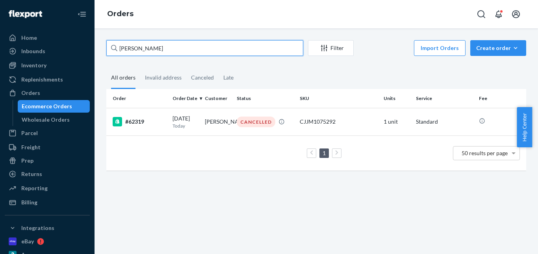
drag, startPoint x: 164, startPoint y: 47, endPoint x: 114, endPoint y: 51, distance: 49.4
click at [114, 51] on div "[PERSON_NAME]" at bounding box center [204, 48] width 197 height 16
paste input "[PERSON_NAME]"
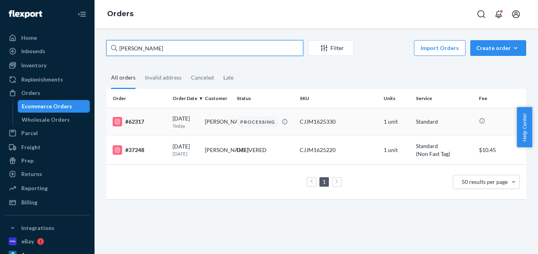
type input "[PERSON_NAME]"
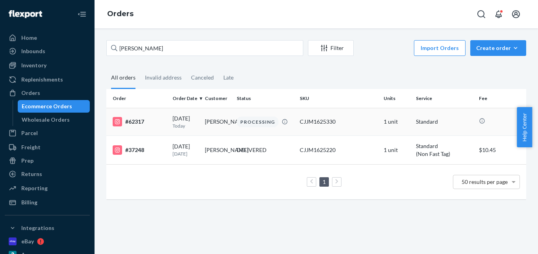
click at [247, 126] on div "PROCESSING" at bounding box center [258, 122] width 42 height 11
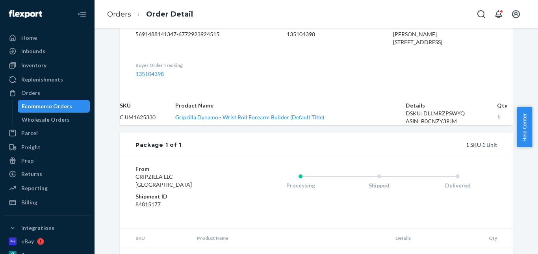
scroll to position [236, 0]
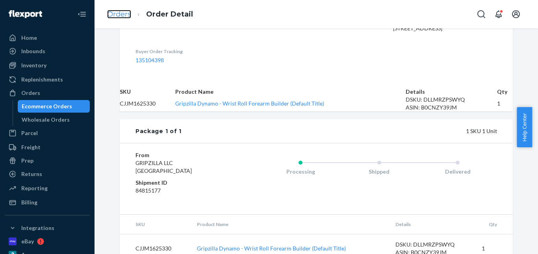
click at [118, 16] on link "Orders" at bounding box center [119, 14] width 24 height 9
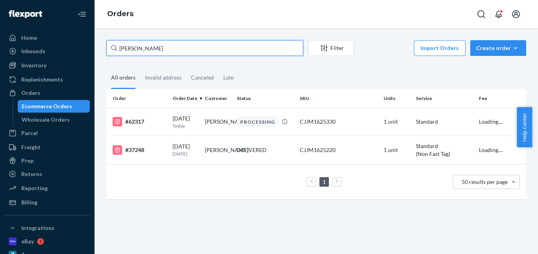
drag, startPoint x: 170, startPoint y: 47, endPoint x: 106, endPoint y: 48, distance: 63.9
click at [106, 51] on input "[PERSON_NAME]" at bounding box center [204, 48] width 197 height 16
paste input "[PERSON_NAME]"
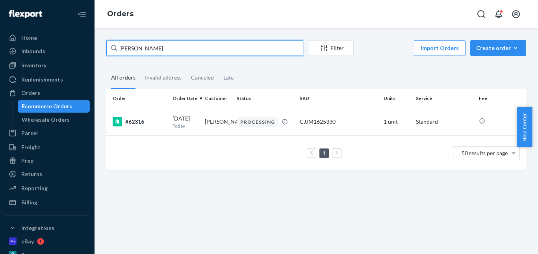
click at [91, 50] on div "Home Inbounds Shipping Plans Problems Inventory Products Replenishments Orders …" at bounding box center [269, 127] width 538 height 254
paste input "[PERSON_NAME]"
type input "[PERSON_NAME]"
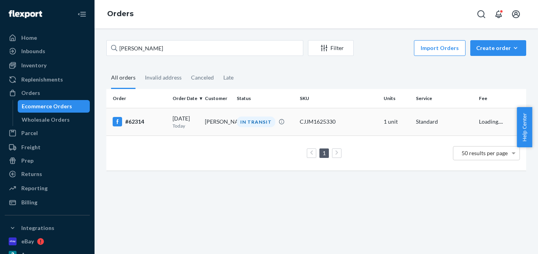
click at [257, 125] on div "IN TRANSIT" at bounding box center [256, 122] width 39 height 11
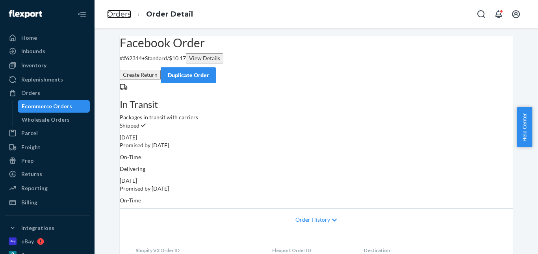
click at [123, 13] on link "Orders" at bounding box center [119, 14] width 24 height 9
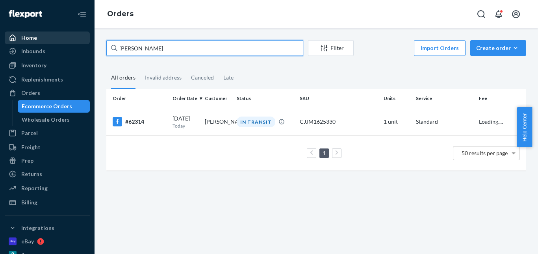
drag, startPoint x: 84, startPoint y: 44, endPoint x: 64, endPoint y: 39, distance: 20.4
click at [62, 40] on div "Home Inbounds Shipping Plans Problems Inventory Products Replenishments Orders …" at bounding box center [269, 127] width 538 height 254
paste input "[PERSON_NAME] Poopalahan"
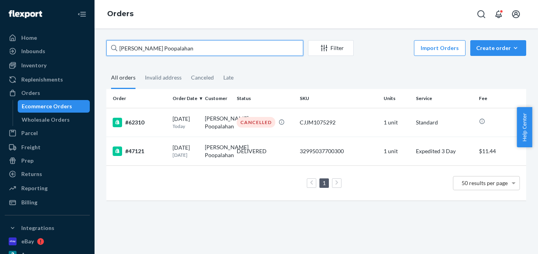
drag, startPoint x: 201, startPoint y: 52, endPoint x: 98, endPoint y: 47, distance: 103.8
click at [98, 47] on div "[PERSON_NAME] Poopalahan Filter Import Orders Create order Ecommerce order Remo…" at bounding box center [317, 141] width 444 height 226
paste input "[PERSON_NAME]"
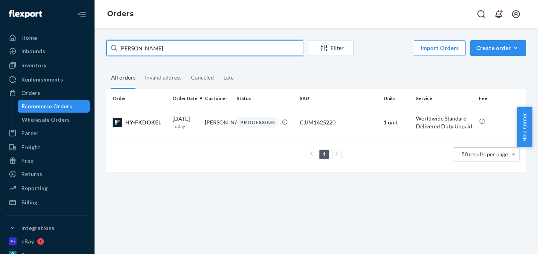
drag, startPoint x: 117, startPoint y: 47, endPoint x: 113, endPoint y: 46, distance: 4.0
click at [113, 46] on div "[PERSON_NAME]" at bounding box center [204, 48] width 197 height 16
paste input "[PERSON_NAME]"
type input "[PERSON_NAME]"
drag, startPoint x: 164, startPoint y: 48, endPoint x: 88, endPoint y: 47, distance: 76.1
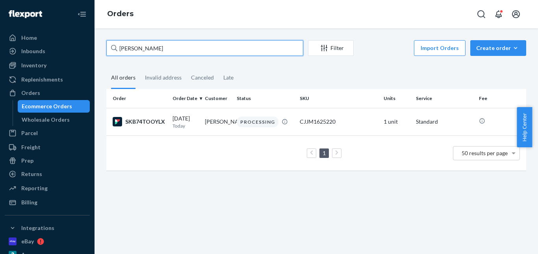
click at [88, 47] on div "Home Inbounds Shipping Plans Problems Inventory Products Replenishments Orders …" at bounding box center [269, 127] width 538 height 254
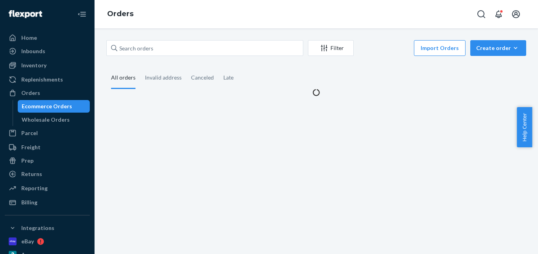
click at [130, 33] on div "Filter Import Orders Create order Ecommerce order Removal order All orders Inva…" at bounding box center [317, 141] width 444 height 226
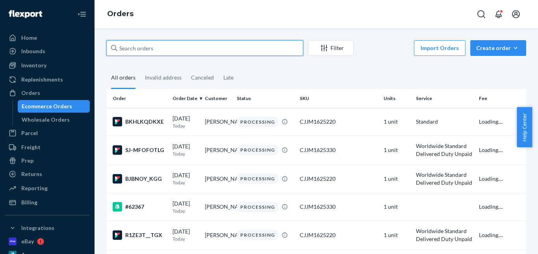
click at [149, 47] on input "text" at bounding box center [204, 48] width 197 height 16
paste input "[PERSON_NAME]"
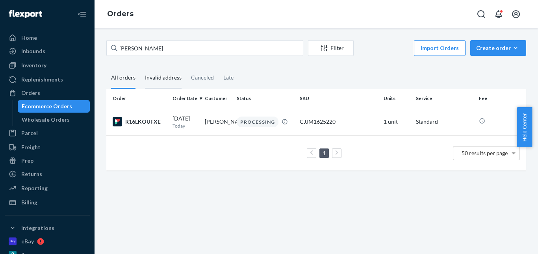
click at [160, 80] on div "Invalid address" at bounding box center [163, 78] width 37 height 22
click at [140, 67] on input "Invalid address" at bounding box center [140, 67] width 0 height 0
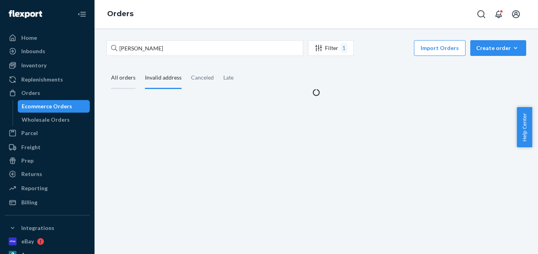
click at [125, 82] on div "All orders" at bounding box center [123, 78] width 24 height 22
click at [106, 67] on input "All orders" at bounding box center [106, 67] width 0 height 0
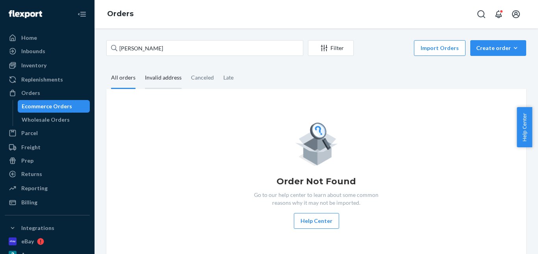
click at [161, 76] on div "Invalid address" at bounding box center [163, 78] width 37 height 22
click at [197, 80] on div "Canceled" at bounding box center [202, 78] width 23 height 22
click at [186, 67] on input "Canceled" at bounding box center [186, 67] width 0 height 0
click at [228, 79] on div "Late" at bounding box center [228, 78] width 10 height 22
click at [127, 79] on div "All orders" at bounding box center [123, 78] width 24 height 22
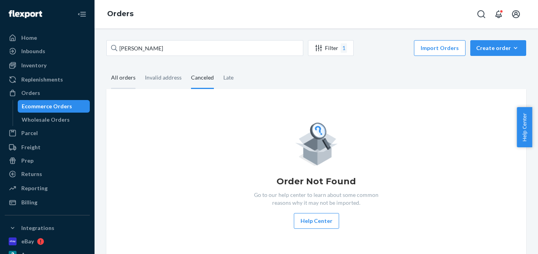
click at [106, 67] on input "All orders" at bounding box center [106, 67] width 0 height 0
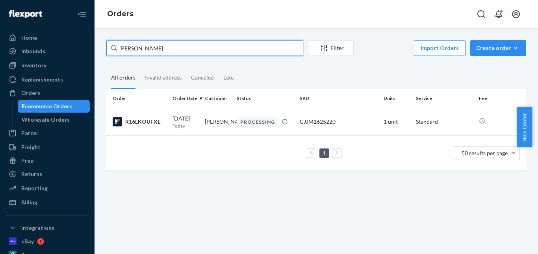
drag, startPoint x: 151, startPoint y: 47, endPoint x: 103, endPoint y: 47, distance: 47.7
click at [102, 47] on div "[PERSON_NAME] Filter Import Orders Create order Ecommerce order Removal order A…" at bounding box center [316, 109] width 432 height 138
paste input "[PERSON_NAME]"
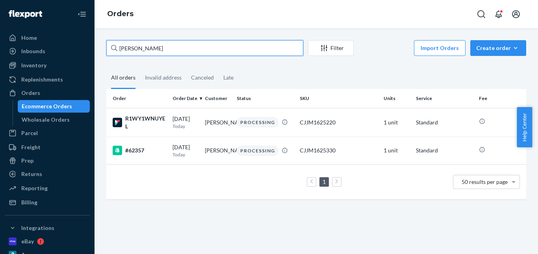
drag, startPoint x: 162, startPoint y: 52, endPoint x: 107, endPoint y: 52, distance: 54.8
click at [107, 52] on input "[PERSON_NAME]" at bounding box center [204, 48] width 197 height 16
click at [114, 50] on div "[PERSON_NAME]" at bounding box center [204, 48] width 197 height 16
drag, startPoint x: 145, startPoint y: 50, endPoint x: 117, endPoint y: 51, distance: 27.2
click at [117, 51] on input "[PERSON_NAME]" at bounding box center [204, 48] width 197 height 16
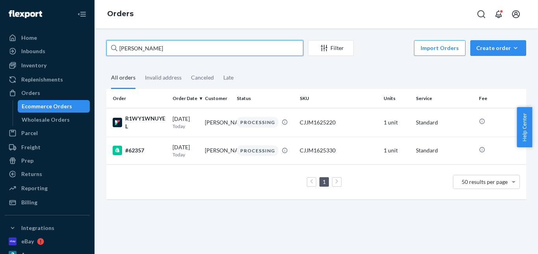
paste input "[PERSON_NAME]"
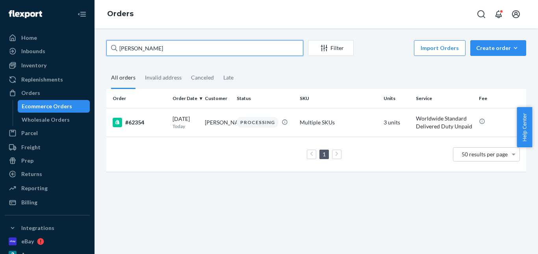
drag, startPoint x: 84, startPoint y: 42, endPoint x: 86, endPoint y: 38, distance: 4.1
click at [77, 41] on div "Home Inbounds Shipping Plans Problems Inventory Products Replenishments Orders …" at bounding box center [269, 127] width 538 height 254
paste input "[PERSON_NAME]"
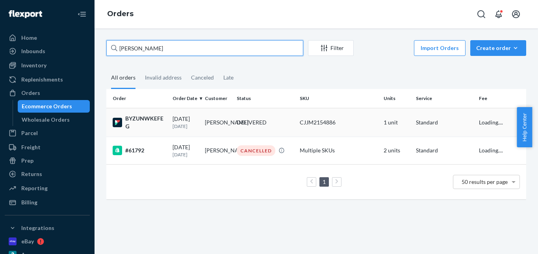
type input "[PERSON_NAME]"
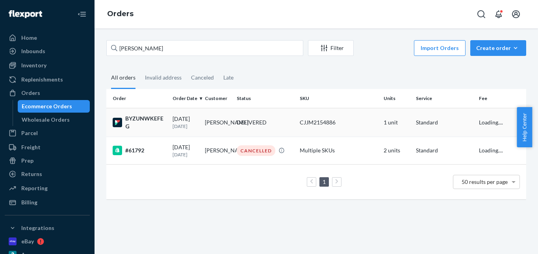
click at [250, 120] on div "DELIVERED" at bounding box center [252, 123] width 30 height 8
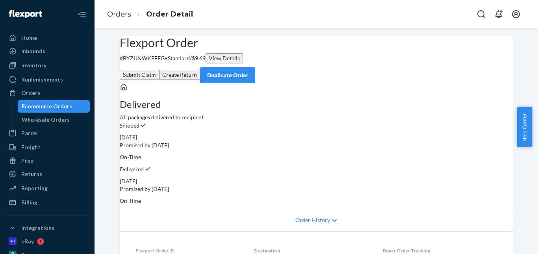
drag, startPoint x: 468, startPoint y: 62, endPoint x: 336, endPoint y: 60, distance: 132.0
click at [249, 71] on div "Duplicate Order" at bounding box center [228, 75] width 42 height 8
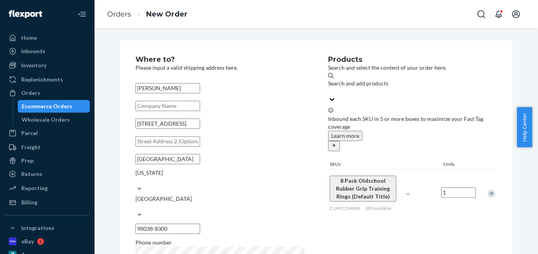
click at [489, 190] on div "Remove Item" at bounding box center [492, 194] width 8 height 8
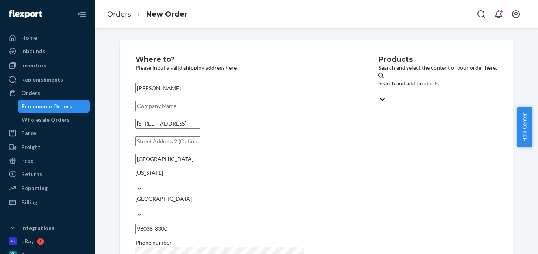
click at [404, 89] on div "Search and add products" at bounding box center [438, 88] width 119 height 16
click at [379, 89] on input "Search and add products" at bounding box center [379, 91] width 1 height 8
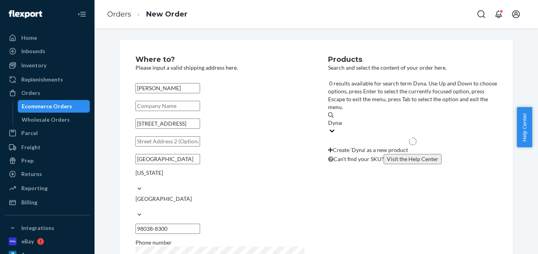
type input "Dynamo"
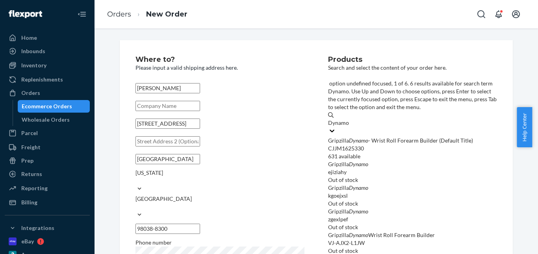
click at [397, 137] on div "Gripzilla Dynamo - Wrist Roll Forearm Builder (Default Title)" at bounding box center [412, 141] width 169 height 8
click at [350, 119] on input "Dynamo" at bounding box center [338, 123] width 21 height 8
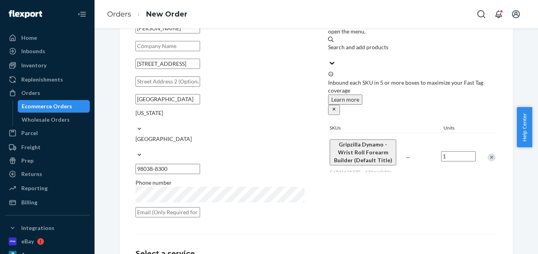
scroll to position [136, 0]
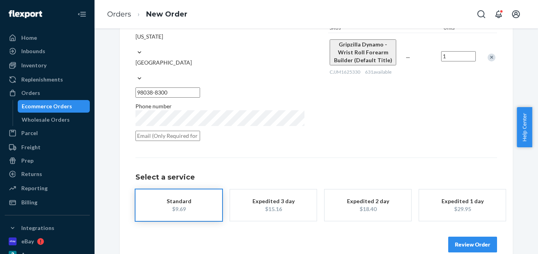
click at [271, 205] on div "$15.16" at bounding box center [273, 209] width 63 height 8
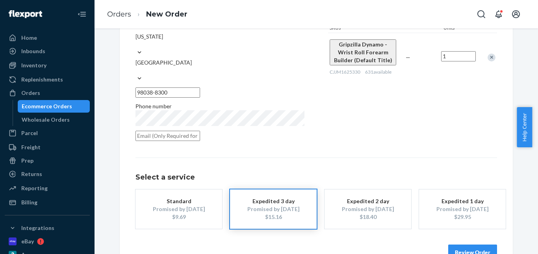
click at [460, 245] on button "Review Order" at bounding box center [472, 253] width 49 height 16
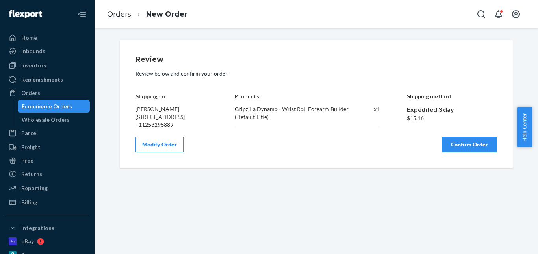
click at [461, 153] on button "Confirm Order" at bounding box center [469, 145] width 55 height 16
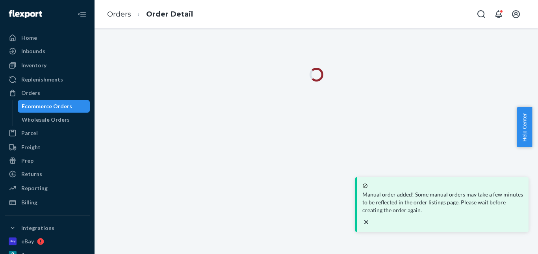
click at [524, 216] on div "Manual order added! Some manual orders may take a few minutes to be reflected i…" at bounding box center [443, 204] width 166 height 48
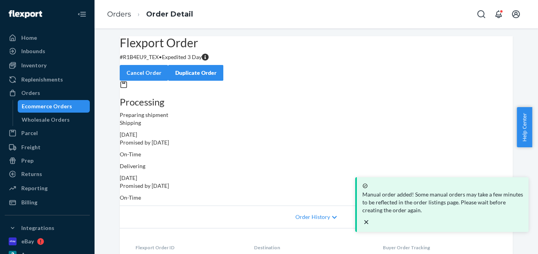
click at [368, 220] on icon "close toast" at bounding box center [367, 222] width 4 height 4
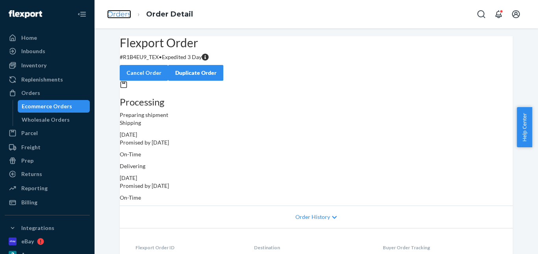
click at [121, 13] on link "Orders" at bounding box center [119, 14] width 24 height 9
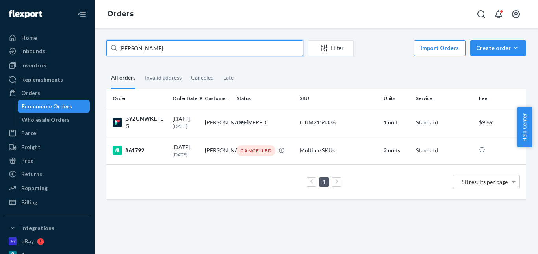
drag, startPoint x: 131, startPoint y: 48, endPoint x: 118, endPoint y: 48, distance: 13.0
click at [118, 48] on input "[PERSON_NAME]" at bounding box center [204, 48] width 197 height 16
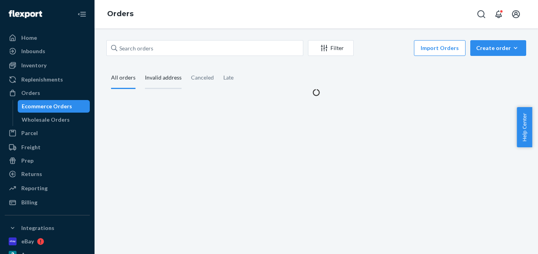
click at [164, 84] on div "Invalid address" at bounding box center [163, 78] width 37 height 22
click at [140, 67] on input "Invalid address" at bounding box center [140, 67] width 0 height 0
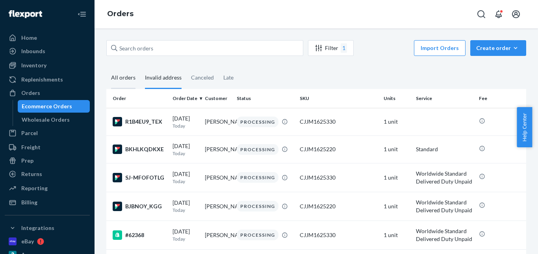
click at [112, 81] on div "All orders" at bounding box center [123, 78] width 24 height 22
click at [106, 67] on input "All orders" at bounding box center [106, 67] width 0 height 0
click at [160, 80] on div "Invalid address" at bounding box center [163, 78] width 37 height 22
click at [140, 67] on input "Invalid address" at bounding box center [140, 67] width 0 height 0
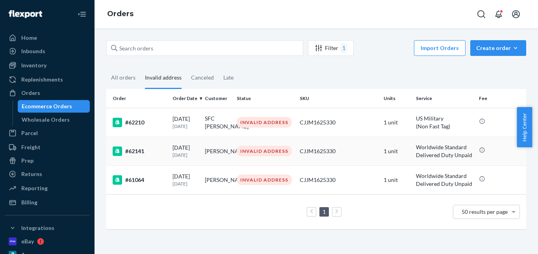
click at [205, 164] on td "[PERSON_NAME]" at bounding box center [218, 151] width 32 height 29
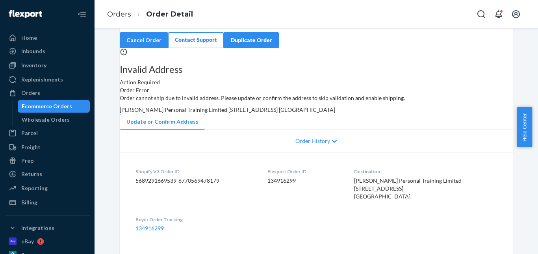
scroll to position [158, 0]
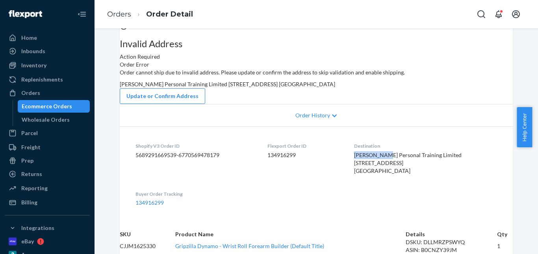
drag, startPoint x: 371, startPoint y: 138, endPoint x: 398, endPoint y: 139, distance: 26.4
click at [398, 139] on dl "Shopify V3 Order ID 5689291669539-6770569478179 Flexport Order ID 134916299 Des…" at bounding box center [316, 174] width 393 height 96
copy span "[PERSON_NAME]"
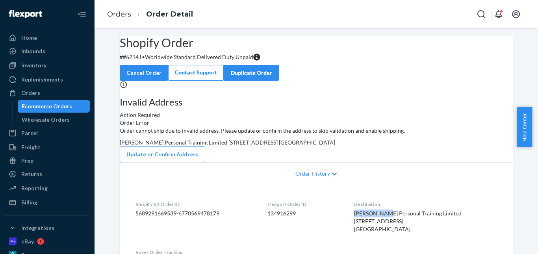
scroll to position [118, 0]
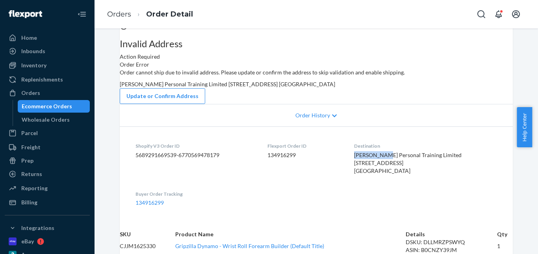
copy span "[PERSON_NAME]"
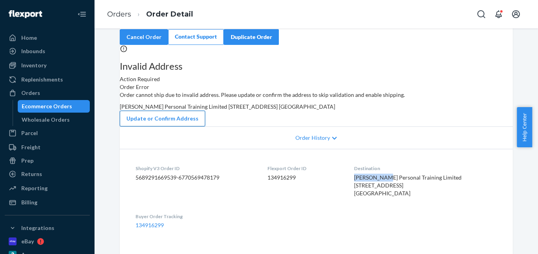
click at [205, 126] on button "Update or Confirm Address" at bounding box center [163, 119] width 86 height 16
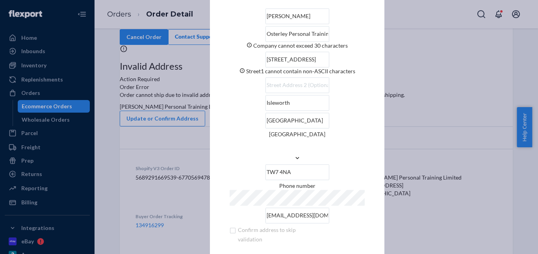
drag, startPoint x: 319, startPoint y: 43, endPoint x: 229, endPoint y: 39, distance: 90.3
click at [266, 39] on input "Osterley Personal Training Limited" at bounding box center [298, 34] width 64 height 16
drag, startPoint x: 289, startPoint y: 74, endPoint x: 221, endPoint y: 66, distance: 68.6
click at [221, 66] on div "× Update Address [PERSON_NAME] Personal Training Limited Company cannot exceed …" at bounding box center [297, 126] width 175 height 327
drag, startPoint x: 318, startPoint y: 44, endPoint x: 222, endPoint y: 45, distance: 96.2
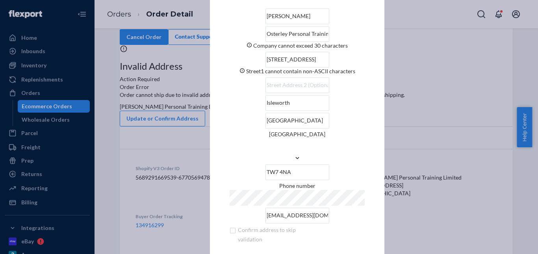
click at [222, 45] on div "× Update Address [PERSON_NAME] Personal Training Limited Company cannot exceed …" at bounding box center [297, 126] width 175 height 327
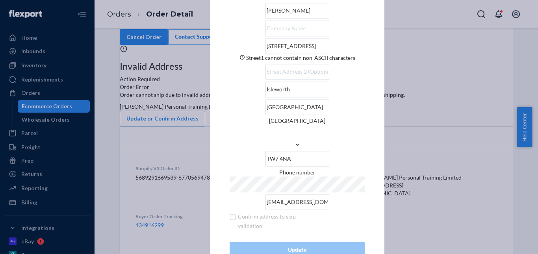
scroll to position [0, 0]
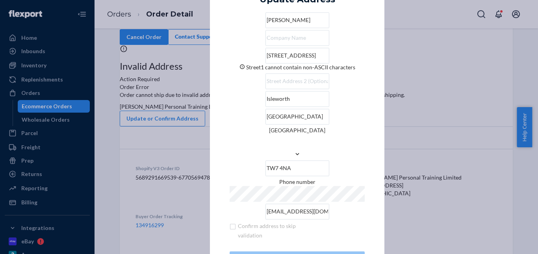
click at [409, 162] on div "× Update Address [PERSON_NAME] [STREET_ADDRESS] Phone number [EMAIL_ADDRESS][DO…" at bounding box center [269, 127] width 538 height 254
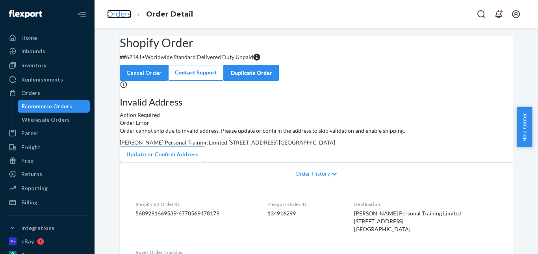
click at [127, 15] on link "Orders" at bounding box center [119, 14] width 24 height 9
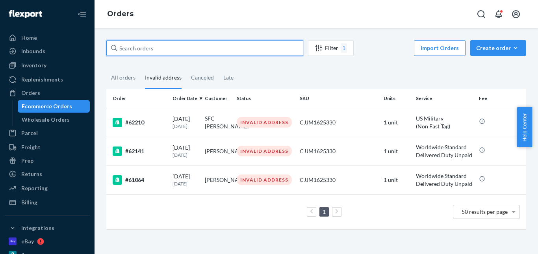
click at [156, 48] on input "text" at bounding box center [204, 48] width 197 height 16
paste input "[PERSON_NAME]"
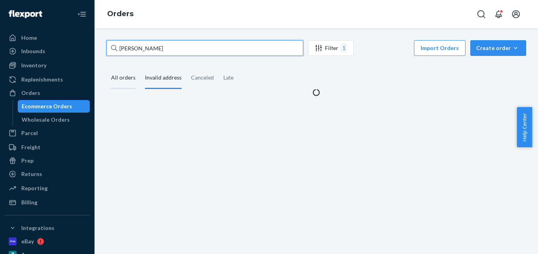
type input "[PERSON_NAME]"
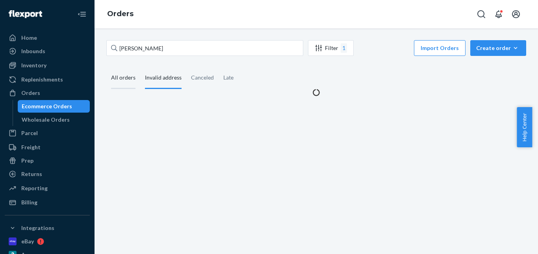
click at [132, 83] on div "All orders" at bounding box center [123, 78] width 24 height 22
click at [106, 67] on input "All orders" at bounding box center [106, 67] width 0 height 0
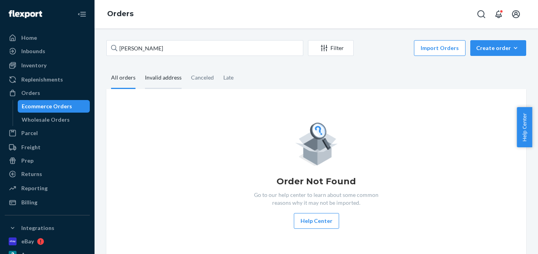
click at [175, 87] on div "Invalid address" at bounding box center [163, 78] width 37 height 22
click at [140, 67] on input "Invalid address" at bounding box center [140, 67] width 0 height 0
click at [130, 77] on div "All orders" at bounding box center [123, 78] width 24 height 22
click at [106, 67] on input "All orders" at bounding box center [106, 67] width 0 height 0
click at [199, 79] on div "Canceled" at bounding box center [202, 78] width 23 height 22
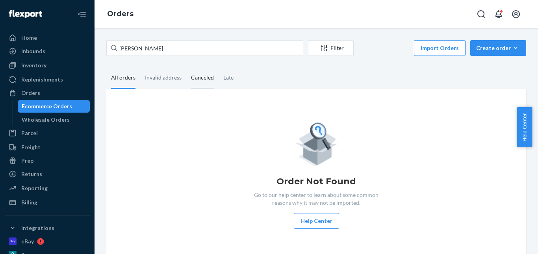
click at [186, 67] on input "Canceled" at bounding box center [186, 67] width 0 height 0
click at [240, 81] on fieldset "All orders Invalid address Canceled Late" at bounding box center [316, 78] width 420 height 22
click at [223, 80] on div "Late" at bounding box center [228, 78] width 10 height 22
click at [219, 67] on input "Late" at bounding box center [219, 67] width 0 height 0
click at [111, 76] on div "All orders" at bounding box center [123, 78] width 34 height 22
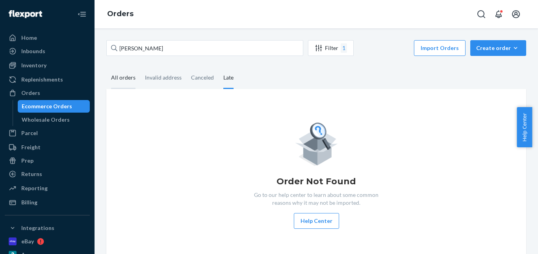
click at [106, 67] on input "All orders" at bounding box center [106, 67] width 0 height 0
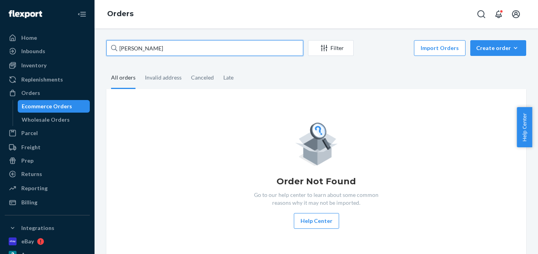
drag, startPoint x: 165, startPoint y: 46, endPoint x: 97, endPoint y: 47, distance: 68.2
click at [97, 47] on div "[PERSON_NAME] Filter Import Orders Create order Ecommerce order Removal order A…" at bounding box center [317, 141] width 444 height 226
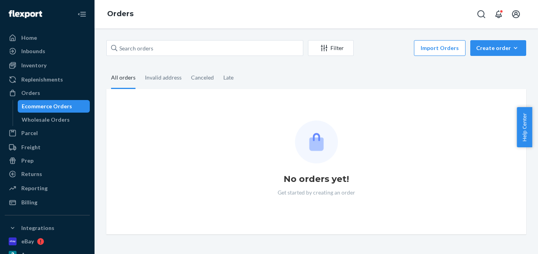
click at [99, 61] on div "Filter Import Orders Create order Ecommerce order Removal order All orders Inva…" at bounding box center [317, 141] width 444 height 226
click at [156, 71] on div "Invalid address" at bounding box center [163, 78] width 37 height 22
click at [154, 80] on div "Invalid address" at bounding box center [163, 78] width 37 height 22
click at [140, 67] on input "Invalid address" at bounding box center [140, 67] width 0 height 0
click at [130, 79] on div "All orders" at bounding box center [123, 78] width 24 height 22
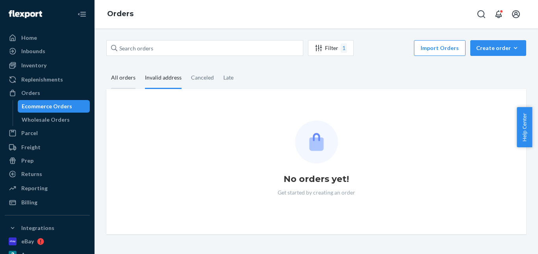
click at [106, 67] on input "All orders" at bounding box center [106, 67] width 0 height 0
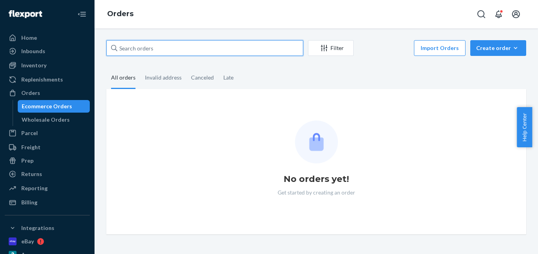
click at [162, 49] on input "text" at bounding box center [204, 48] width 197 height 16
paste input "[PERSON_NAME]"
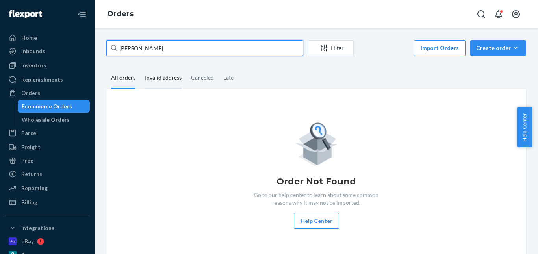
type input "[PERSON_NAME]"
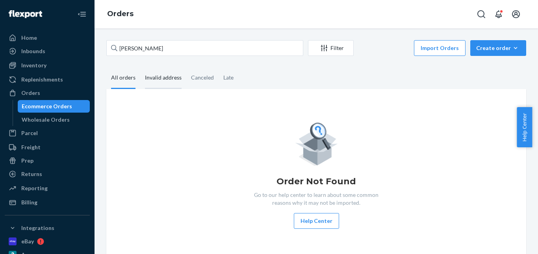
click at [163, 84] on div "Invalid address" at bounding box center [163, 78] width 37 height 22
click at [140, 67] on input "Invalid address" at bounding box center [140, 67] width 0 height 0
click at [122, 83] on div "All orders" at bounding box center [123, 78] width 24 height 22
click at [106, 67] on input "All orders" at bounding box center [106, 67] width 0 height 0
click at [200, 81] on div "Canceled" at bounding box center [202, 78] width 23 height 22
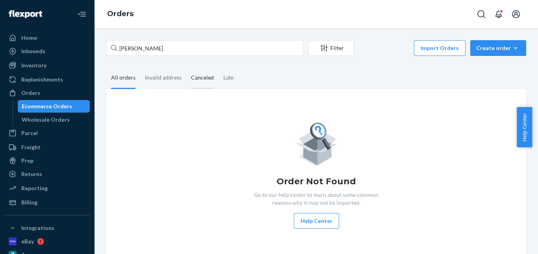
click at [186, 67] on input "Canceled" at bounding box center [186, 67] width 0 height 0
click at [122, 81] on div "All orders" at bounding box center [123, 78] width 24 height 22
click at [106, 67] on input "All orders" at bounding box center [106, 67] width 0 height 0
click at [230, 76] on div "Late" at bounding box center [228, 78] width 10 height 22
click at [219, 67] on input "Late" at bounding box center [219, 67] width 0 height 0
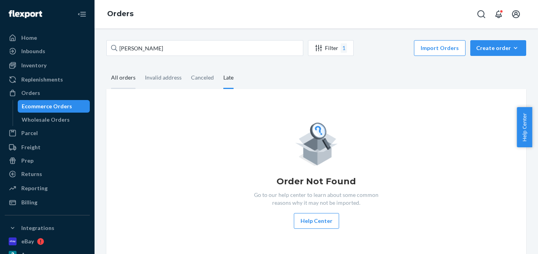
click at [110, 78] on div "All orders" at bounding box center [123, 78] width 34 height 22
click at [106, 67] on input "All orders" at bounding box center [106, 67] width 0 height 0
click at [498, 45] on div "Create order" at bounding box center [498, 48] width 44 height 8
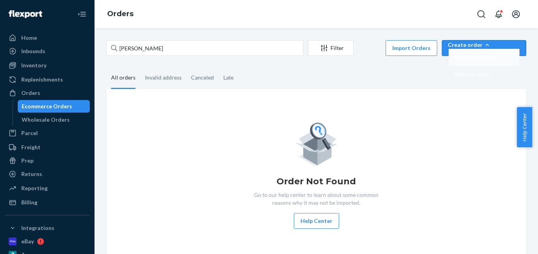
click at [499, 60] on span "Ecommerce order" at bounding box center [477, 58] width 44 height 6
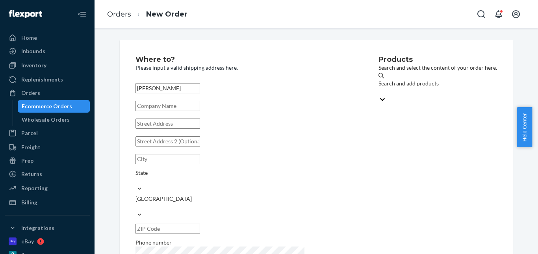
type input "[PERSON_NAME]"
click at [169, 129] on input "text" at bounding box center [168, 124] width 65 height 10
paste input "[STREET_ADDRESS][PERSON_NAME][US_STATE]"
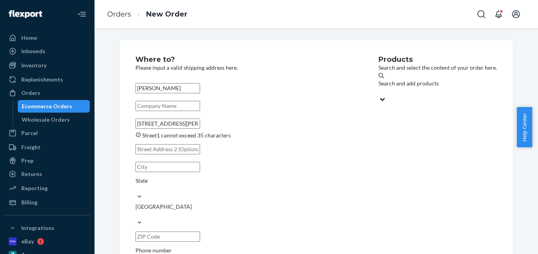
click at [200, 129] on input "[STREET_ADDRESS][PERSON_NAME][US_STATE]" at bounding box center [168, 124] width 65 height 10
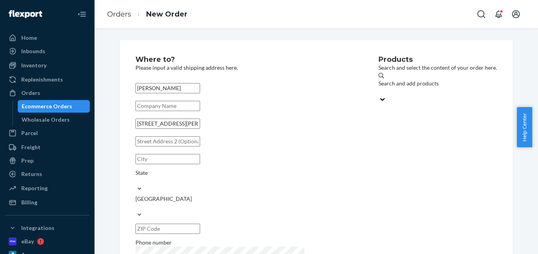
drag, startPoint x: 229, startPoint y: 129, endPoint x: 111, endPoint y: 122, distance: 118.0
click at [114, 122] on div "Where to? Please input a valid shipping address here. [PERSON_NAME] [STREET_ADD…" at bounding box center [316, 169] width 405 height 258
paste input "89011 [US_STATE]"
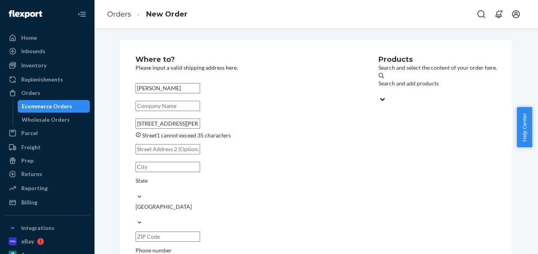
drag, startPoint x: 266, startPoint y: 134, endPoint x: 201, endPoint y: 130, distance: 65.1
click at [200, 129] on input "[STREET_ADDRESS][PERSON_NAME][US_STATE]" at bounding box center [168, 124] width 65 height 10
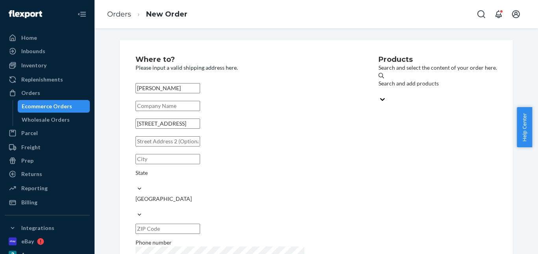
type input "[STREET_ADDRESS]"
paste input "[PERSON_NAME] 89011 [US_STATE]"
drag, startPoint x: 161, startPoint y: 177, endPoint x: 116, endPoint y: 177, distance: 44.5
click at [116, 177] on div "Where to? Please input a valid shipping address here. [PERSON_NAME] [STREET_ADD…" at bounding box center [316, 169] width 405 height 258
click at [169, 164] on input "[PERSON_NAME] 89011 [US_STATE]" at bounding box center [168, 159] width 65 height 10
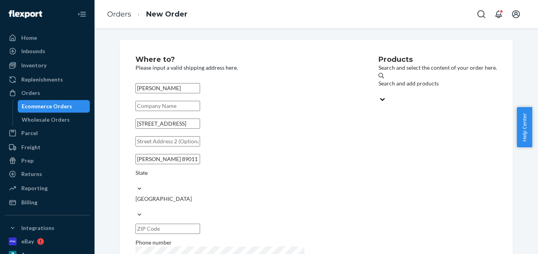
click at [169, 164] on input "[PERSON_NAME] 89011 [US_STATE]" at bounding box center [168, 159] width 65 height 10
type input "[PERSON_NAME] [US_STATE]"
click at [200, 224] on input "text" at bounding box center [168, 229] width 65 height 10
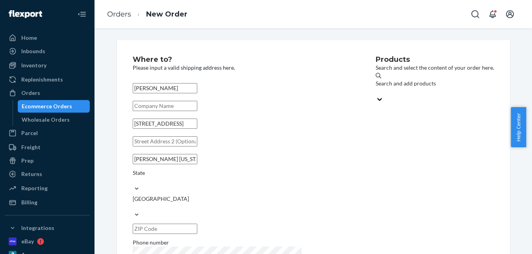
scroll to position [35, 0]
paste input "89011"
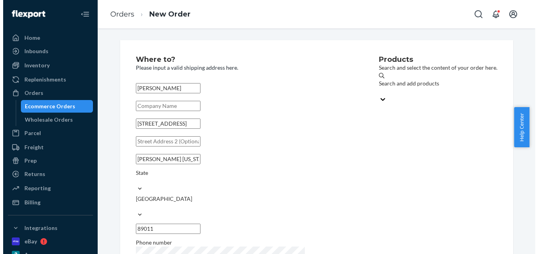
scroll to position [0, 0]
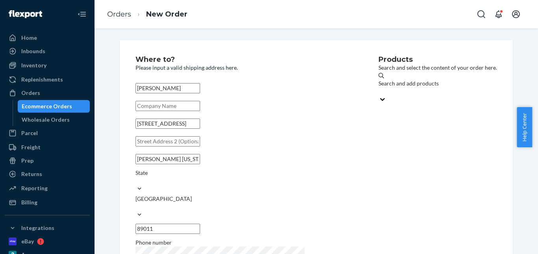
type input "89011"
drag, startPoint x: 166, startPoint y: 177, endPoint x: 185, endPoint y: 177, distance: 19.3
click at [185, 164] on input "[PERSON_NAME] [US_STATE]" at bounding box center [168, 159] width 65 height 10
type input "[PERSON_NAME]"
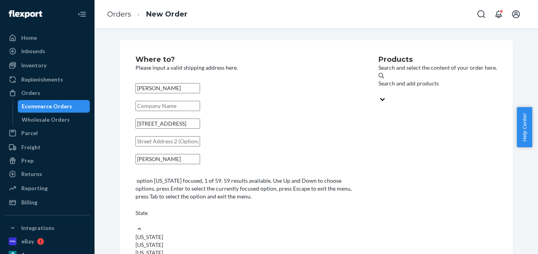
click at [230, 209] on div "State" at bounding box center [245, 213] width 219 height 8
click at [136, 217] on input "option [US_STATE] focused, 1 of 59. 59 results available. Use Up and Down to ch…" at bounding box center [136, 221] width 1 height 8
paste input "[US_STATE]"
type input "[US_STATE]"
click at [238, 225] on div "[US_STATE]" at bounding box center [245, 229] width 219 height 8
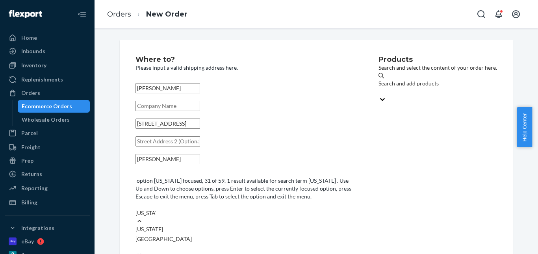
click at [156, 209] on input "[US_STATE]" at bounding box center [146, 213] width 20 height 8
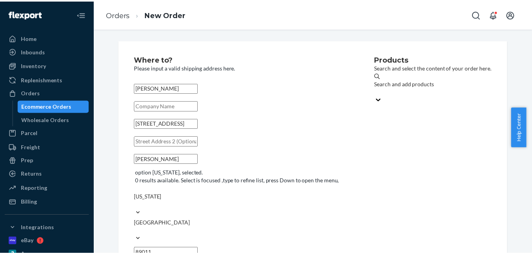
scroll to position [30, 0]
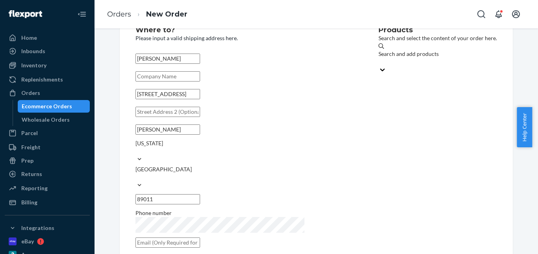
click at [379, 58] on div "Search and add products" at bounding box center [438, 54] width 119 height 8
click at [379, 59] on input "Search and add products" at bounding box center [379, 62] width 1 height 8
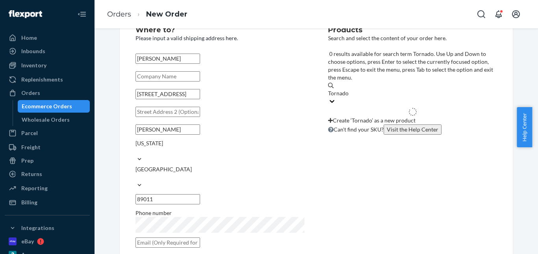
type input "Tornado"
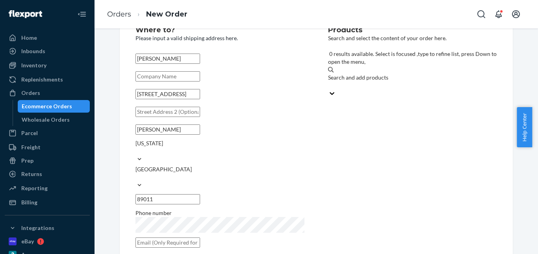
click at [353, 74] on div "Search and add products" at bounding box center [412, 82] width 169 height 16
click at [329, 82] on input "0 results available. Select is focused ,type to refine list, press Down to open…" at bounding box center [328, 86] width 1 height 8
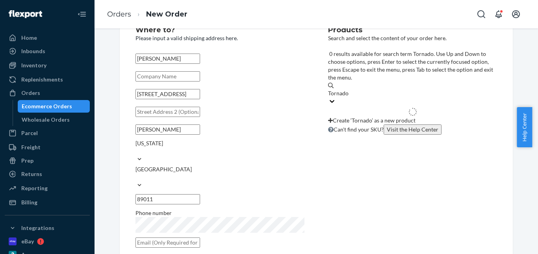
type input "Tornado"
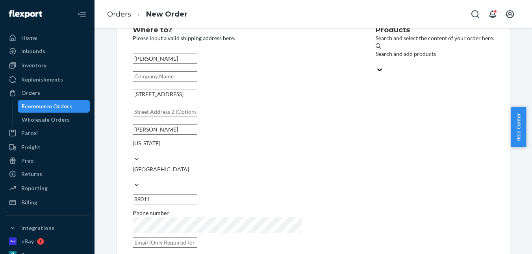
drag, startPoint x: 205, startPoint y: 225, endPoint x: 209, endPoint y: 212, distance: 13.7
click at [197, 238] on input "text" at bounding box center [165, 243] width 65 height 10
paste input "[EMAIL_ADDRESS][DOMAIN_NAME]"
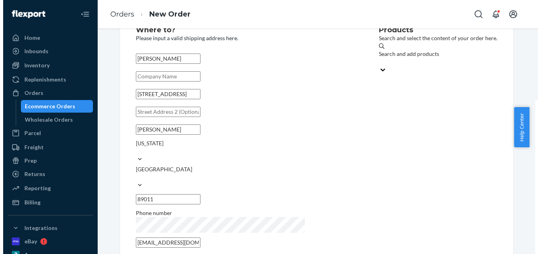
scroll to position [0, 0]
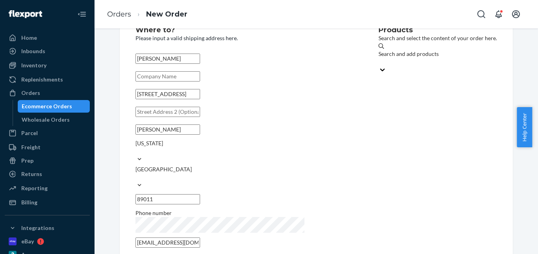
type input "[EMAIL_ADDRESS][DOMAIN_NAME]"
click at [379, 54] on div "Search and add products" at bounding box center [438, 54] width 119 height 8
click at [379, 58] on input "Search and add products" at bounding box center [379, 62] width 1 height 8
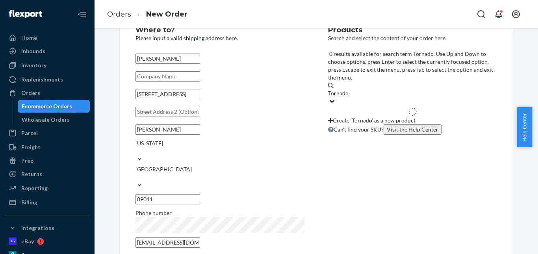
type input "Tornado"
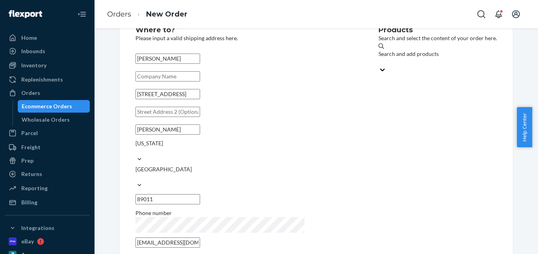
click at [379, 104] on div "Products Search and select the content of your order here. Search and add produ…" at bounding box center [438, 139] width 119 height 226
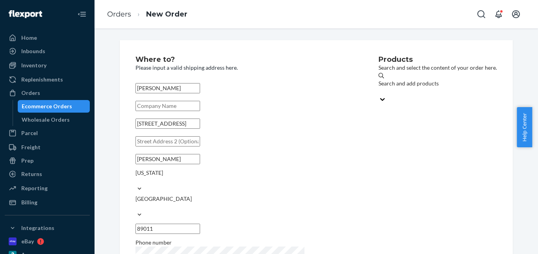
click at [379, 85] on div "Search and add products" at bounding box center [438, 84] width 119 height 8
click at [379, 87] on input "Search and add products" at bounding box center [379, 91] width 1 height 8
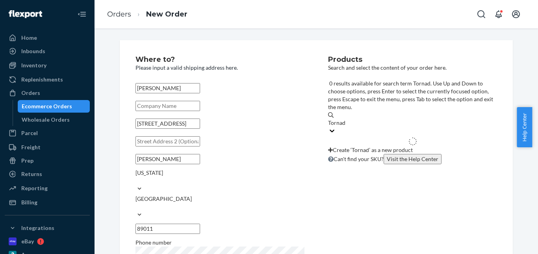
type input "Tornado"
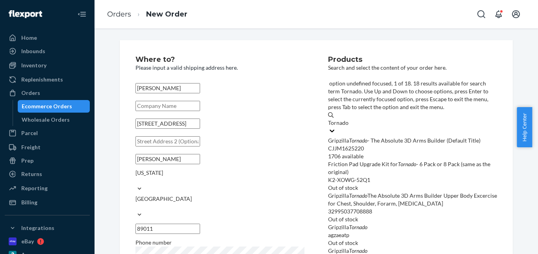
click at [357, 137] on em "Tornado" at bounding box center [358, 140] width 19 height 7
click at [349, 119] on input "Tornado" at bounding box center [338, 123] width 21 height 8
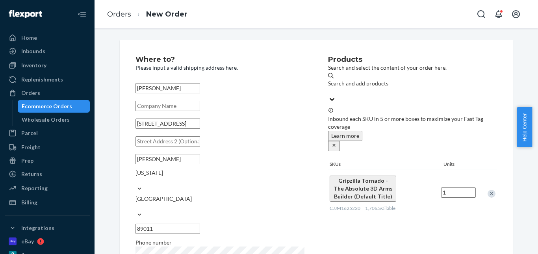
drag, startPoint x: 177, startPoint y: 89, endPoint x: 133, endPoint y: 87, distance: 43.8
click at [136, 87] on input "[PERSON_NAME]" at bounding box center [168, 88] width 65 height 10
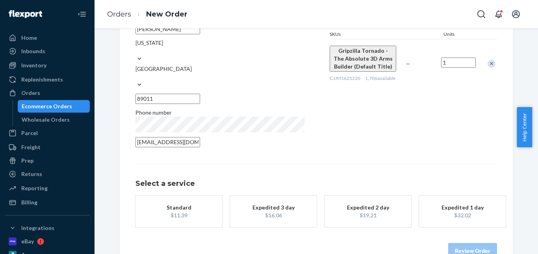
scroll to position [136, 0]
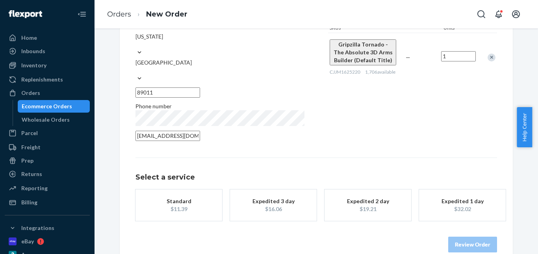
click at [182, 197] on div "Standard" at bounding box center [178, 201] width 63 height 8
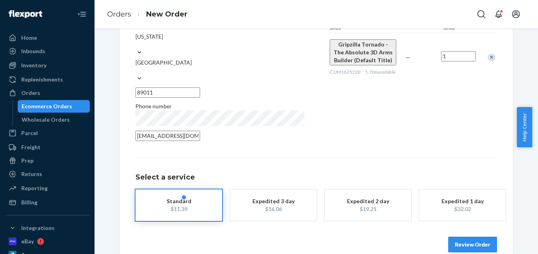
click at [478, 237] on button "Review Order" at bounding box center [472, 245] width 49 height 16
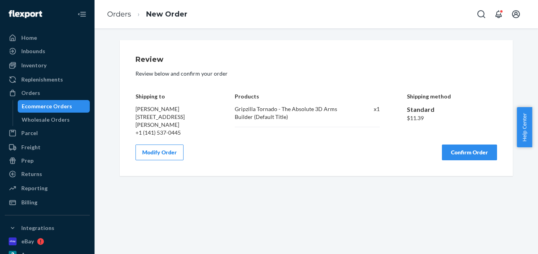
scroll to position [0, 0]
click at [459, 153] on button "Confirm Order" at bounding box center [469, 153] width 55 height 16
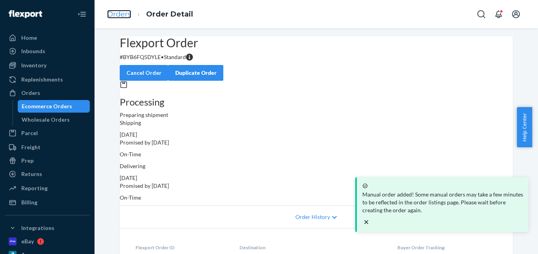
click at [121, 14] on link "Orders" at bounding box center [119, 14] width 24 height 9
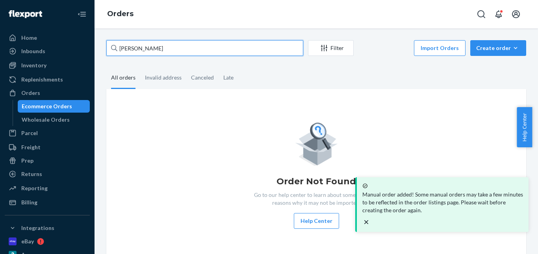
drag, startPoint x: 186, startPoint y: 54, endPoint x: 108, endPoint y: 53, distance: 77.2
click at [108, 53] on input "[PERSON_NAME]" at bounding box center [204, 48] width 197 height 16
paste input "[PERSON_NAME]"
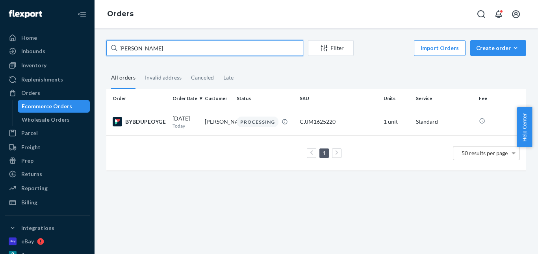
type input "[PERSON_NAME]"
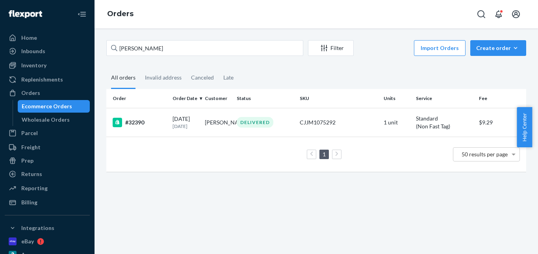
click at [117, 48] on input "[PERSON_NAME]" at bounding box center [204, 48] width 197 height 16
type input "[PERSON_NAME]"
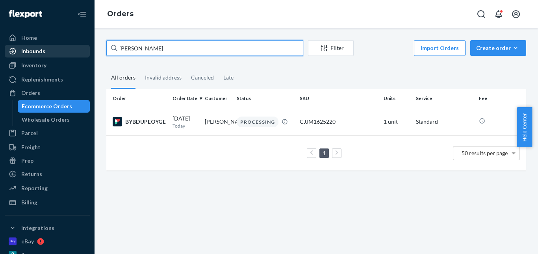
drag, startPoint x: 90, startPoint y: 49, endPoint x: 67, endPoint y: 48, distance: 22.9
click at [67, 48] on div "Home Inbounds Shipping Plans Problems Inventory Products Replenishments Orders …" at bounding box center [269, 127] width 538 height 254
paste input "Brian Marshall"
type input "Brian Marshall"
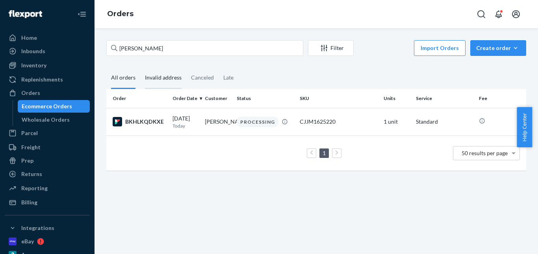
click at [160, 75] on div "Invalid address" at bounding box center [163, 78] width 37 height 22
click at [140, 67] on input "Invalid address" at bounding box center [140, 67] width 0 height 0
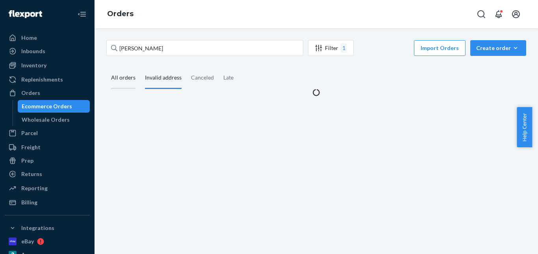
click at [122, 78] on div "All orders" at bounding box center [123, 78] width 24 height 22
click at [106, 67] on input "All orders" at bounding box center [106, 67] width 0 height 0
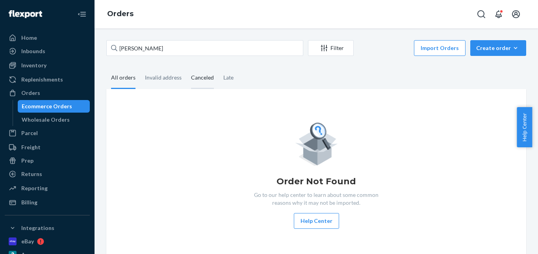
click at [199, 78] on div "Canceled" at bounding box center [202, 78] width 23 height 22
click at [186, 67] on input "Canceled" at bounding box center [186, 67] width 0 height 0
click at [160, 80] on div "Invalid address" at bounding box center [163, 78] width 37 height 22
click at [140, 67] on input "Invalid address" at bounding box center [140, 67] width 0 height 0
click at [125, 82] on div "All orders" at bounding box center [123, 78] width 24 height 22
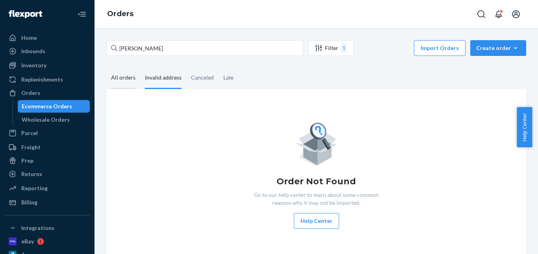
click at [106, 67] on input "All orders" at bounding box center [106, 67] width 0 height 0
click at [163, 79] on div "Invalid address" at bounding box center [163, 78] width 37 height 22
click at [140, 67] on input "Invalid address" at bounding box center [140, 67] width 0 height 0
click at [127, 80] on div "All orders" at bounding box center [123, 78] width 24 height 22
click at [106, 67] on input "All orders" at bounding box center [106, 67] width 0 height 0
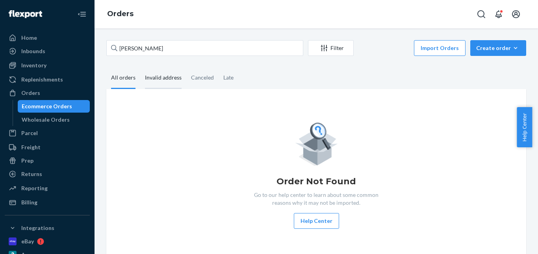
click at [177, 83] on div "Invalid address" at bounding box center [163, 78] width 37 height 22
click at [140, 67] on input "Invalid address" at bounding box center [140, 67] width 0 height 0
click at [110, 76] on div "All orders" at bounding box center [123, 78] width 34 height 22
click at [106, 67] on input "All orders" at bounding box center [106, 67] width 0 height 0
click at [153, 77] on div "Invalid address" at bounding box center [163, 78] width 37 height 22
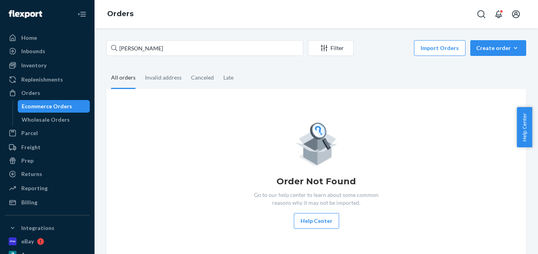
click at [124, 79] on div "All orders" at bounding box center [123, 78] width 24 height 22
click at [106, 67] on input "All orders" at bounding box center [106, 67] width 0 height 0
click at [157, 74] on div "Invalid address" at bounding box center [163, 78] width 37 height 22
click at [140, 67] on input "Invalid address" at bounding box center [140, 67] width 0 height 0
click at [128, 79] on div "All orders" at bounding box center [123, 78] width 24 height 22
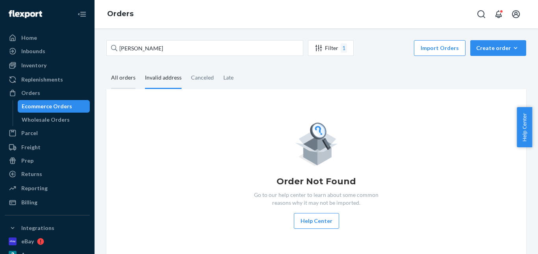
click at [106, 67] on input "All orders" at bounding box center [106, 67] width 0 height 0
click at [165, 84] on div "Invalid address" at bounding box center [163, 78] width 37 height 22
click at [140, 67] on input "Invalid address" at bounding box center [140, 67] width 0 height 0
click at [125, 84] on div "All orders" at bounding box center [123, 78] width 24 height 22
click at [106, 67] on input "All orders" at bounding box center [106, 67] width 0 height 0
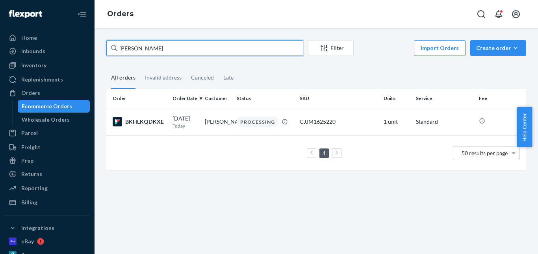
drag, startPoint x: 178, startPoint y: 48, endPoint x: 110, endPoint y: 47, distance: 67.8
click at [105, 50] on div "Brian Marshall Filter Import Orders Create order Ecommerce order Removal order …" at bounding box center [316, 109] width 432 height 138
click at [162, 48] on input "[PERSON_NAME]" at bounding box center [204, 48] width 197 height 16
click at [108, 49] on input "[PERSON_NAME]" at bounding box center [204, 48] width 197 height 16
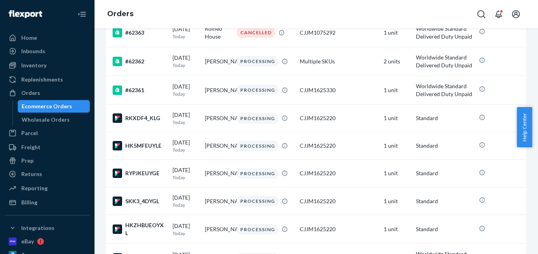
scroll to position [473, 0]
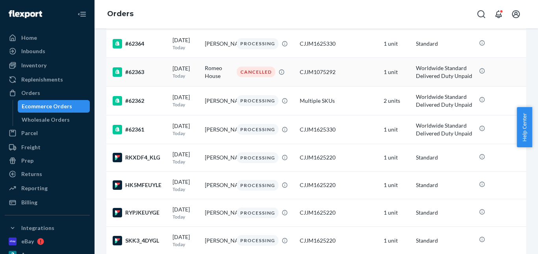
click at [211, 82] on td "Romeo House" at bounding box center [218, 72] width 32 height 29
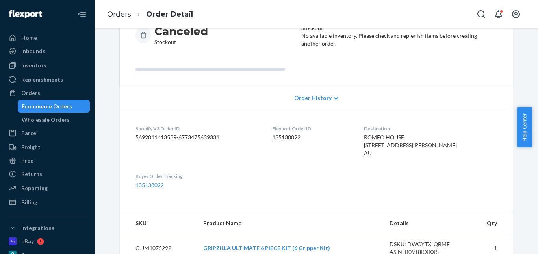
scroll to position [35, 0]
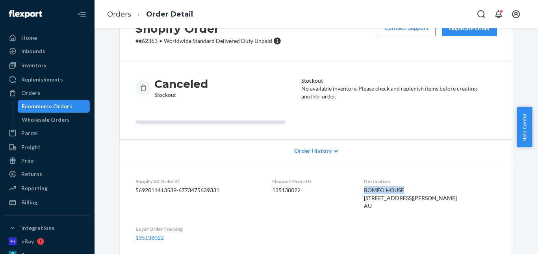
drag, startPoint x: 391, startPoint y: 190, endPoint x: 423, endPoint y: 190, distance: 32.3
click at [423, 190] on dl "Shopify V3 Order ID 5692011413539-6773475639331 Flexport Order ID 135138022 Des…" at bounding box center [316, 210] width 393 height 96
copy span "ROMEO HOUSE"
click at [125, 15] on link "Orders" at bounding box center [119, 14] width 24 height 9
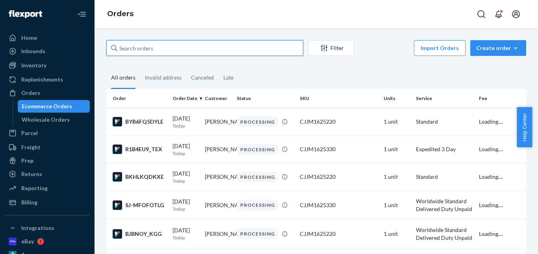
click at [167, 51] on input "text" at bounding box center [204, 48] width 197 height 16
paste input "Queron Jenkins"
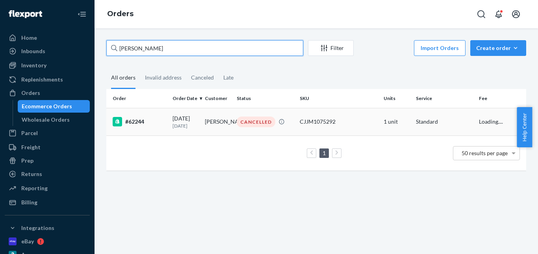
type input "Queron Jenkins"
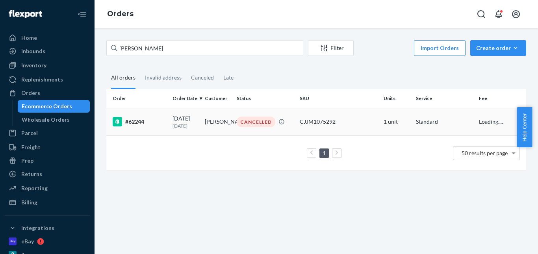
click at [215, 120] on td "Queron Jenkins" at bounding box center [218, 122] width 32 height 28
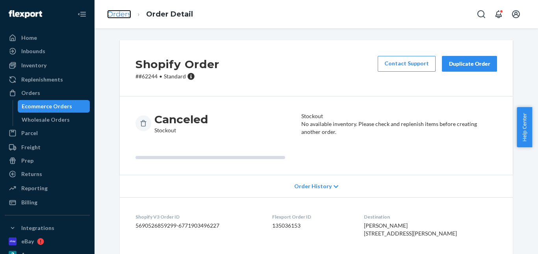
click at [118, 13] on link "Orders" at bounding box center [119, 14] width 24 height 9
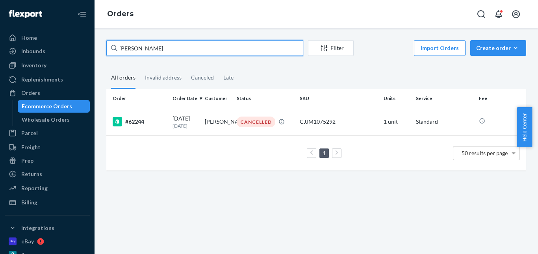
drag, startPoint x: 162, startPoint y: 47, endPoint x: 87, endPoint y: 47, distance: 74.9
click at [87, 47] on div "Home Inbounds Shipping Plans Problems Inventory Products Replenishments Orders …" at bounding box center [269, 127] width 538 height 254
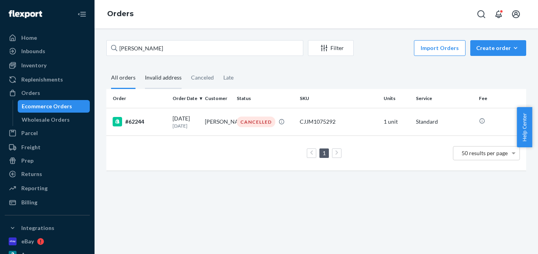
click at [165, 78] on div "Invalid address" at bounding box center [163, 78] width 37 height 22
click at [140, 67] on input "Invalid address" at bounding box center [140, 67] width 0 height 0
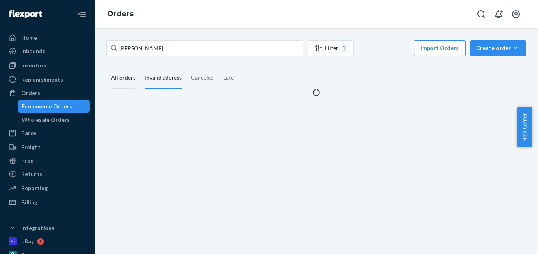
click at [131, 77] on div "All orders" at bounding box center [123, 78] width 24 height 22
click at [106, 67] on input "All orders" at bounding box center [106, 67] width 0 height 0
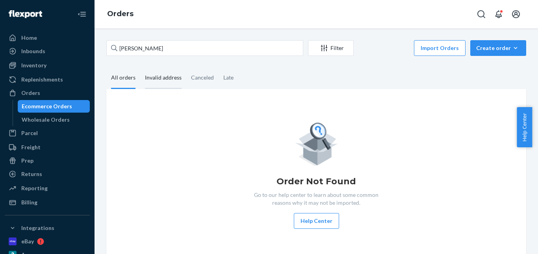
click at [168, 84] on div "Invalid address" at bounding box center [163, 78] width 37 height 22
click at [140, 67] on input "Invalid address" at bounding box center [140, 67] width 0 height 0
click at [120, 80] on div "All orders" at bounding box center [123, 78] width 24 height 22
click at [106, 67] on input "All orders" at bounding box center [106, 67] width 0 height 0
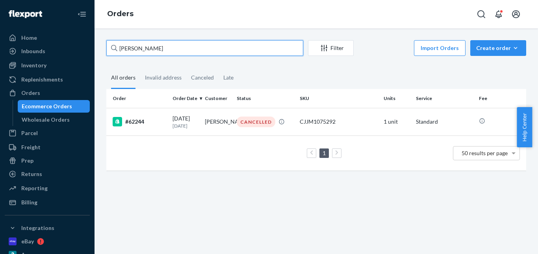
drag, startPoint x: 169, startPoint y: 51, endPoint x: 108, endPoint y: 51, distance: 60.7
click at [108, 51] on input "Queron Jenkins" at bounding box center [204, 48] width 197 height 16
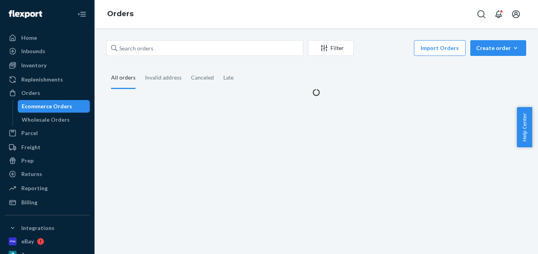
click at [117, 35] on div "Filter Import Orders Create order Ecommerce order Removal order All orders Inva…" at bounding box center [317, 141] width 444 height 226
click at [126, 81] on div "All orders" at bounding box center [123, 78] width 24 height 22
click at [106, 67] on input "All orders" at bounding box center [106, 67] width 0 height 0
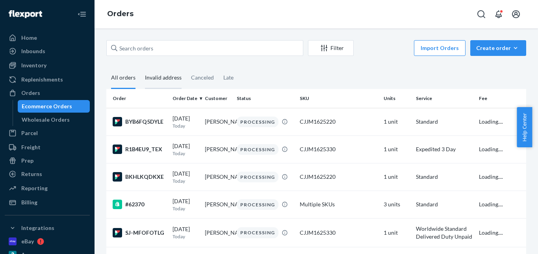
click at [152, 79] on div "Invalid address" at bounding box center [163, 78] width 37 height 22
click at [140, 67] on input "Invalid address" at bounding box center [140, 67] width 0 height 0
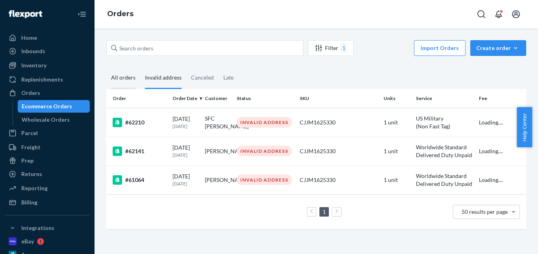
click at [126, 81] on div "All orders" at bounding box center [123, 78] width 24 height 22
click at [106, 67] on input "All orders" at bounding box center [106, 67] width 0 height 0
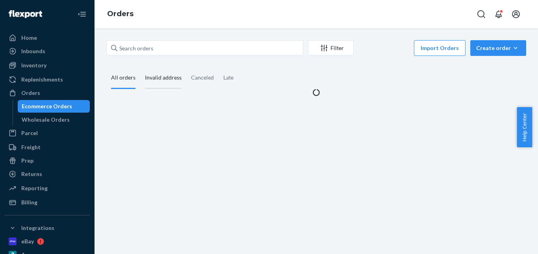
click at [152, 80] on div "Invalid address" at bounding box center [163, 78] width 37 height 22
click at [140, 67] on input "Invalid address" at bounding box center [140, 67] width 0 height 0
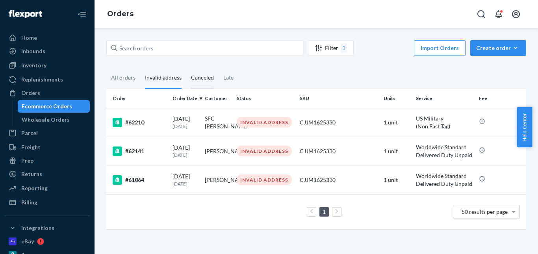
click at [205, 79] on div "Canceled" at bounding box center [202, 78] width 23 height 22
click at [186, 67] on input "Canceled" at bounding box center [186, 67] width 0 height 0
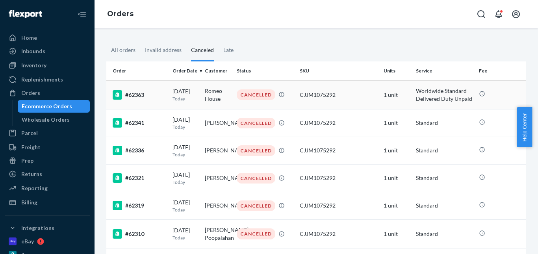
scroll to position [39, 0]
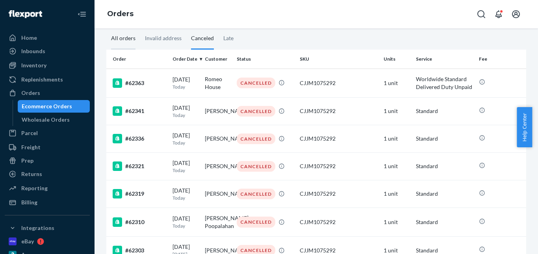
click at [124, 39] on div "All orders" at bounding box center [123, 39] width 24 height 22
click at [106, 28] on input "All orders" at bounding box center [106, 28] width 0 height 0
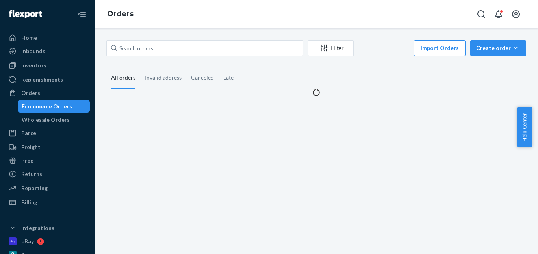
scroll to position [0, 0]
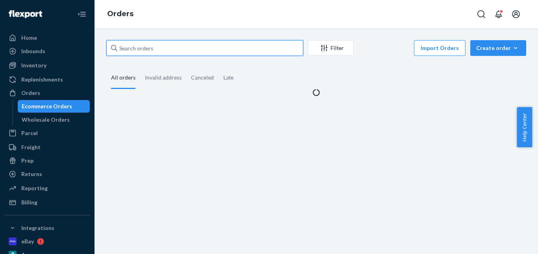
click at [255, 50] on input "text" at bounding box center [204, 48] width 197 height 16
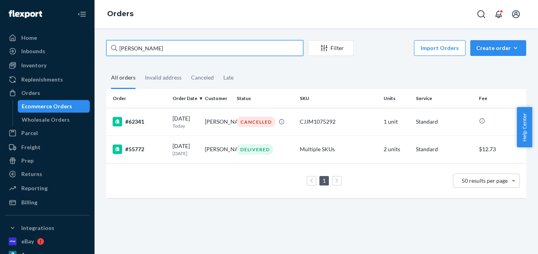
type input "[PERSON_NAME]"
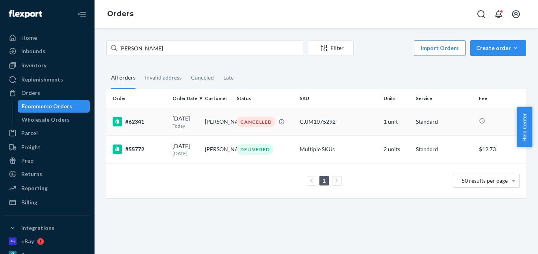
click at [209, 123] on td "[PERSON_NAME]" at bounding box center [218, 122] width 32 height 28
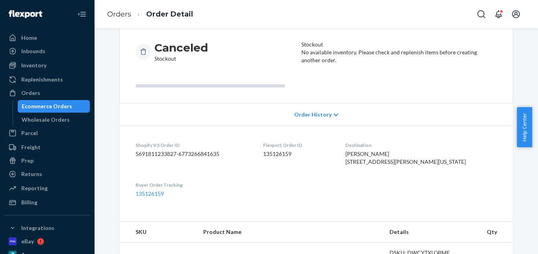
scroll to position [79, 0]
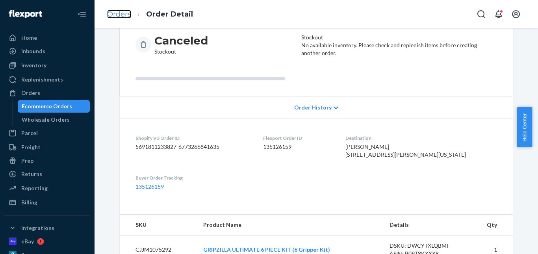
click at [116, 13] on link "Orders" at bounding box center [119, 14] width 24 height 9
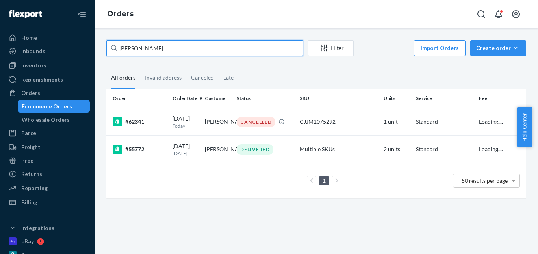
drag, startPoint x: 141, startPoint y: 51, endPoint x: 88, endPoint y: 46, distance: 53.1
click at [88, 46] on div "Home Inbounds Shipping Plans Problems Inventory Products Replenishments Orders …" at bounding box center [269, 127] width 538 height 254
paste input "David Freeman"
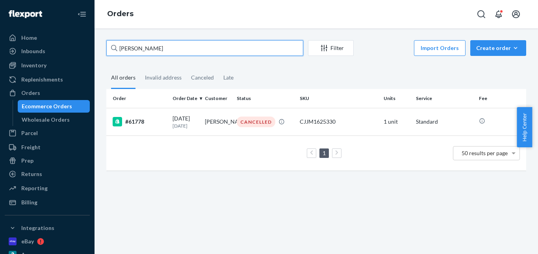
type input "David Freeman"
drag, startPoint x: 176, startPoint y: 48, endPoint x: 165, endPoint y: 53, distance: 12.0
click at [99, 42] on div "David Freeman Filter Import Orders Create order Ecommerce order Removal order A…" at bounding box center [317, 141] width 444 height 226
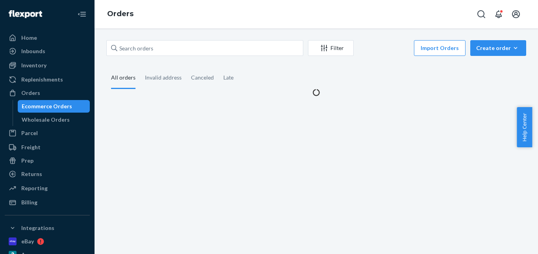
click at [158, 32] on div "Filter Import Orders Create order Ecommerce order Removal order All orders Inva…" at bounding box center [317, 141] width 444 height 226
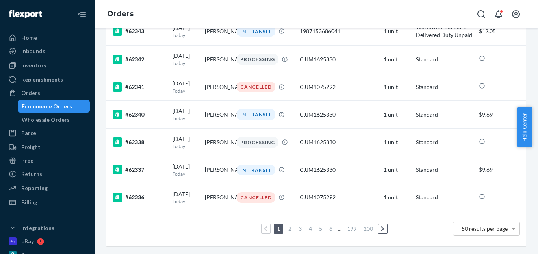
scroll to position [1339, 0]
click at [212, 193] on td "[PERSON_NAME]" at bounding box center [218, 198] width 32 height 28
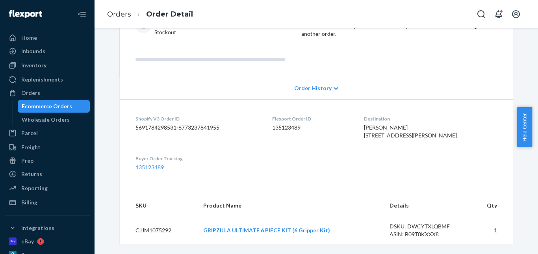
scroll to position [114, 0]
drag, startPoint x: 383, startPoint y: 110, endPoint x: 424, endPoint y: 110, distance: 40.6
click at [424, 124] on div "Samuel Greifzu 234 County Road 2000 E Barnhill, IL 62809-1037 US" at bounding box center [430, 132] width 133 height 16
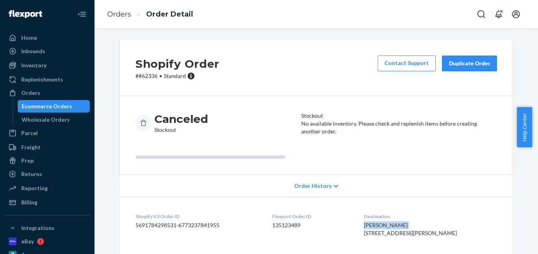
scroll to position [0, 0]
click at [122, 10] on link "Orders" at bounding box center [119, 14] width 24 height 9
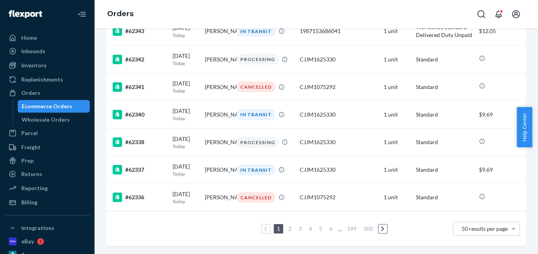
scroll to position [1339, 0]
click at [298, 225] on link "3" at bounding box center [300, 228] width 6 height 7
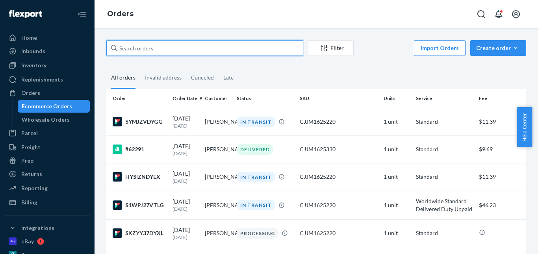
click at [150, 47] on input "text" at bounding box center [204, 48] width 197 height 16
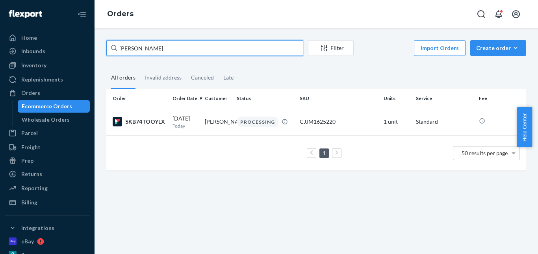
type input "[PERSON_NAME]"
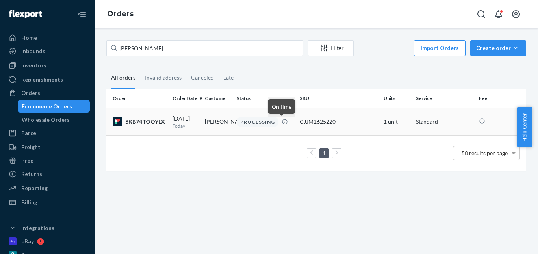
click at [248, 123] on div "PROCESSING" at bounding box center [258, 122] width 42 height 11
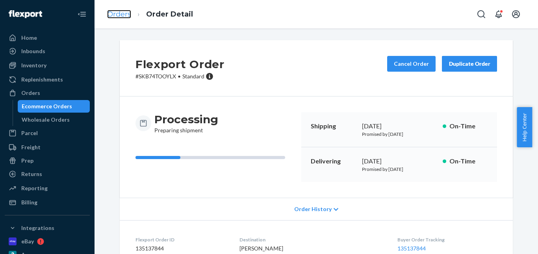
click at [124, 14] on link "Orders" at bounding box center [119, 14] width 24 height 9
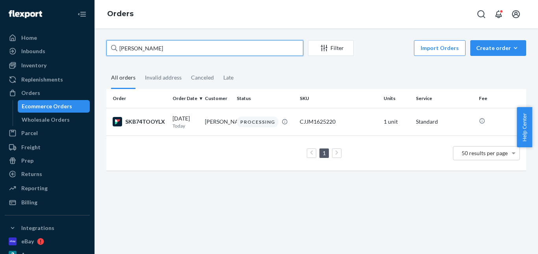
drag, startPoint x: 164, startPoint y: 45, endPoint x: 112, endPoint y: 46, distance: 52.4
click at [112, 46] on div "[PERSON_NAME]" at bounding box center [204, 48] width 197 height 16
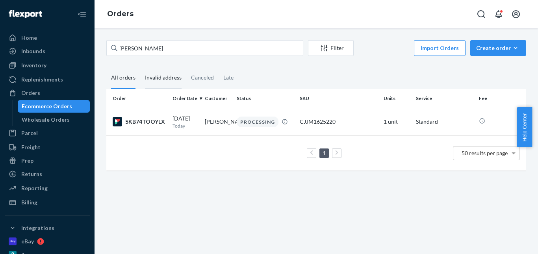
click at [164, 81] on div "Invalid address" at bounding box center [163, 78] width 37 height 22
click at [140, 67] on input "Invalid address" at bounding box center [140, 67] width 0 height 0
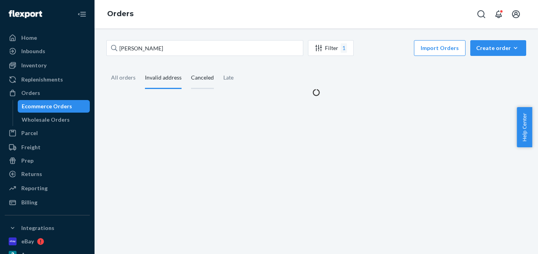
click at [202, 80] on div "Canceled" at bounding box center [202, 78] width 23 height 22
click at [186, 67] on input "Canceled" at bounding box center [186, 67] width 0 height 0
click at [227, 82] on div "Late" at bounding box center [228, 78] width 10 height 22
click at [121, 79] on div "All orders" at bounding box center [123, 78] width 24 height 22
click at [106, 67] on input "All orders" at bounding box center [106, 67] width 0 height 0
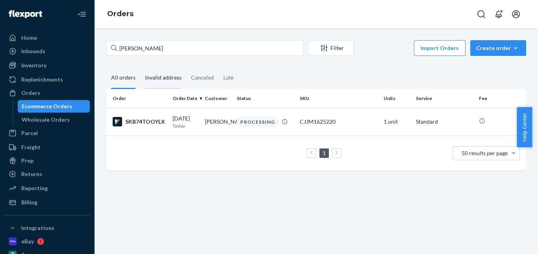
click at [158, 76] on div "Invalid address" at bounding box center [163, 78] width 37 height 22
click at [140, 67] on input "Invalid address" at bounding box center [140, 67] width 0 height 0
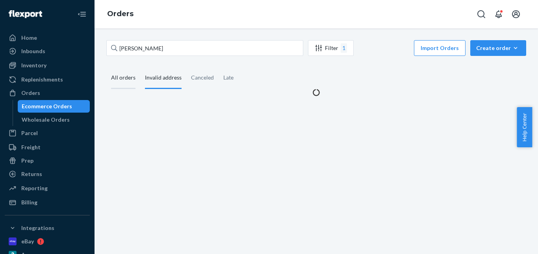
click at [128, 80] on div "All orders" at bounding box center [123, 78] width 24 height 22
click at [106, 67] on input "All orders" at bounding box center [106, 67] width 0 height 0
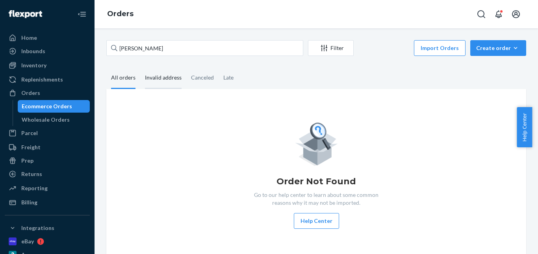
click at [160, 80] on div "Invalid address" at bounding box center [163, 78] width 37 height 22
click at [140, 67] on input "Invalid address" at bounding box center [140, 67] width 0 height 0
click at [125, 80] on div "All orders" at bounding box center [123, 78] width 24 height 22
click at [106, 67] on input "All orders" at bounding box center [106, 67] width 0 height 0
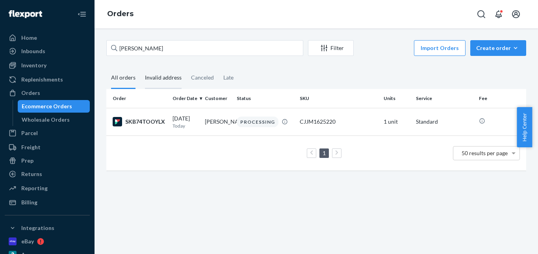
click at [152, 80] on div "Invalid address" at bounding box center [163, 78] width 37 height 22
click at [140, 67] on input "Invalid address" at bounding box center [140, 67] width 0 height 0
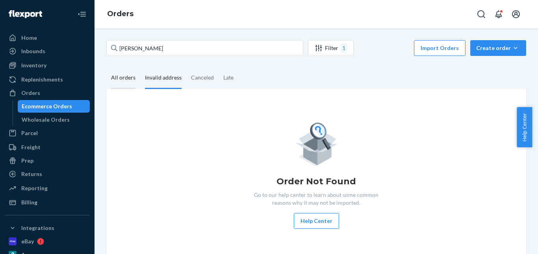
click at [129, 79] on div "All orders" at bounding box center [123, 78] width 24 height 22
click at [106, 67] on input "All orders" at bounding box center [106, 67] width 0 height 0
click at [154, 79] on div "Invalid address" at bounding box center [163, 78] width 37 height 22
click at [140, 67] on input "Invalid address" at bounding box center [140, 67] width 0 height 0
click at [135, 79] on div "All orders" at bounding box center [123, 78] width 34 height 22
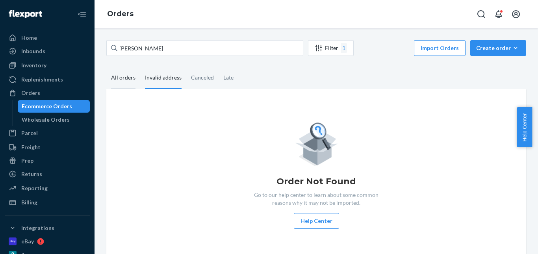
click at [106, 67] on input "All orders" at bounding box center [106, 67] width 0 height 0
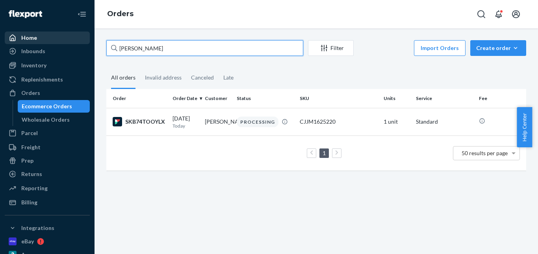
drag, startPoint x: 166, startPoint y: 46, endPoint x: 59, endPoint y: 43, distance: 106.8
click at [59, 43] on div "Home Inbounds Shipping Plans Problems Inventory Products Replenishments Orders …" at bounding box center [269, 127] width 538 height 254
paste input "[PERSON_NAME]"
type input "[PERSON_NAME]"
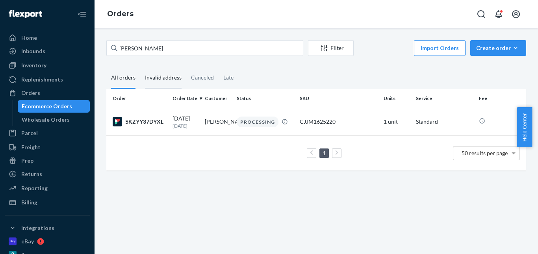
click at [161, 82] on div "Invalid address" at bounding box center [163, 78] width 37 height 22
click at [140, 67] on input "Invalid address" at bounding box center [140, 67] width 0 height 0
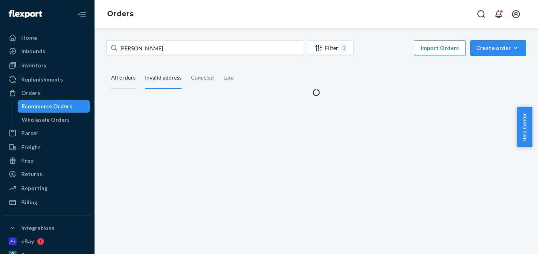
click at [137, 79] on div "All orders" at bounding box center [123, 78] width 34 height 22
click at [106, 67] on input "All orders" at bounding box center [106, 67] width 0 height 0
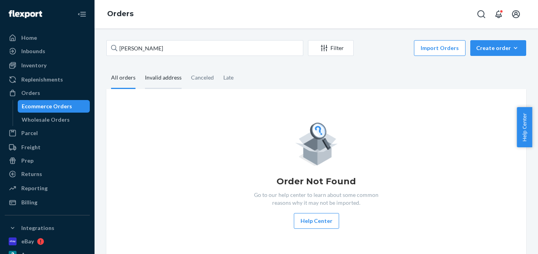
click at [160, 81] on div "Invalid address" at bounding box center [163, 78] width 37 height 22
click at [140, 67] on input "Invalid address" at bounding box center [140, 67] width 0 height 0
click at [123, 81] on div "All orders" at bounding box center [123, 78] width 24 height 22
click at [106, 67] on input "All orders" at bounding box center [106, 67] width 0 height 0
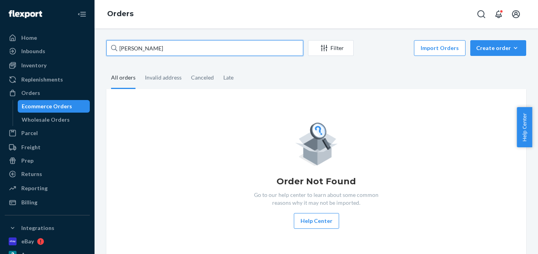
drag, startPoint x: 142, startPoint y: 45, endPoint x: 115, endPoint y: 45, distance: 26.8
click at [115, 45] on div "[PERSON_NAME]" at bounding box center [204, 48] width 197 height 16
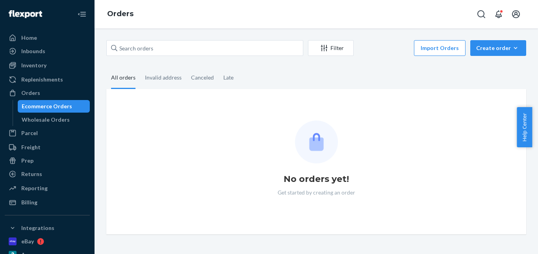
click at [127, 32] on div "Filter Import Orders Create order Ecommerce order Removal order All orders Inva…" at bounding box center [317, 141] width 444 height 226
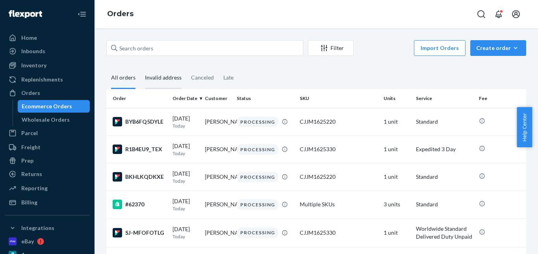
click at [153, 80] on div "Invalid address" at bounding box center [163, 78] width 37 height 22
click at [140, 67] on input "Invalid address" at bounding box center [140, 67] width 0 height 0
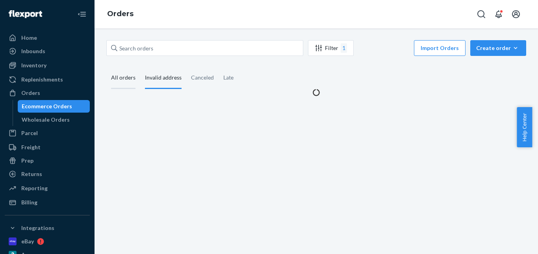
click at [123, 79] on div "All orders" at bounding box center [123, 78] width 24 height 22
click at [106, 67] on input "All orders" at bounding box center [106, 67] width 0 height 0
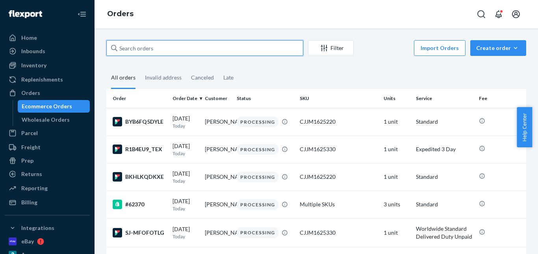
click at [144, 41] on input "text" at bounding box center [204, 48] width 197 height 16
paste input "Samuel Muhia"
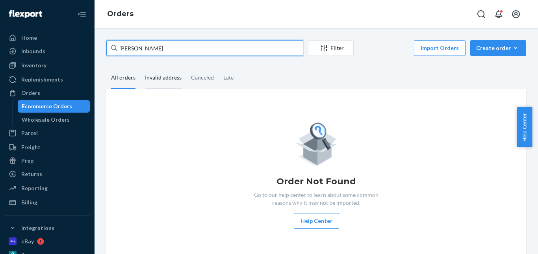
type input "Samuel Muhia"
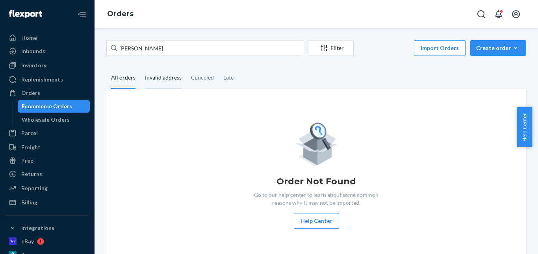
click at [156, 83] on div "Invalid address" at bounding box center [163, 78] width 37 height 22
click at [140, 67] on input "Invalid address" at bounding box center [140, 67] width 0 height 0
click at [193, 82] on div "Canceled" at bounding box center [202, 78] width 23 height 22
click at [186, 67] on input "Canceled" at bounding box center [186, 67] width 0 height 0
click at [223, 82] on div "Late" at bounding box center [228, 78] width 10 height 22
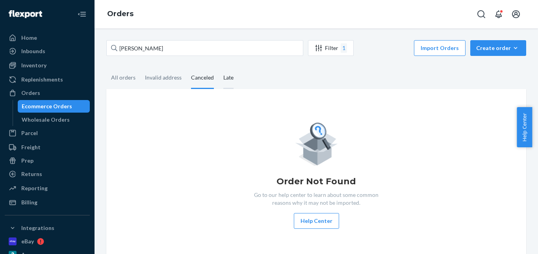
click at [219, 67] on input "Late" at bounding box center [219, 67] width 0 height 0
click at [121, 78] on div "All orders" at bounding box center [123, 78] width 24 height 22
click at [106, 67] on input "All orders" at bounding box center [106, 67] width 0 height 0
click at [486, 52] on div "Create order" at bounding box center [498, 48] width 44 height 8
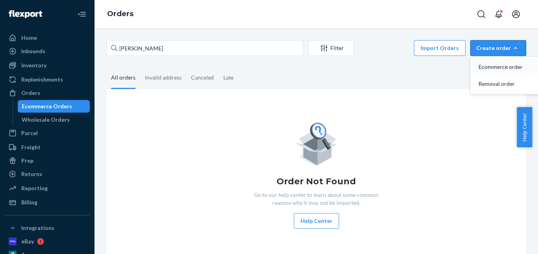
click at [487, 66] on span "Ecommerce order" at bounding box center [503, 67] width 49 height 6
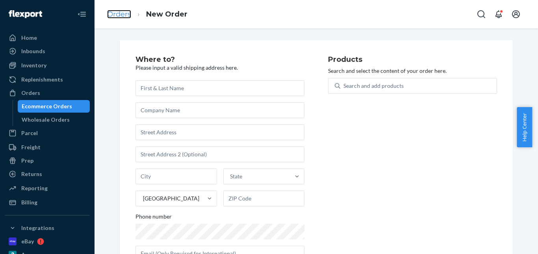
click at [122, 16] on link "Orders" at bounding box center [119, 14] width 24 height 9
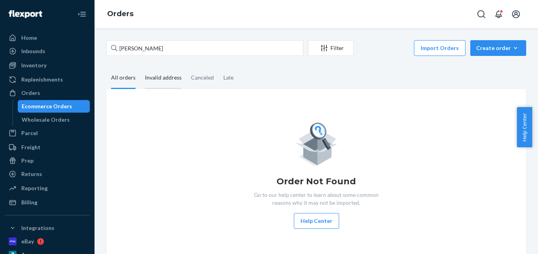
click at [153, 73] on div "Invalid address" at bounding box center [163, 78] width 37 height 22
click at [140, 67] on input "Invalid address" at bounding box center [140, 67] width 0 height 0
click at [197, 80] on div "Canceled" at bounding box center [202, 78] width 23 height 22
click at [186, 67] on input "Canceled" at bounding box center [186, 67] width 0 height 0
click at [228, 79] on div "Late" at bounding box center [228, 78] width 10 height 22
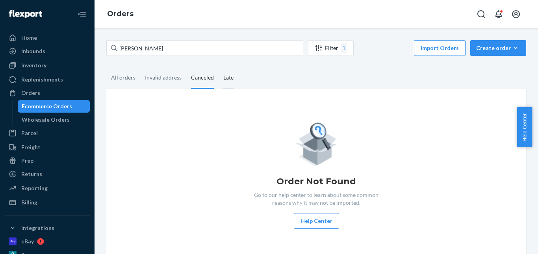
click at [219, 67] on input "Late" at bounding box center [219, 67] width 0 height 0
click at [126, 76] on div "All orders" at bounding box center [123, 78] width 24 height 22
click at [106, 67] on input "All orders" at bounding box center [106, 67] width 0 height 0
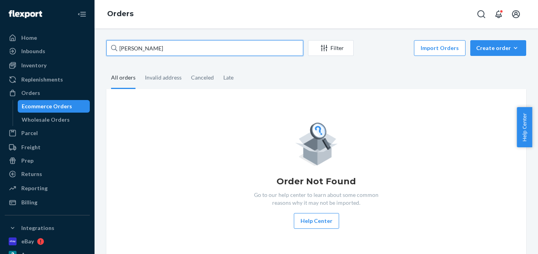
drag, startPoint x: 147, startPoint y: 48, endPoint x: 116, endPoint y: 48, distance: 31.5
click at [116, 48] on div "Samuel Muhia" at bounding box center [204, 48] width 197 height 16
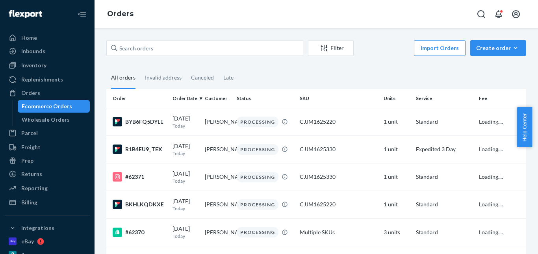
click at [113, 34] on div "Filter Import Orders Create order Ecommerce order Removal order All orders Inva…" at bounding box center [317, 141] width 444 height 226
click at [126, 32] on div "Filter Import Orders Create order Ecommerce order Removal order All orders Inva…" at bounding box center [317, 141] width 444 height 226
